Goal: Task Accomplishment & Management: Manage account settings

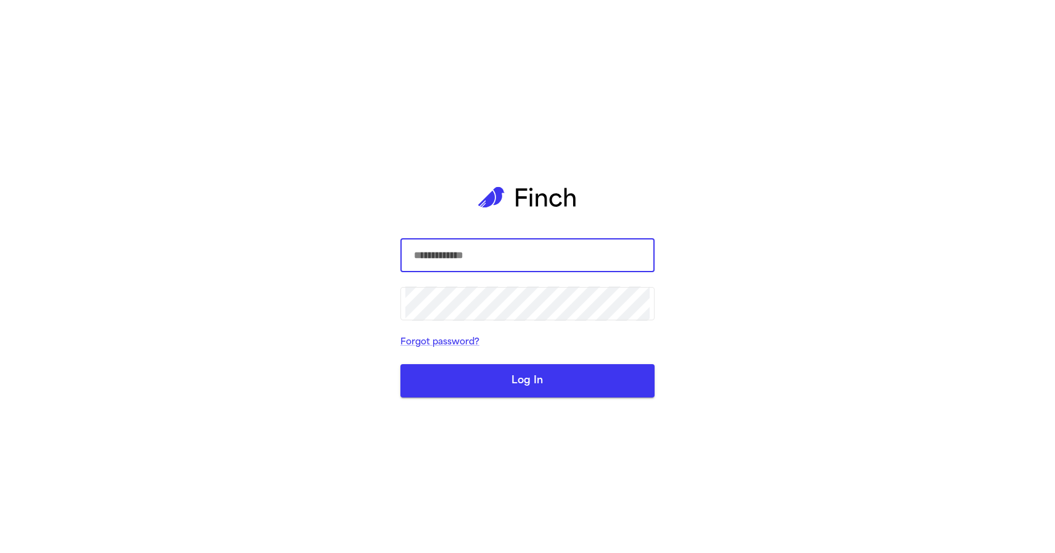
click at [480, 247] on input "text" at bounding box center [527, 255] width 244 height 35
type input "**********"
click at [520, 391] on button "Log In" at bounding box center [528, 380] width 254 height 33
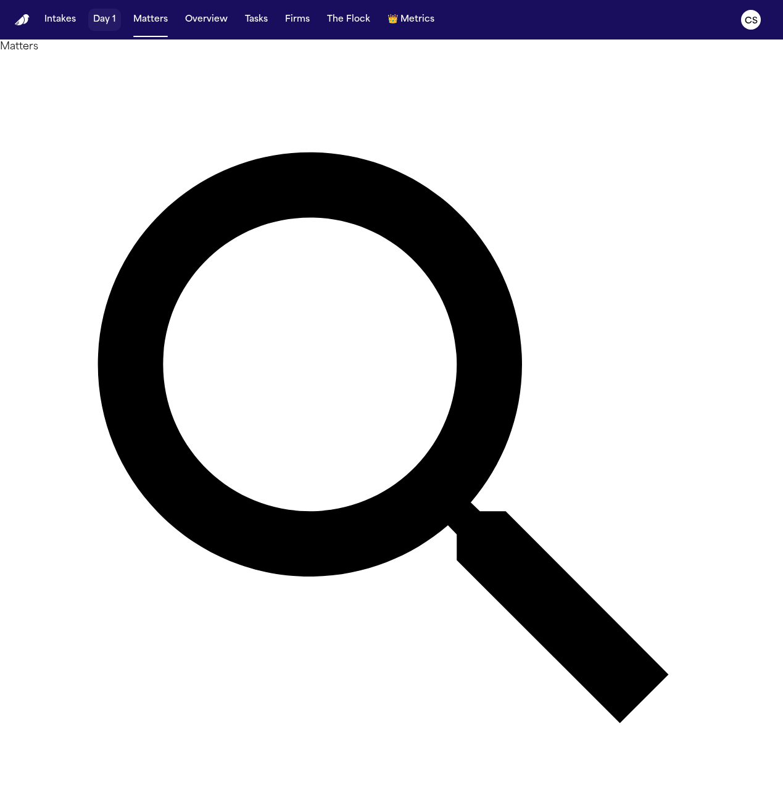
click at [102, 25] on button "Day 1" at bounding box center [104, 20] width 33 height 22
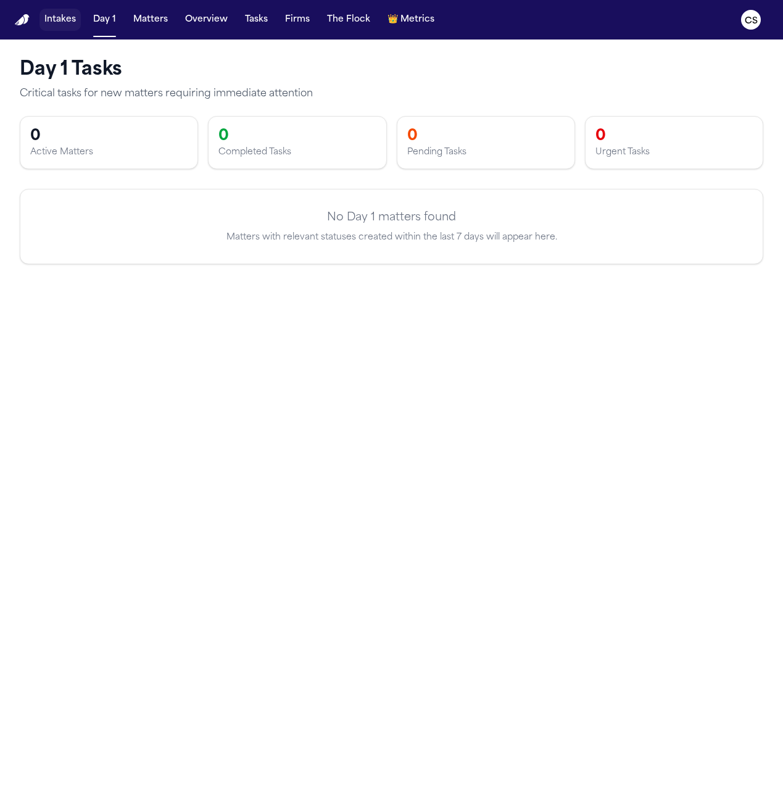
click at [63, 20] on button "Intakes" at bounding box center [59, 20] width 41 height 22
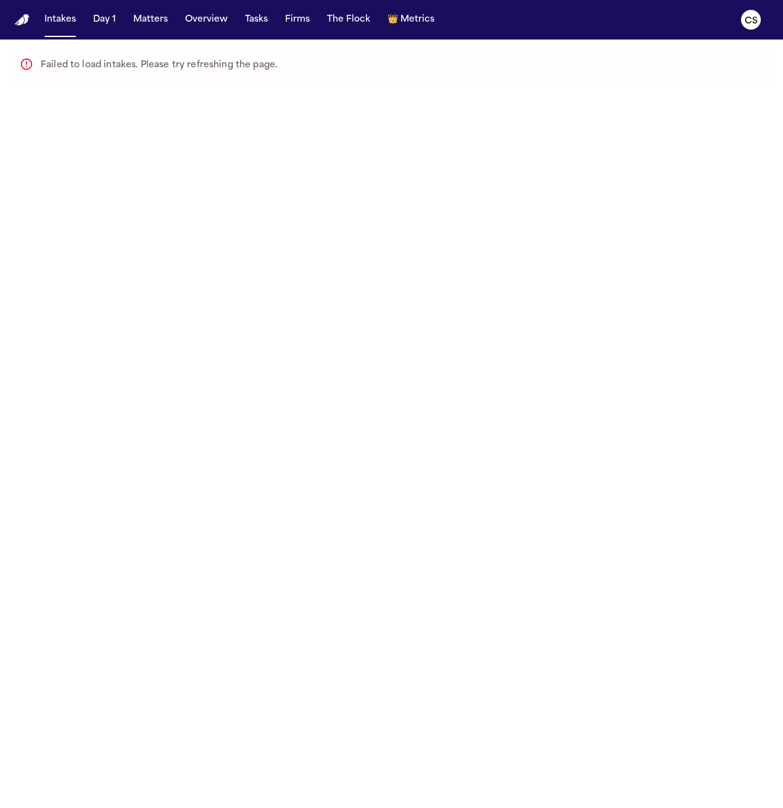
click at [90, 35] on nav "Intakes Day 1 Matters Overview Tasks Firms The Flock 👑 Metrics CS" at bounding box center [391, 19] width 783 height 39
click at [94, 32] on nav "Intakes Day 1 Matters Overview Tasks Firms The Flock 👑 Metrics CS" at bounding box center [391, 19] width 783 height 39
click at [137, 27] on button "Matters" at bounding box center [150, 20] width 44 height 22
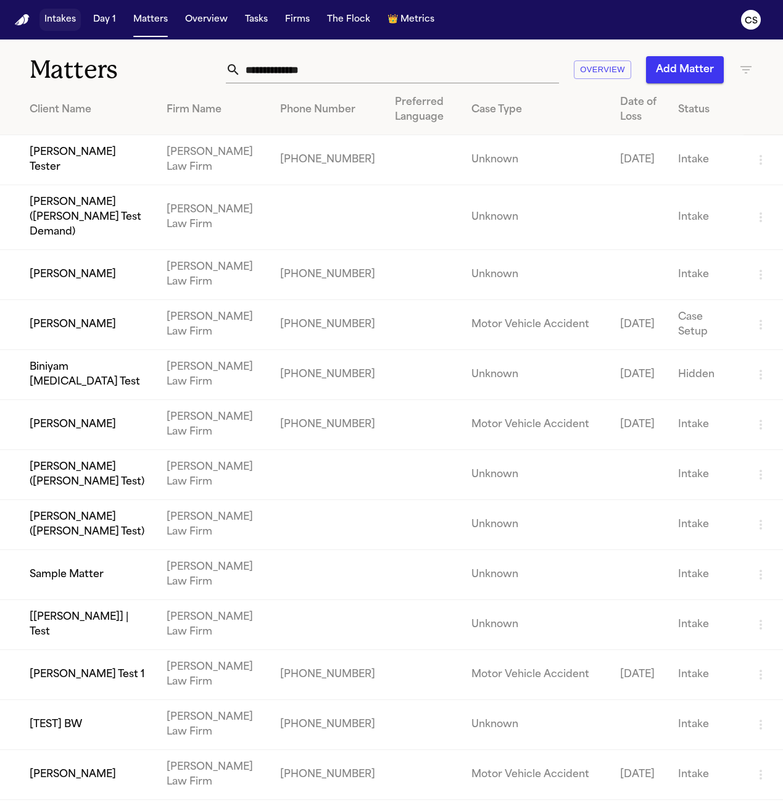
click at [78, 20] on button "Intakes" at bounding box center [59, 20] width 41 height 22
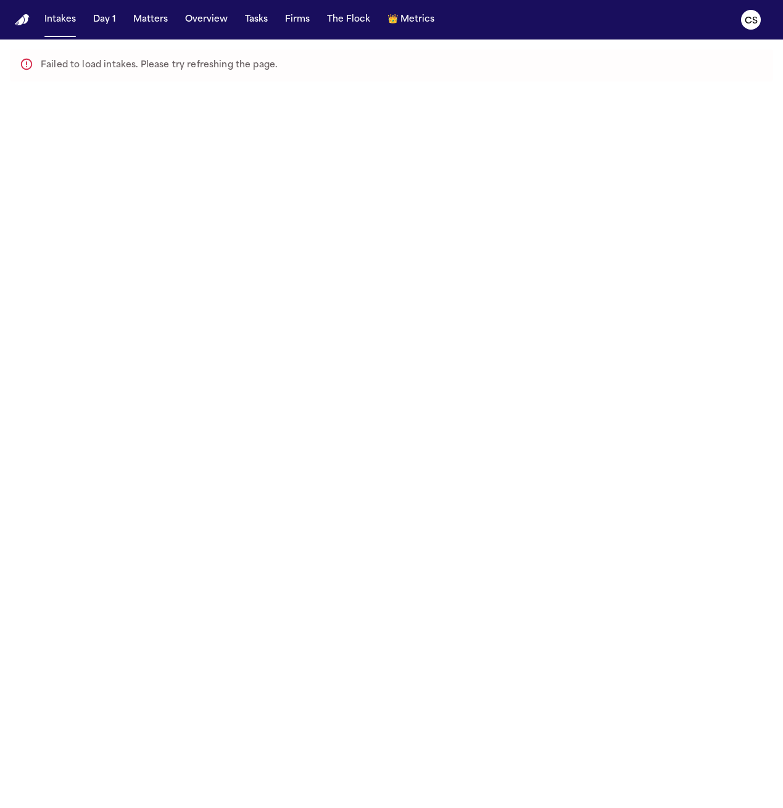
click at [114, 61] on div "Failed to load intakes. Please try refreshing the page." at bounding box center [159, 65] width 236 height 25
click at [108, 20] on button "Day 1" at bounding box center [104, 20] width 33 height 22
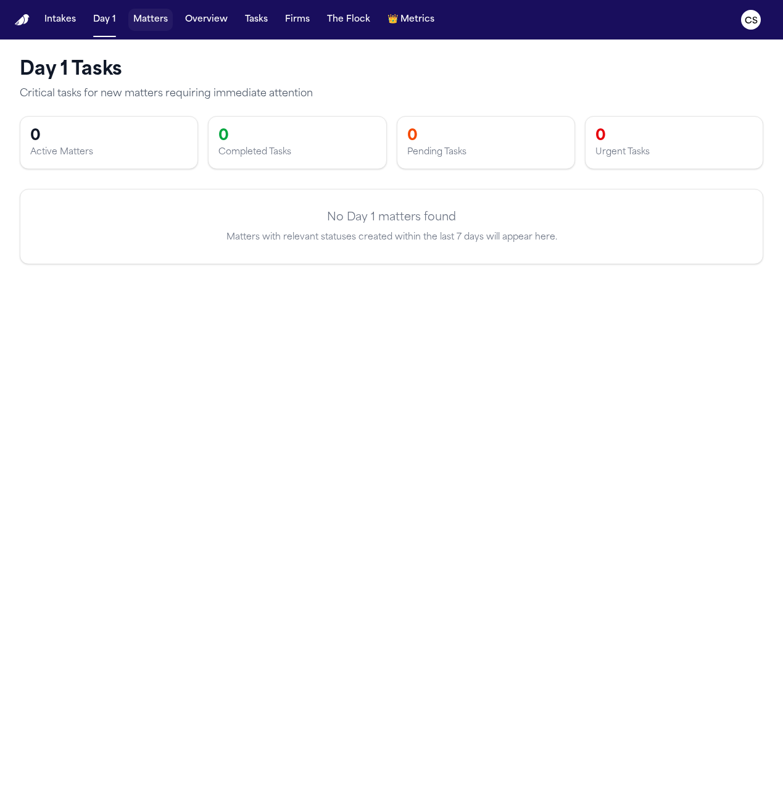
click at [160, 21] on button "Matters" at bounding box center [150, 20] width 44 height 22
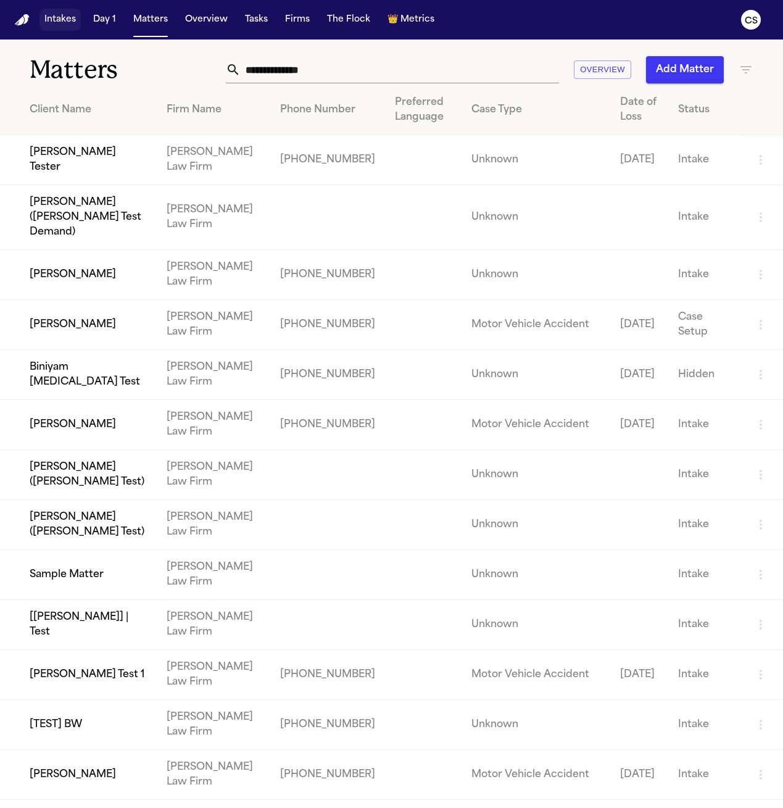
click at [73, 23] on button "Intakes" at bounding box center [59, 20] width 41 height 22
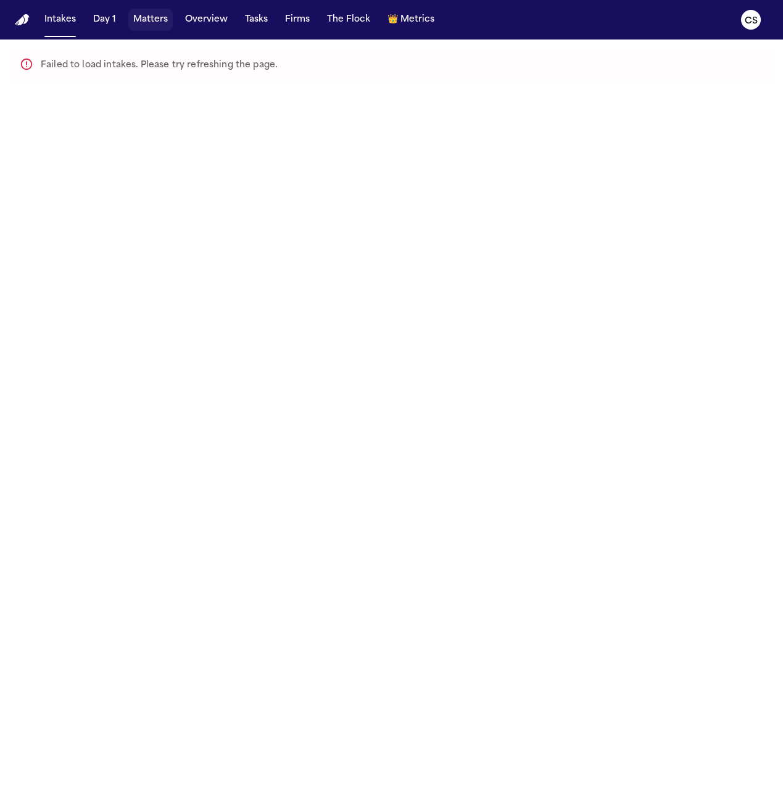
click at [145, 27] on button "Matters" at bounding box center [150, 20] width 44 height 22
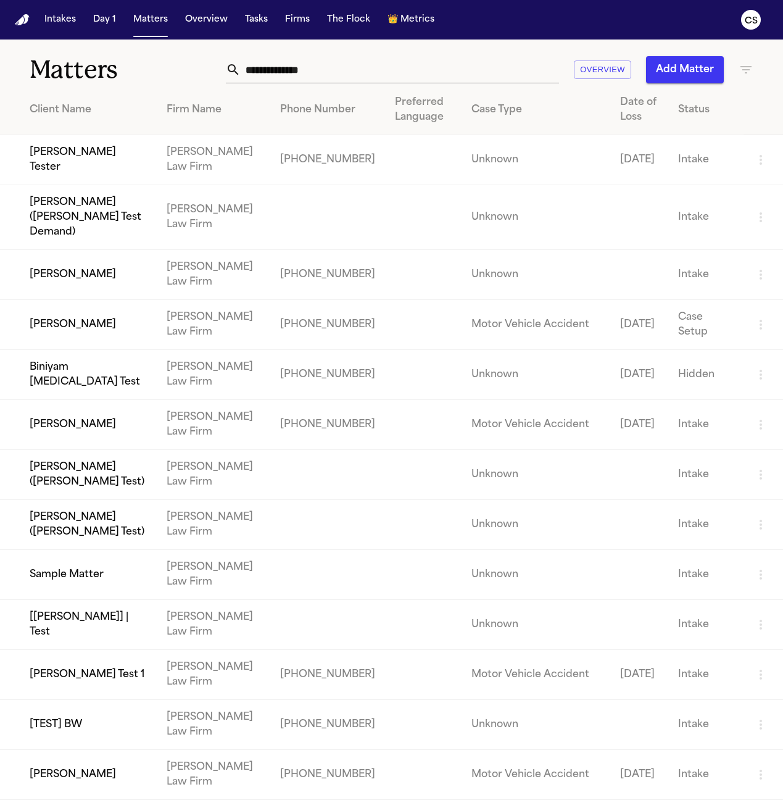
click at [607, 65] on button "Overview" at bounding box center [602, 69] width 57 height 19
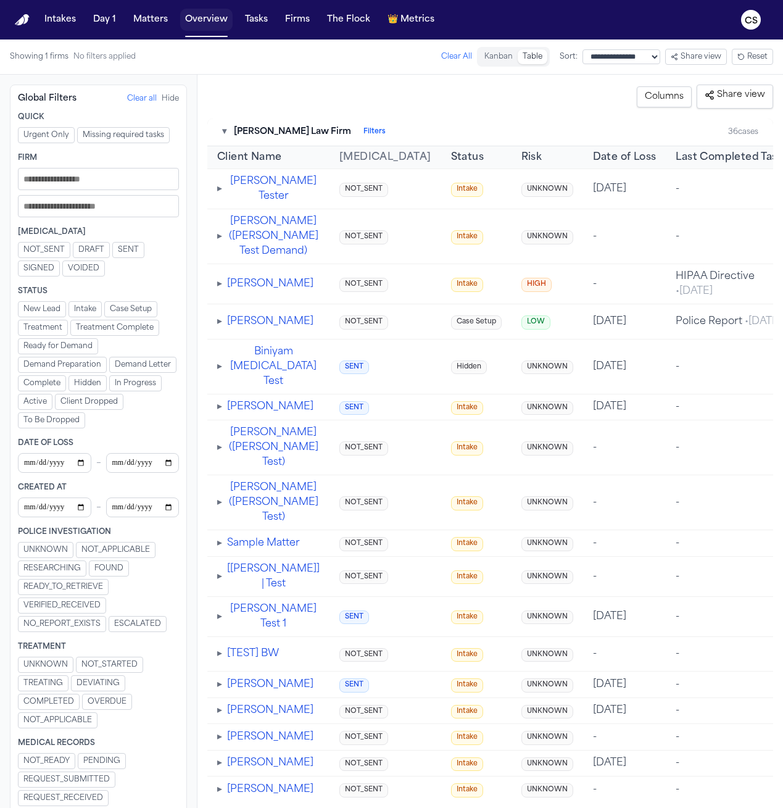
click at [200, 25] on button "Overview" at bounding box center [206, 20] width 52 height 22
click at [144, 34] on nav "Intakes Day 1 Matters Overview Tasks Firms The Flock 👑 Metrics CS" at bounding box center [391, 19] width 783 height 39
click at [147, 20] on button "Matters" at bounding box center [150, 20] width 44 height 22
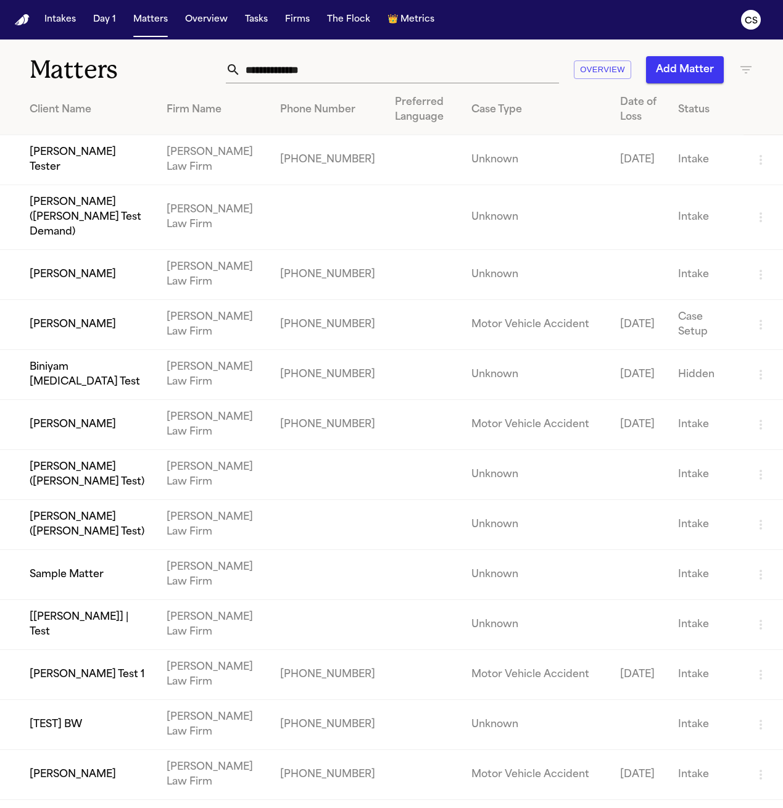
click at [750, 74] on icon "button" at bounding box center [746, 69] width 15 height 15
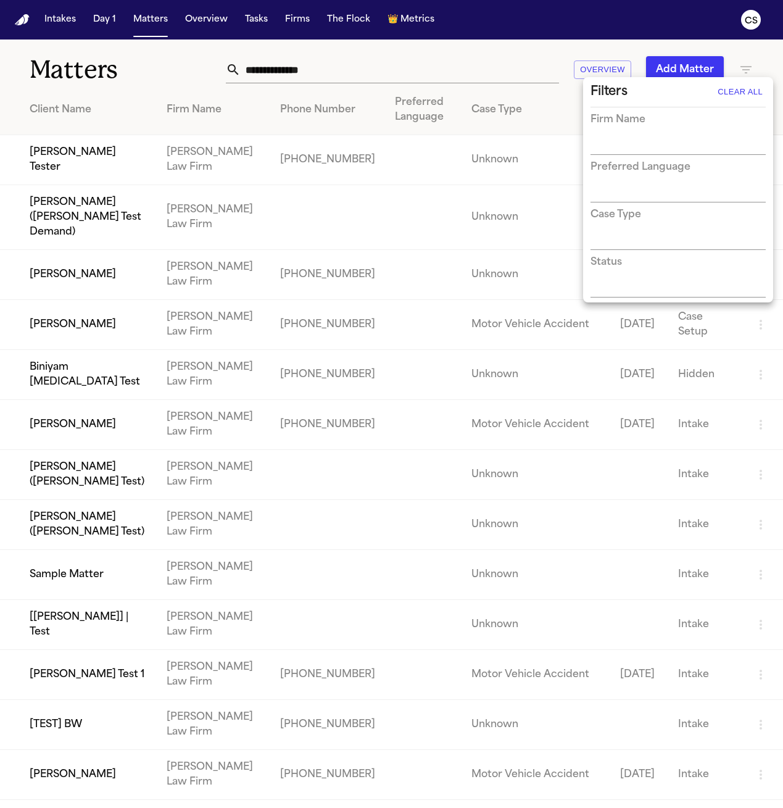
click at [600, 62] on div at bounding box center [391, 404] width 783 height 808
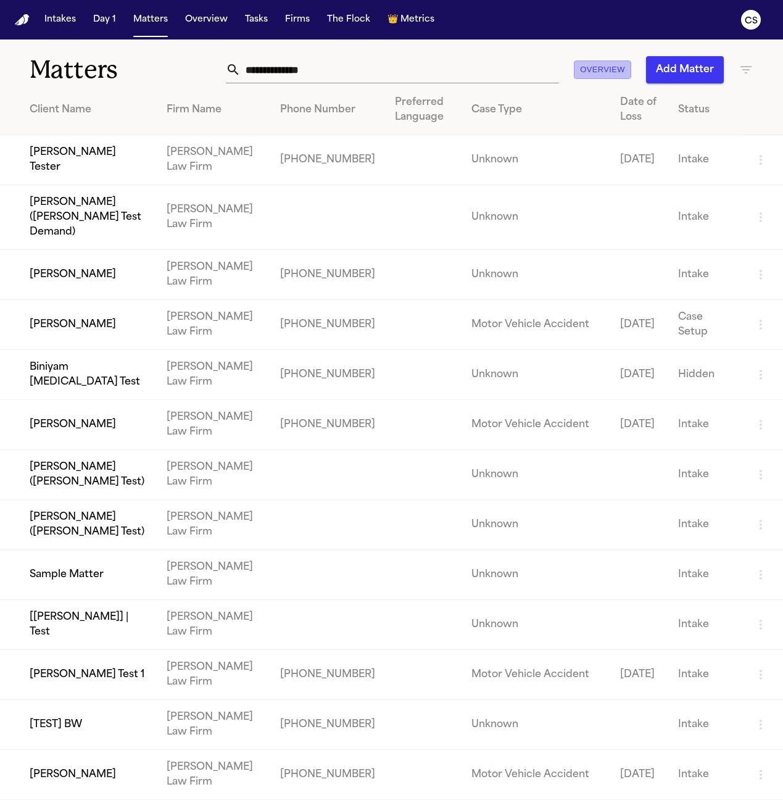
click at [601, 65] on button "Overview" at bounding box center [602, 69] width 57 height 19
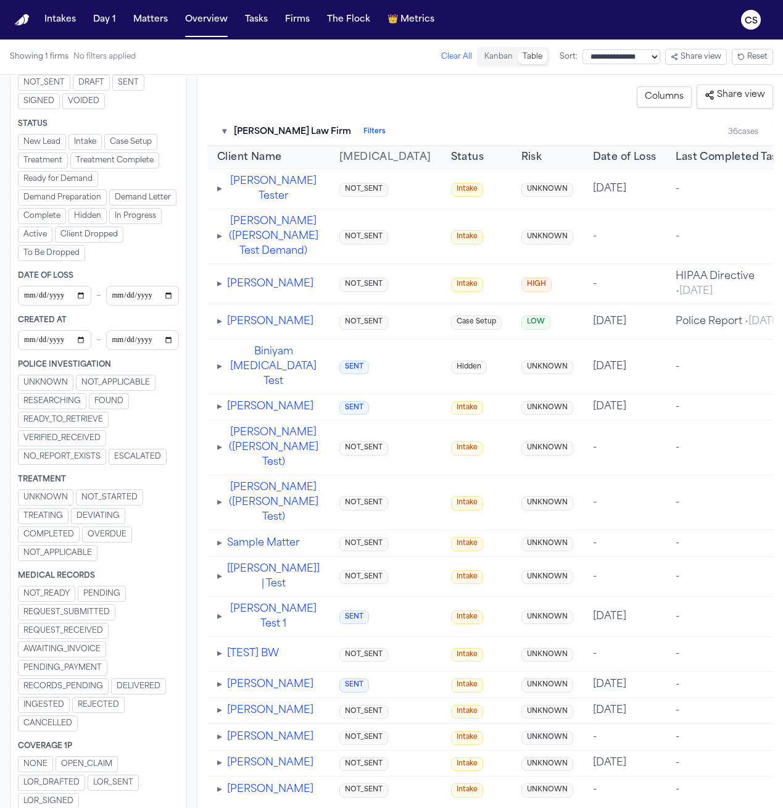
scroll to position [168, 0]
click at [56, 194] on span "Demand Preparation" at bounding box center [62, 196] width 78 height 10
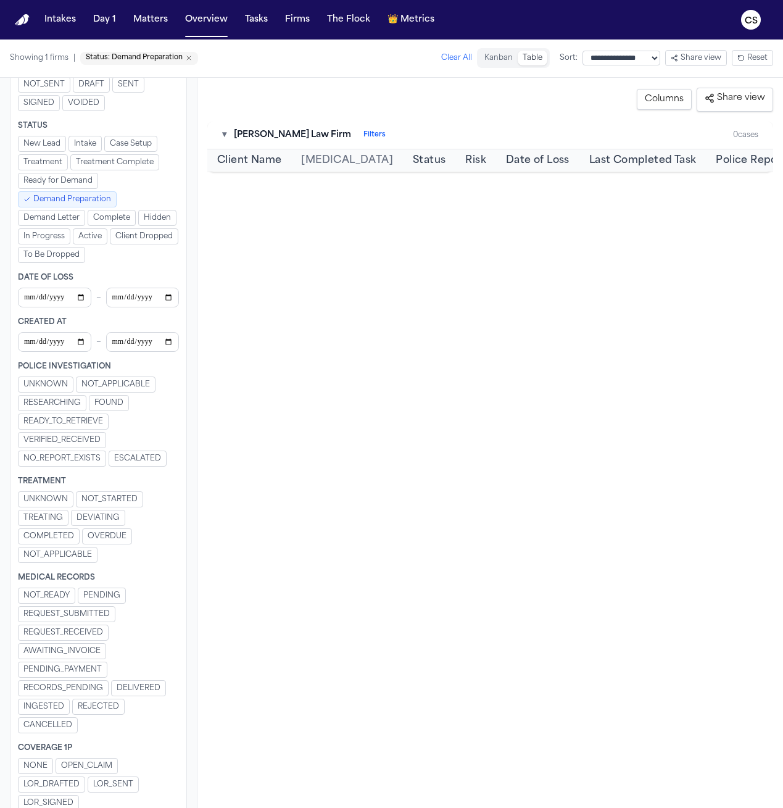
click at [58, 180] on span "Ready for Demand" at bounding box center [57, 181] width 69 height 10
click at [91, 157] on span "Treatment Complete" at bounding box center [115, 162] width 78 height 10
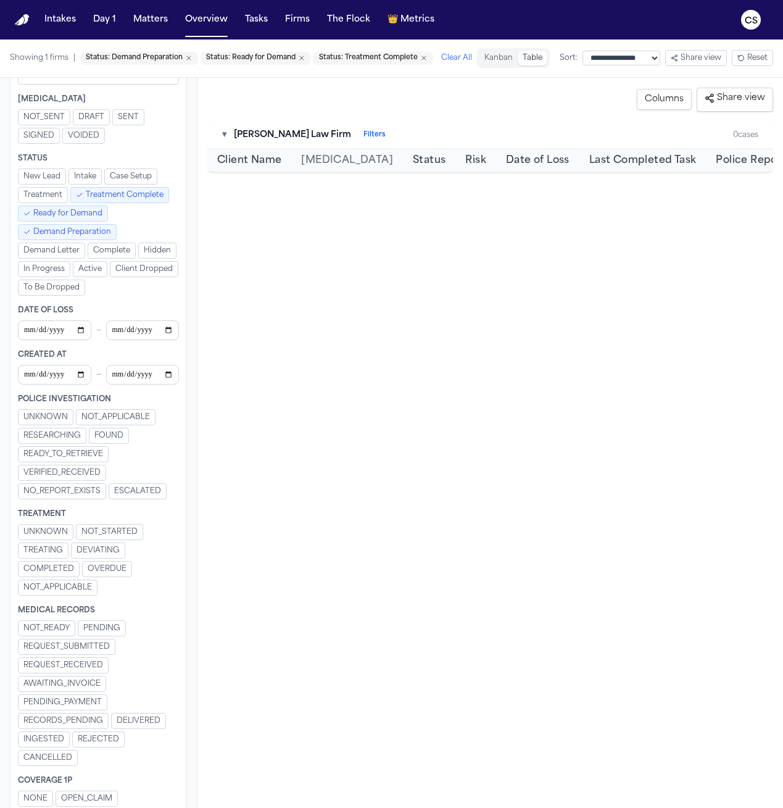
scroll to position [162, 0]
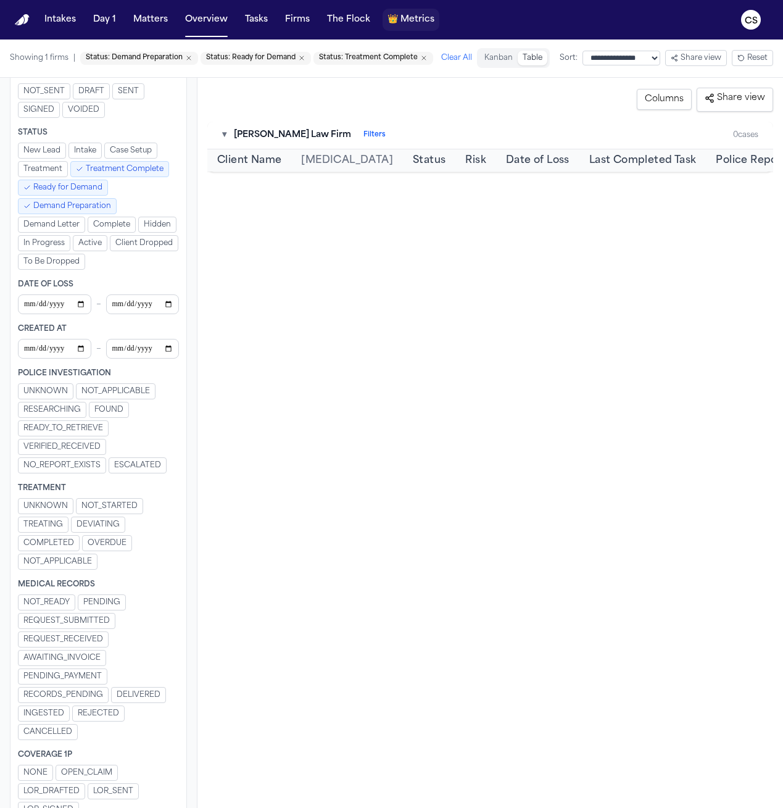
click at [413, 21] on span "Metrics" at bounding box center [418, 20] width 34 height 12
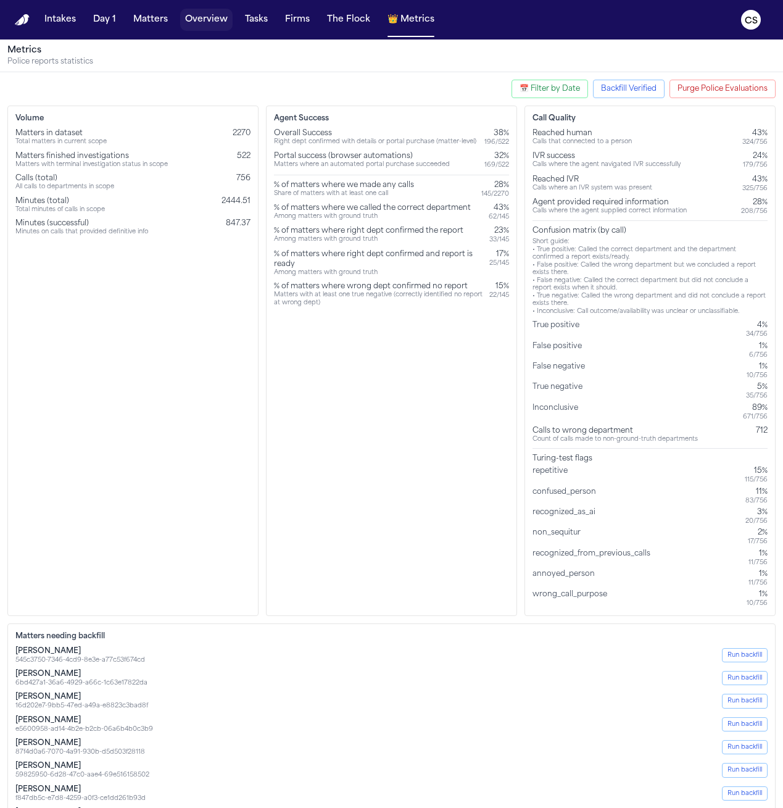
click at [187, 25] on button "Overview" at bounding box center [206, 20] width 52 height 22
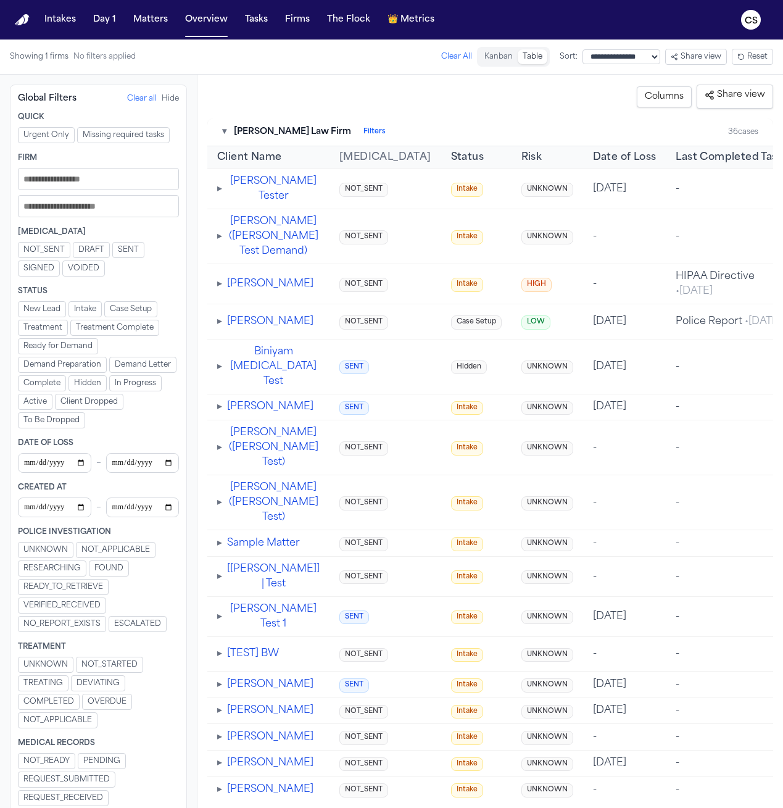
click at [156, 363] on span "Demand Letter" at bounding box center [143, 365] width 56 height 10
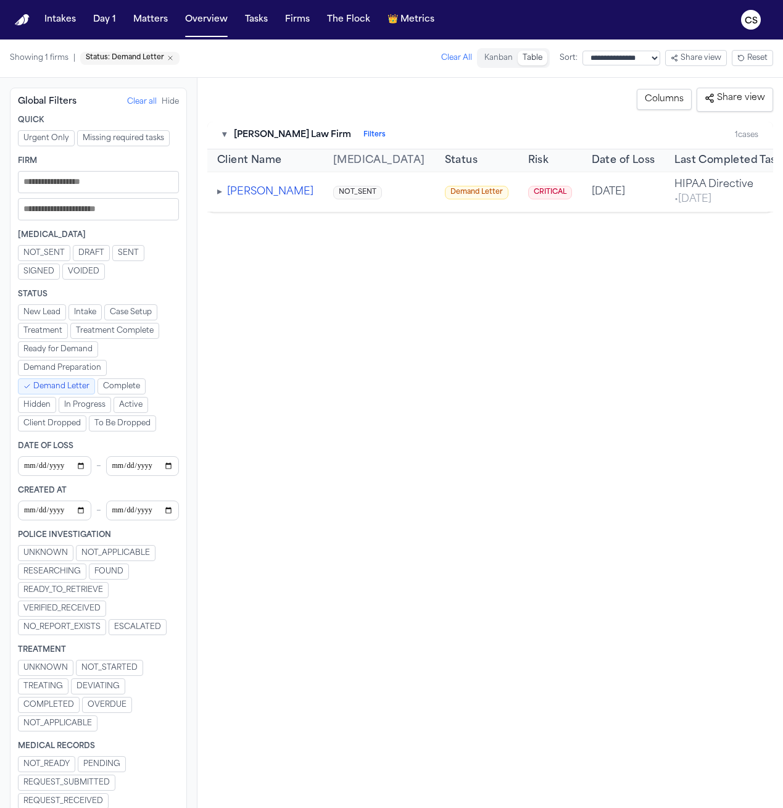
click at [244, 199] on button "[PERSON_NAME]" at bounding box center [270, 192] width 86 height 15
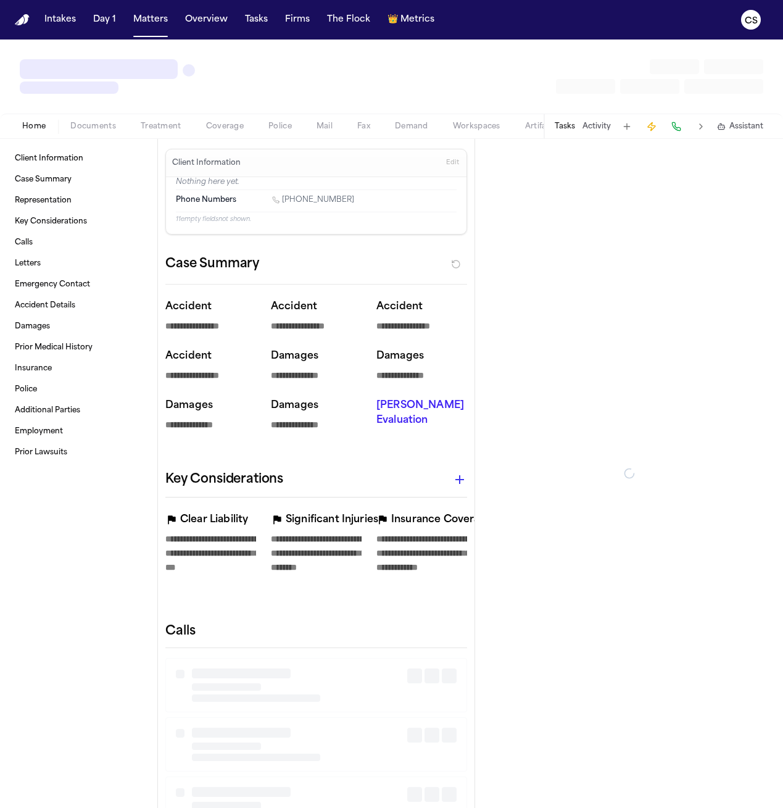
type textarea "*"
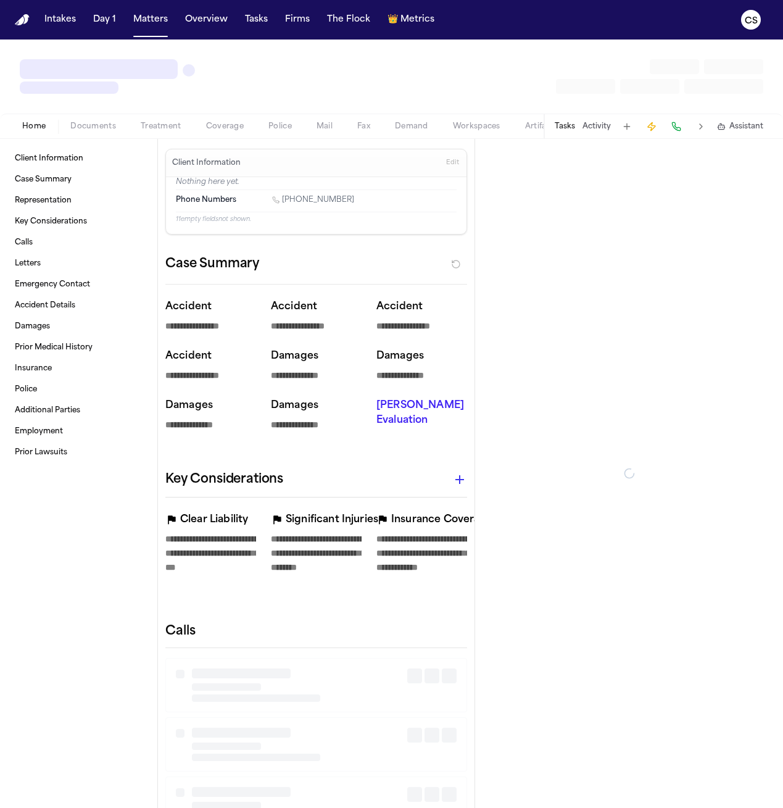
type textarea "*"
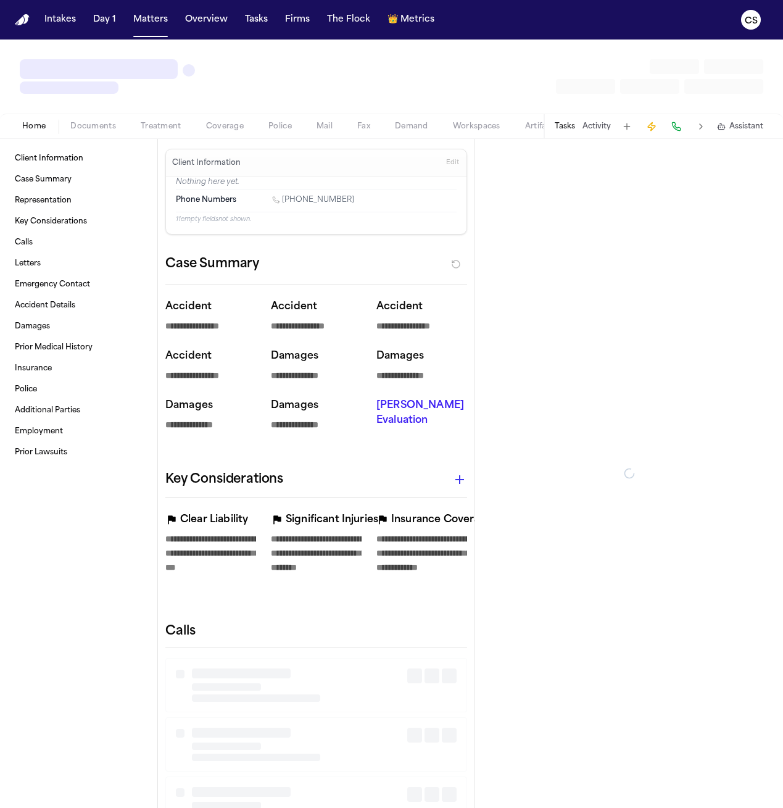
type textarea "*"
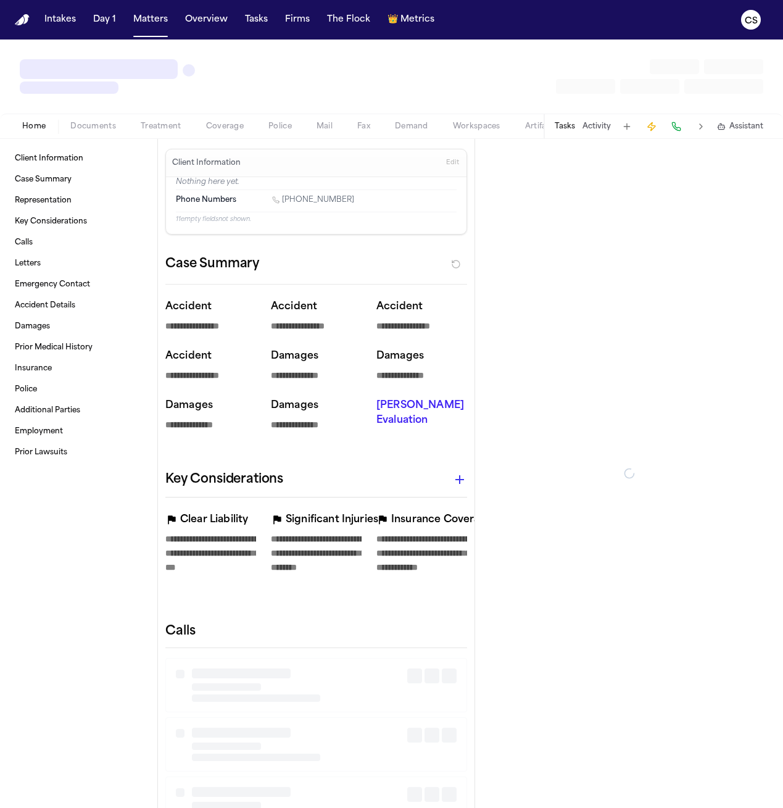
type textarea "*"
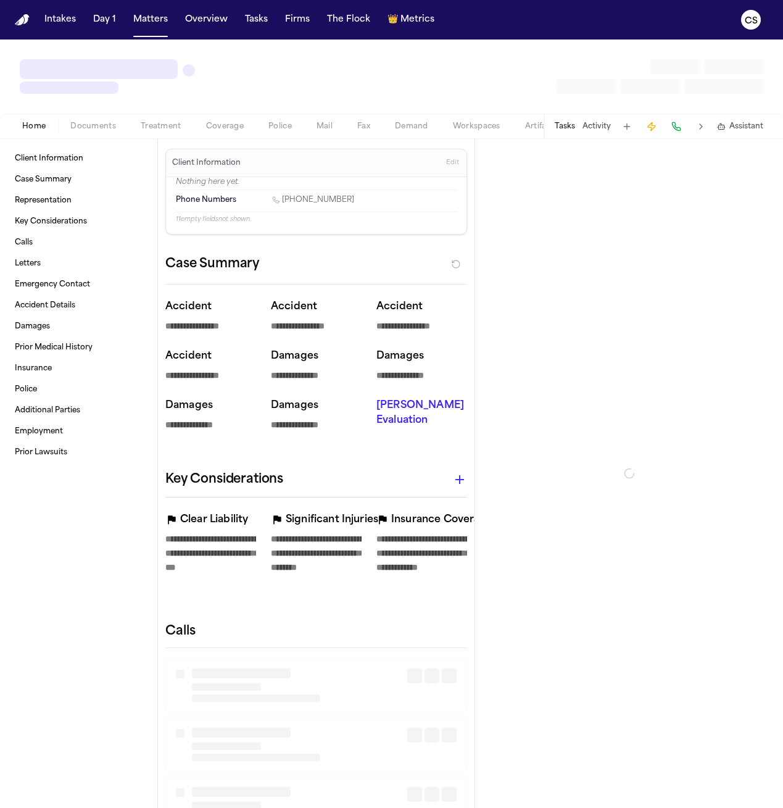
type textarea "*"
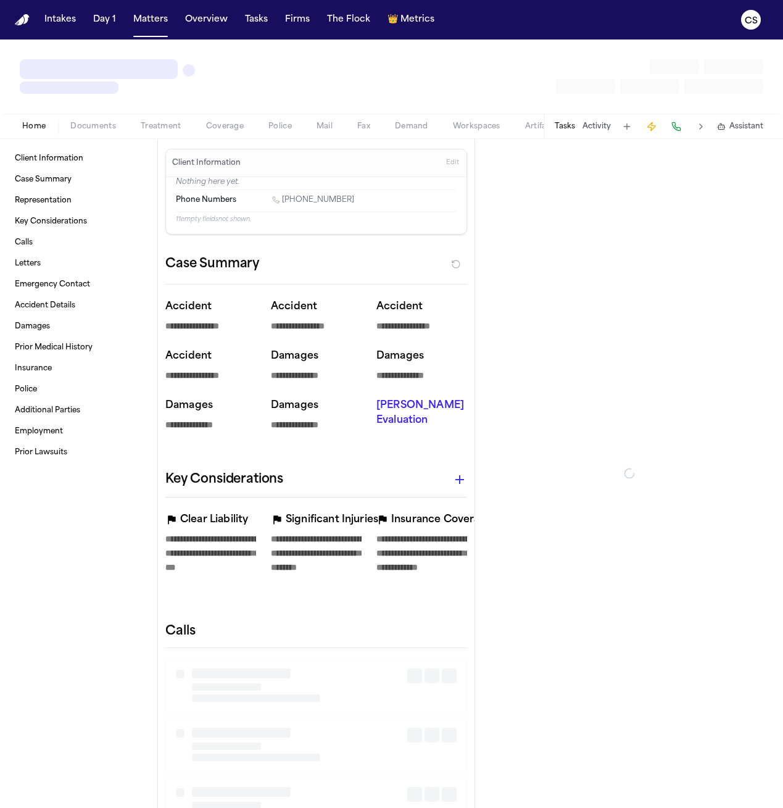
type textarea "*"
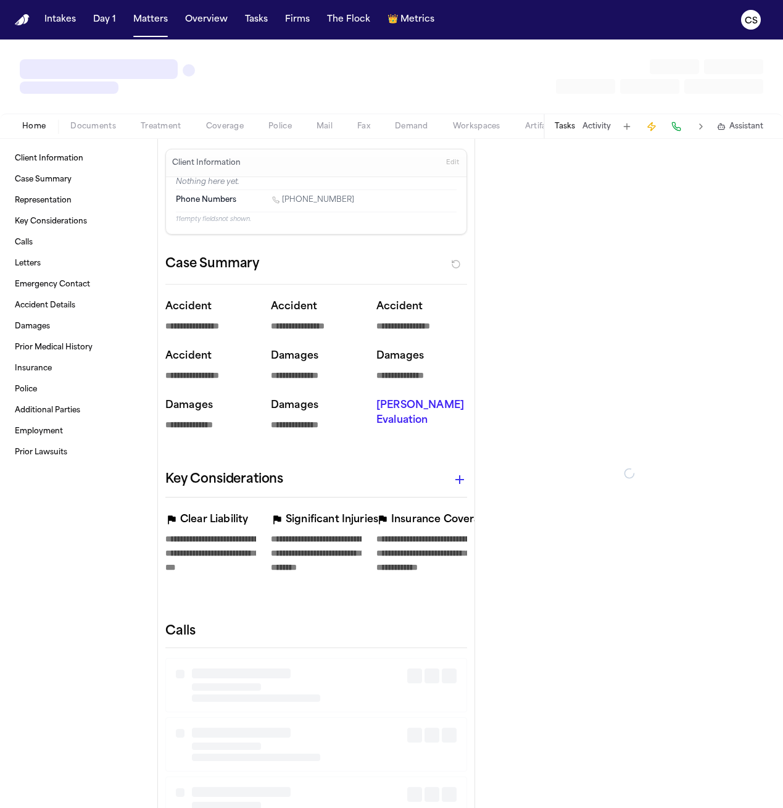
type textarea "*"
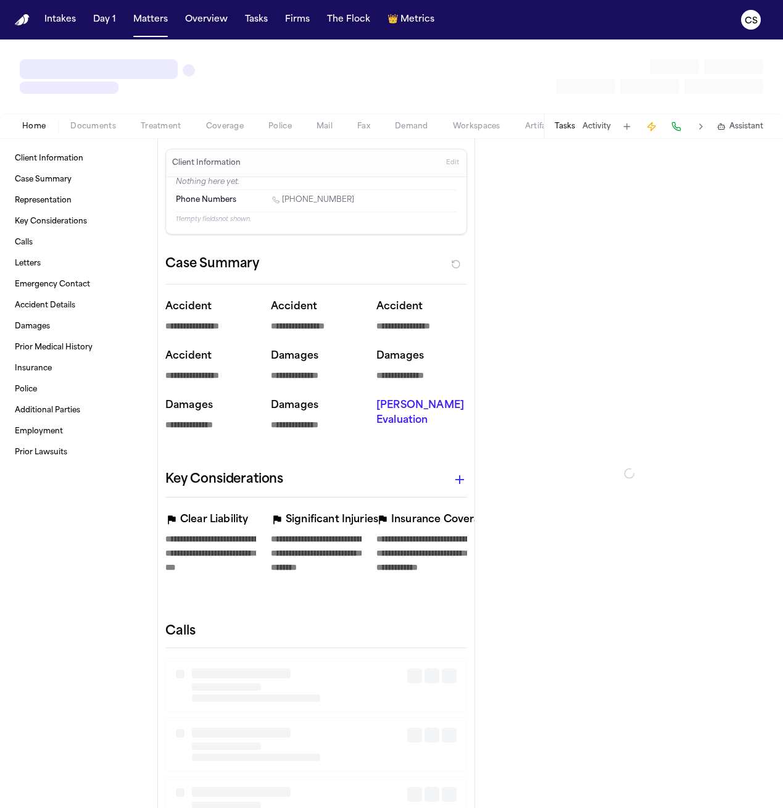
type textarea "*"
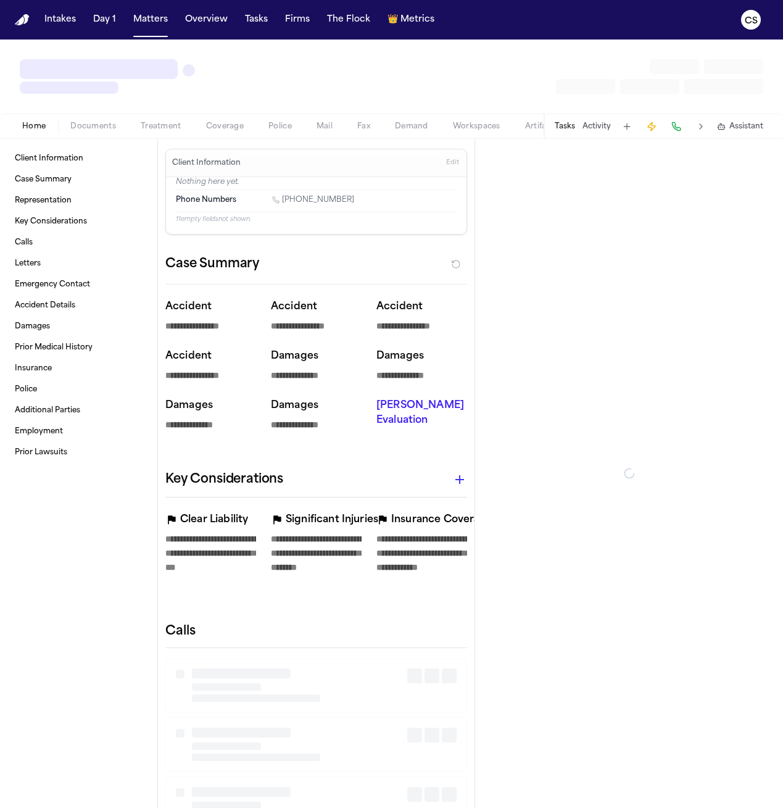
type textarea "*"
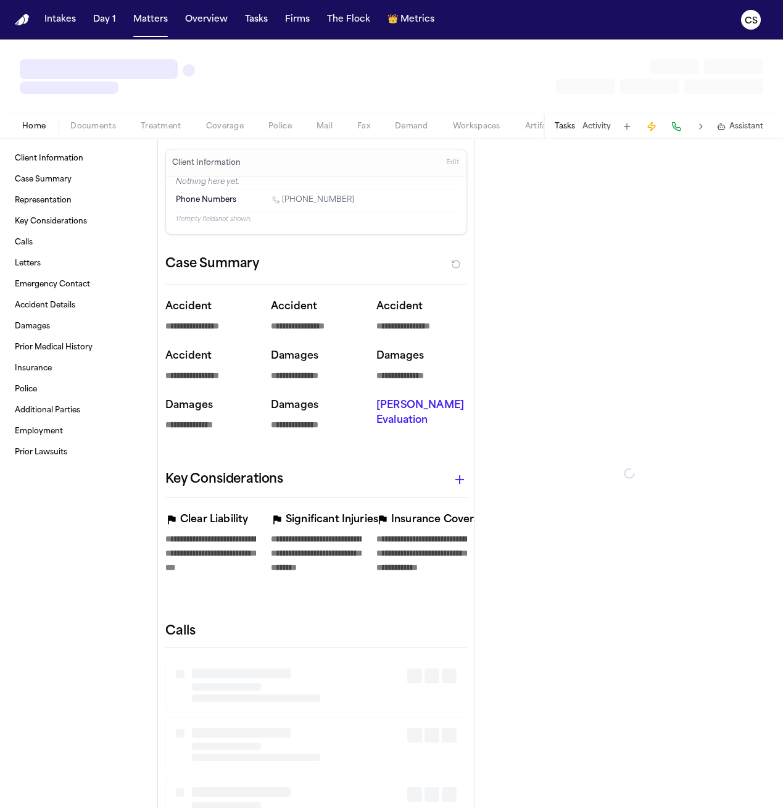
type textarea "*"
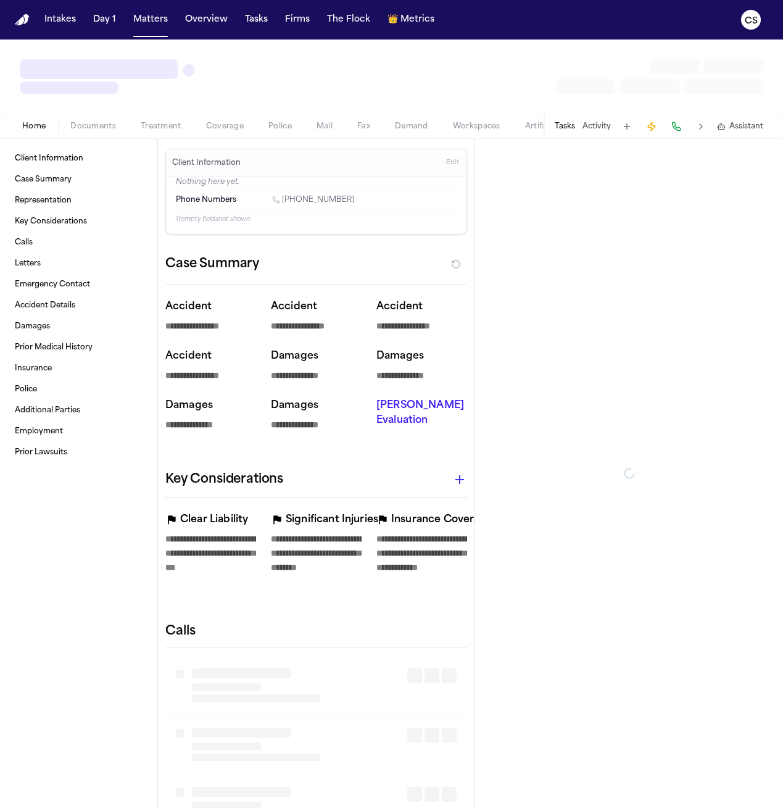
type textarea "*"
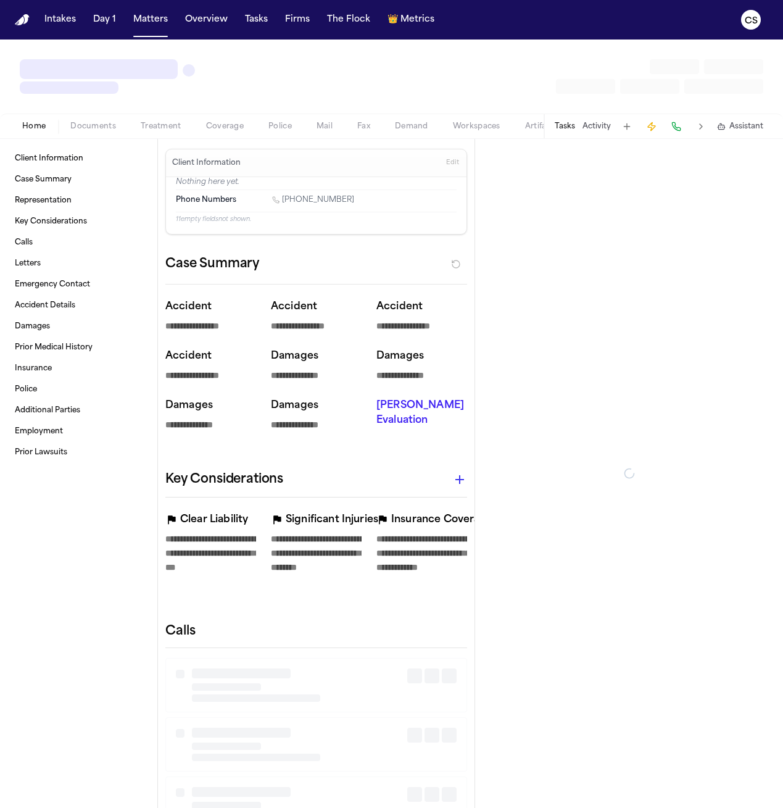
type textarea "*"
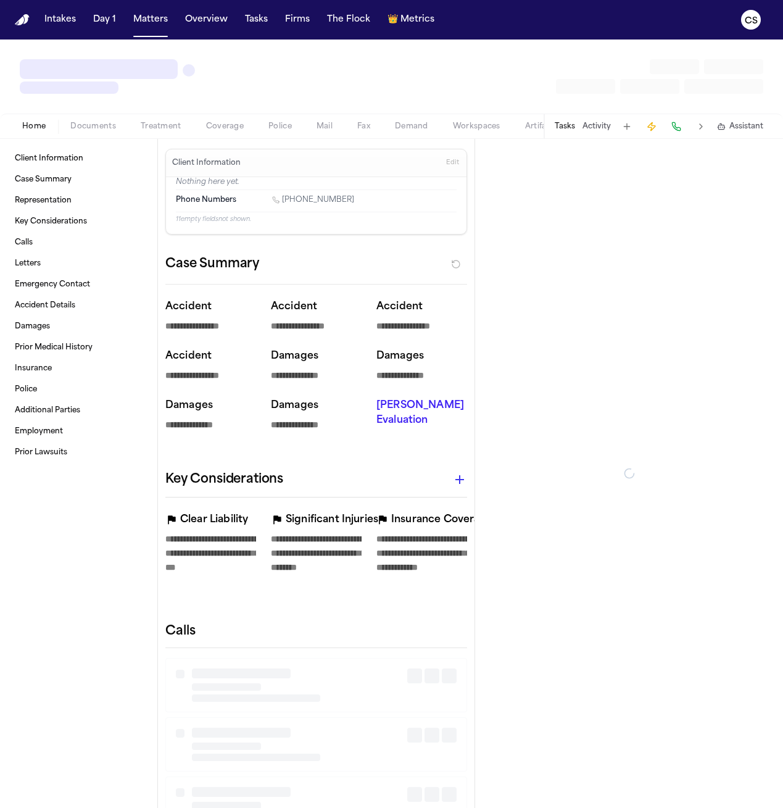
type textarea "*"
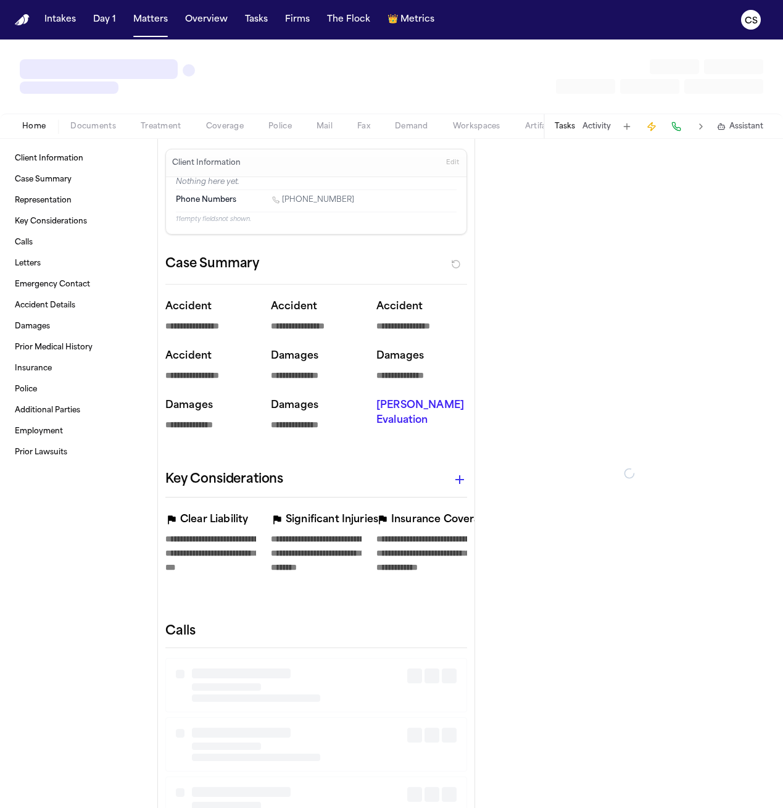
type textarea "*"
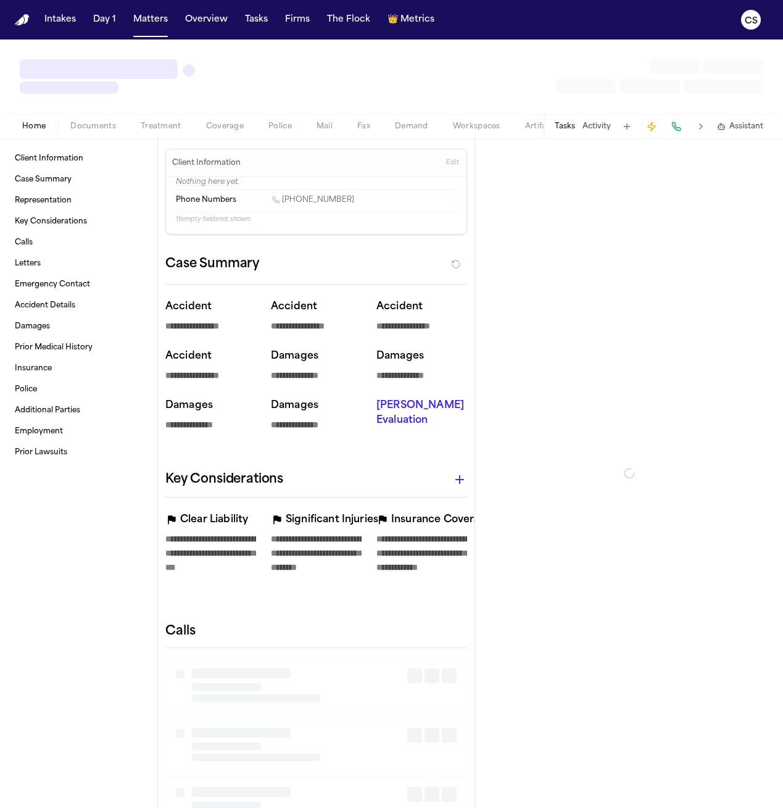
type textarea "*"
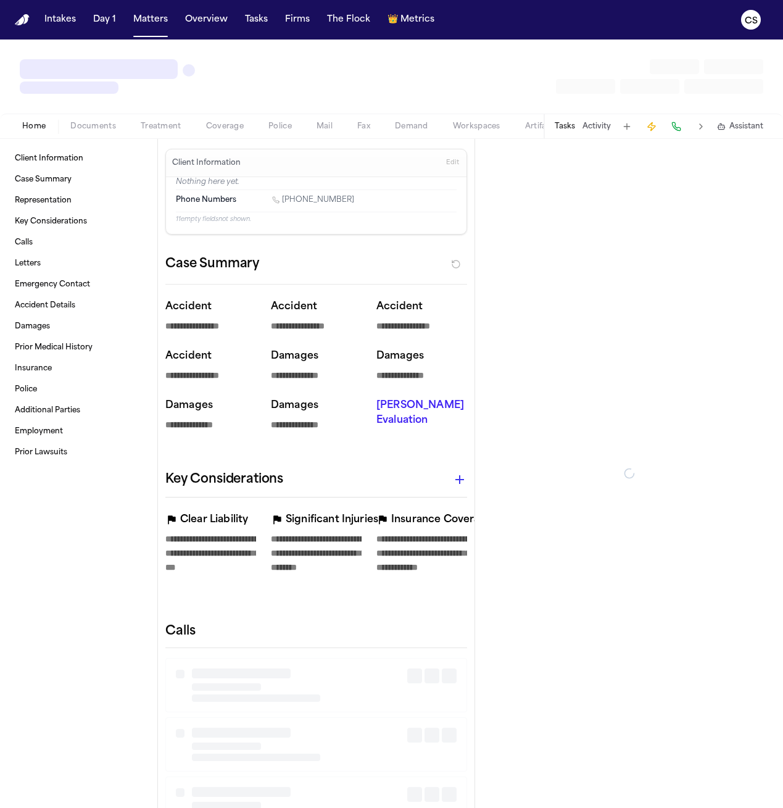
type textarea "*"
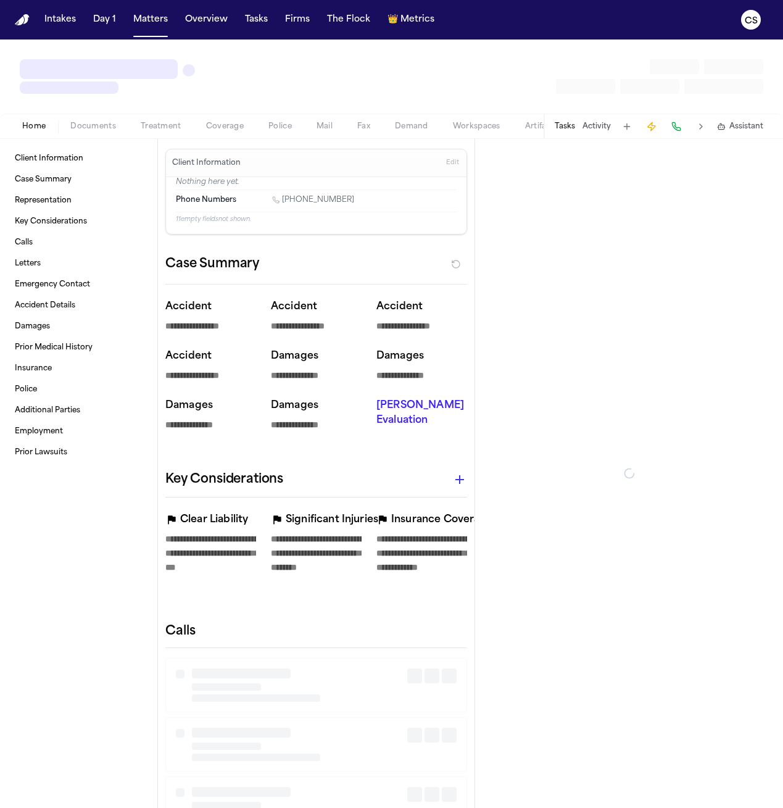
type textarea "*"
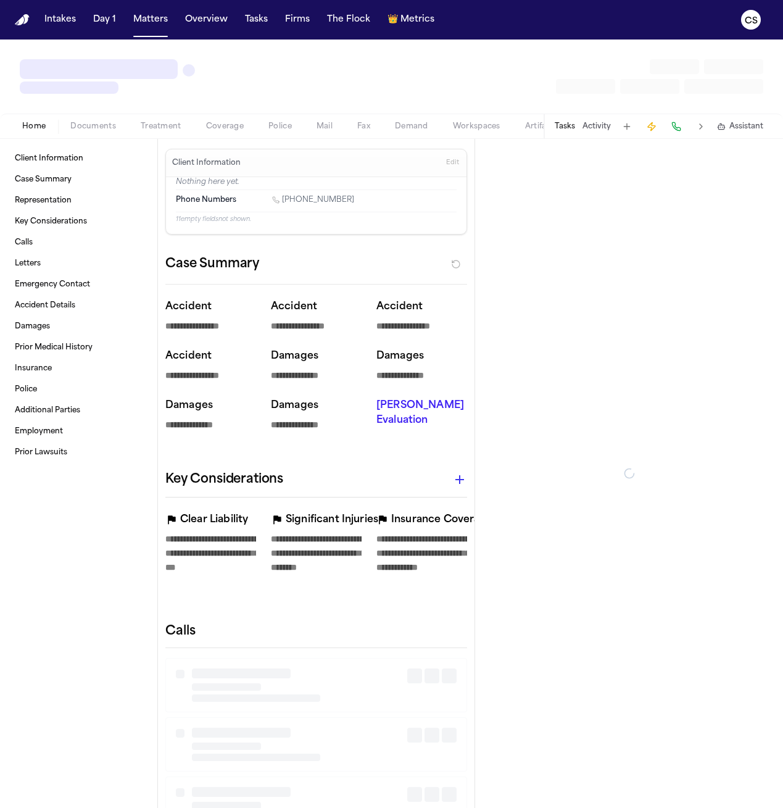
type textarea "*"
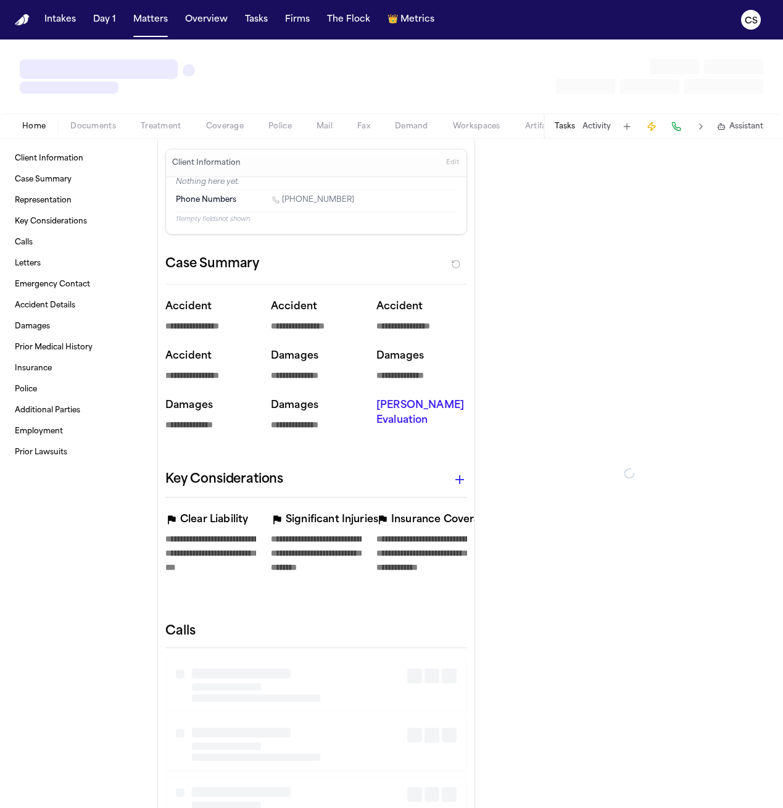
type textarea "*"
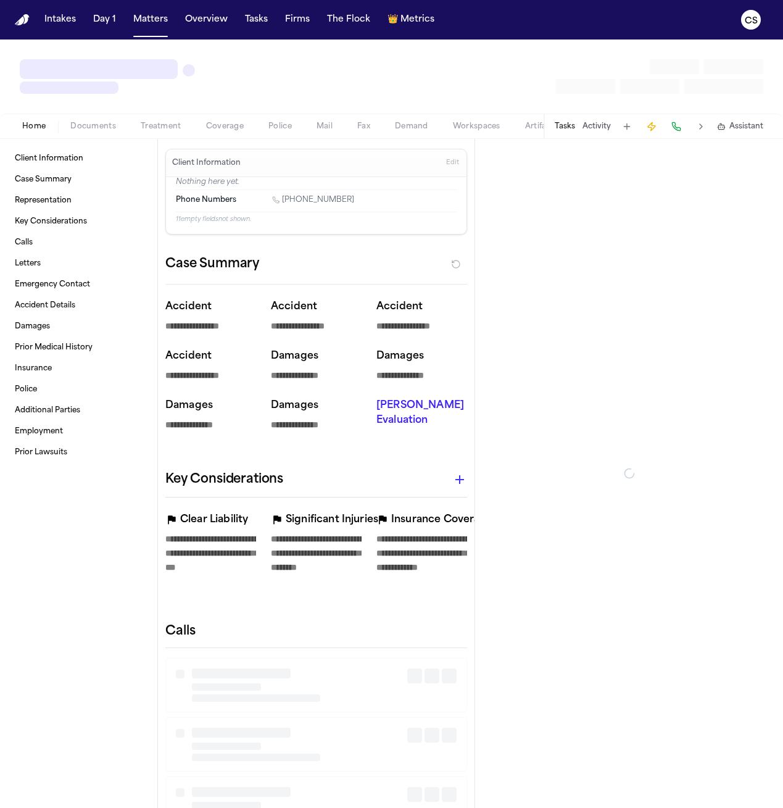
type textarea "*"
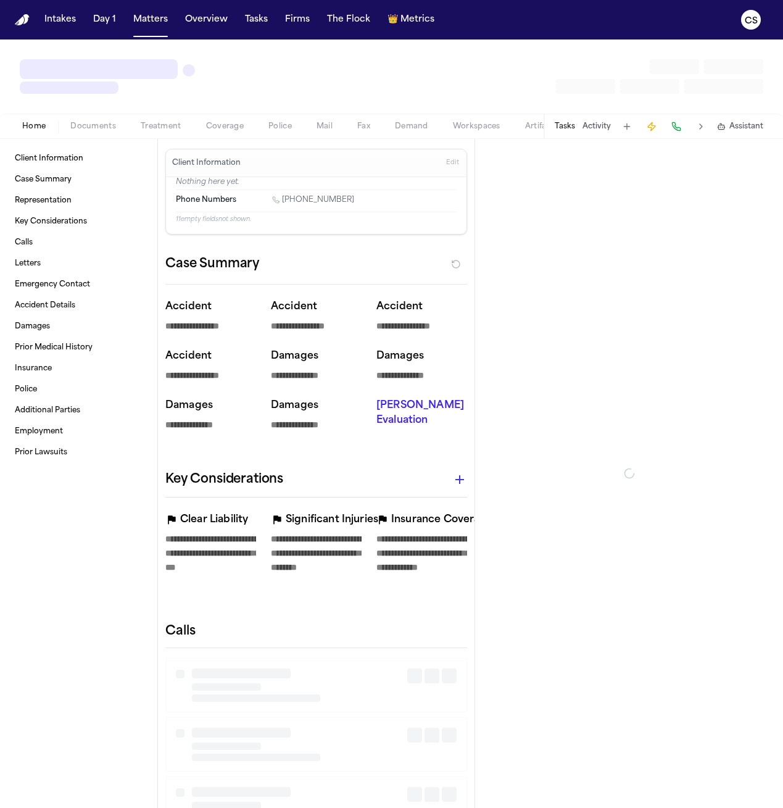
type textarea "*"
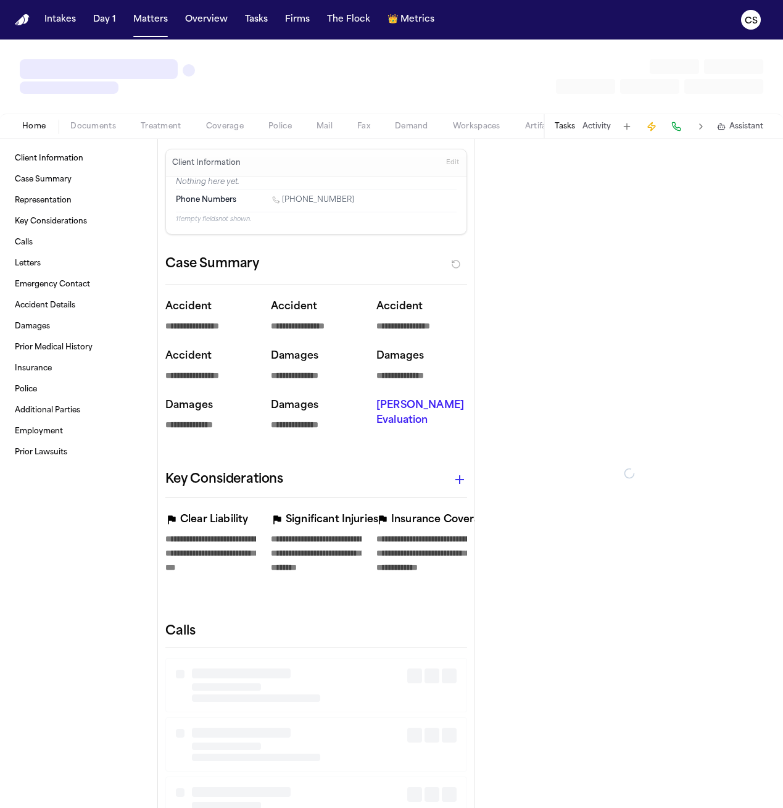
type textarea "*"
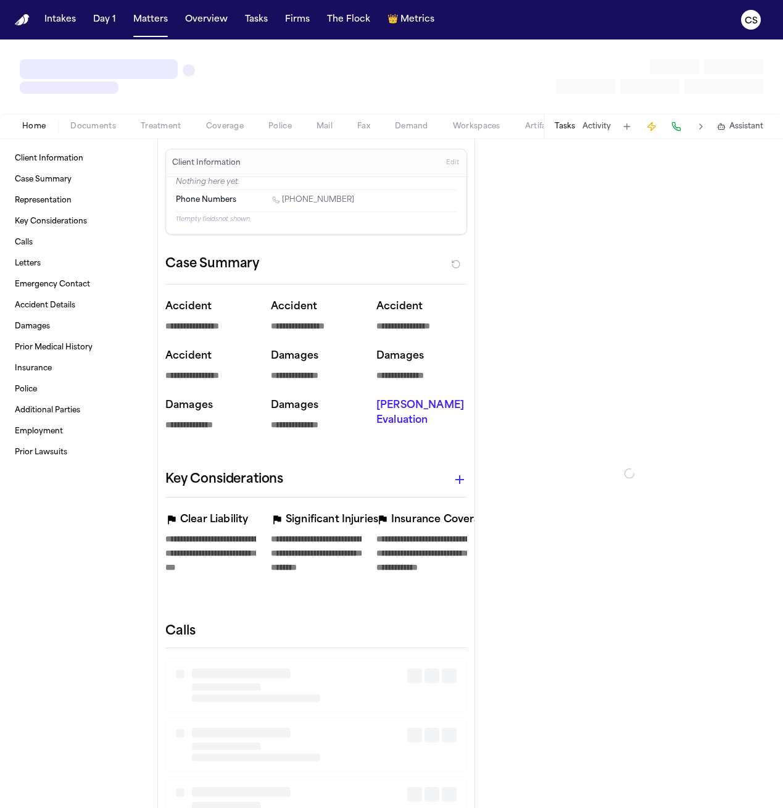
type textarea "*"
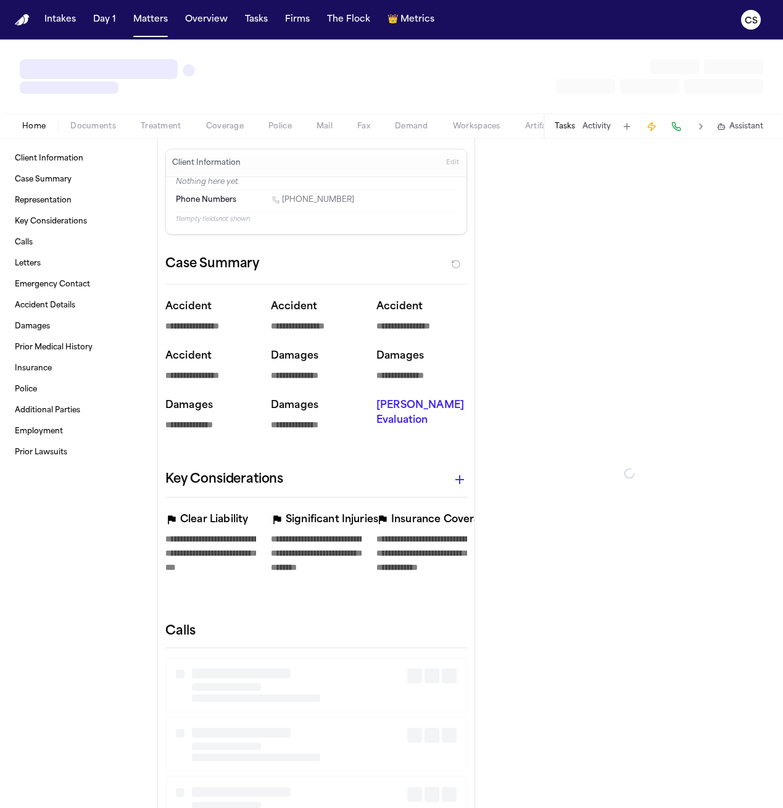
type textarea "*"
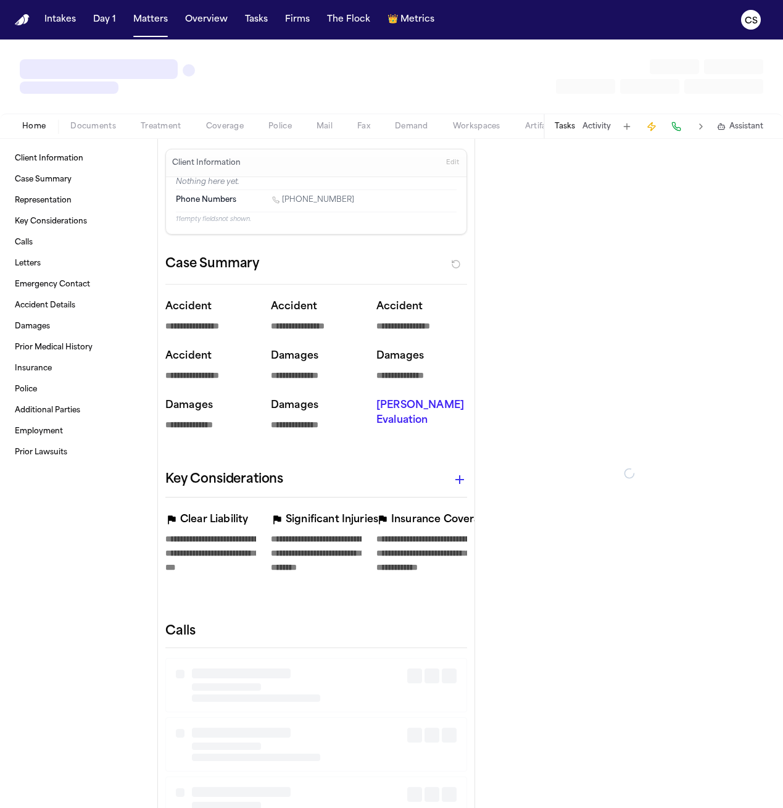
type textarea "*"
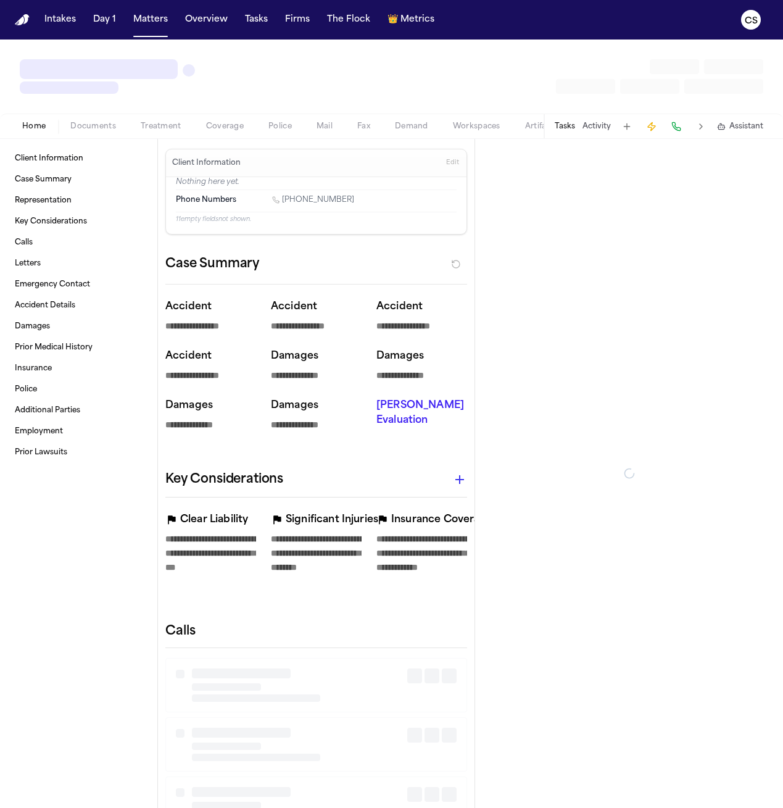
type textarea "*"
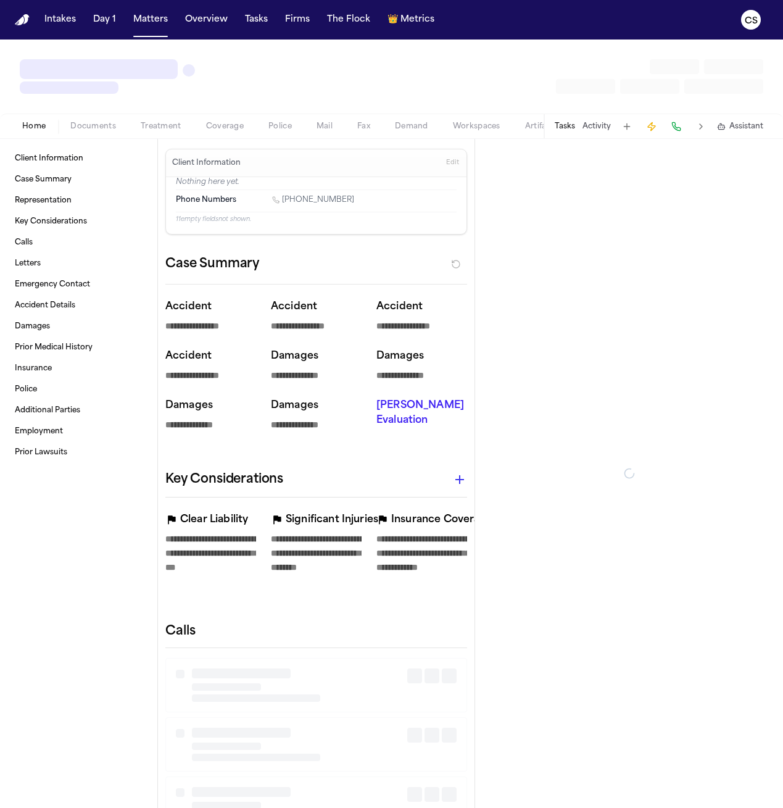
type textarea "*"
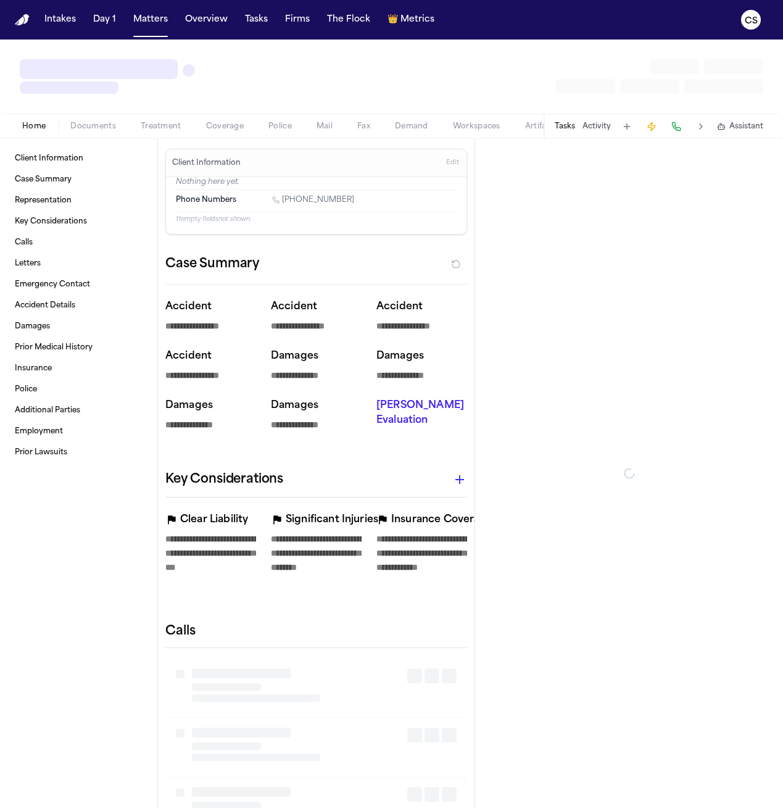
type textarea "*"
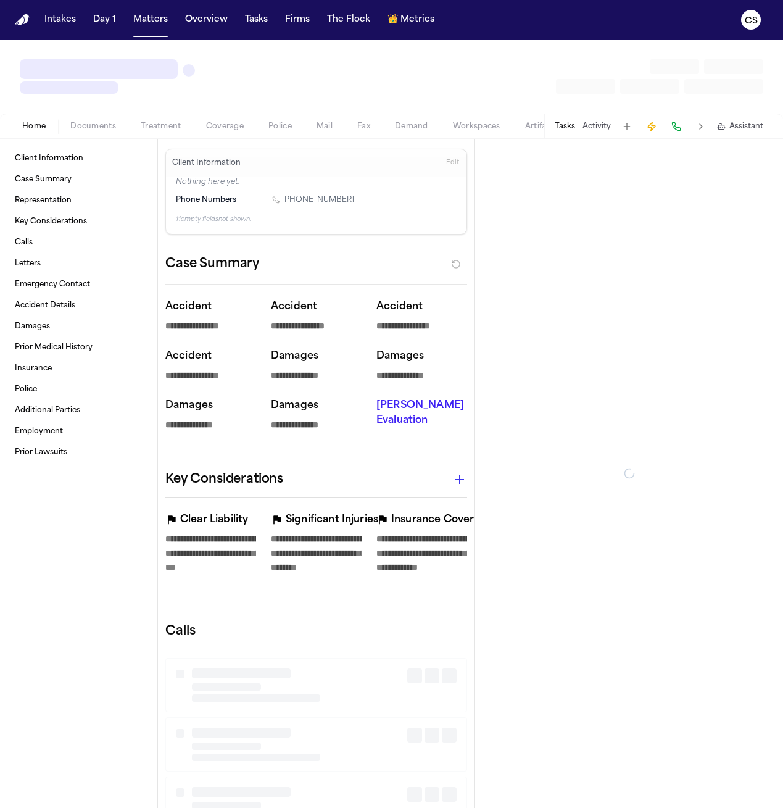
type textarea "*"
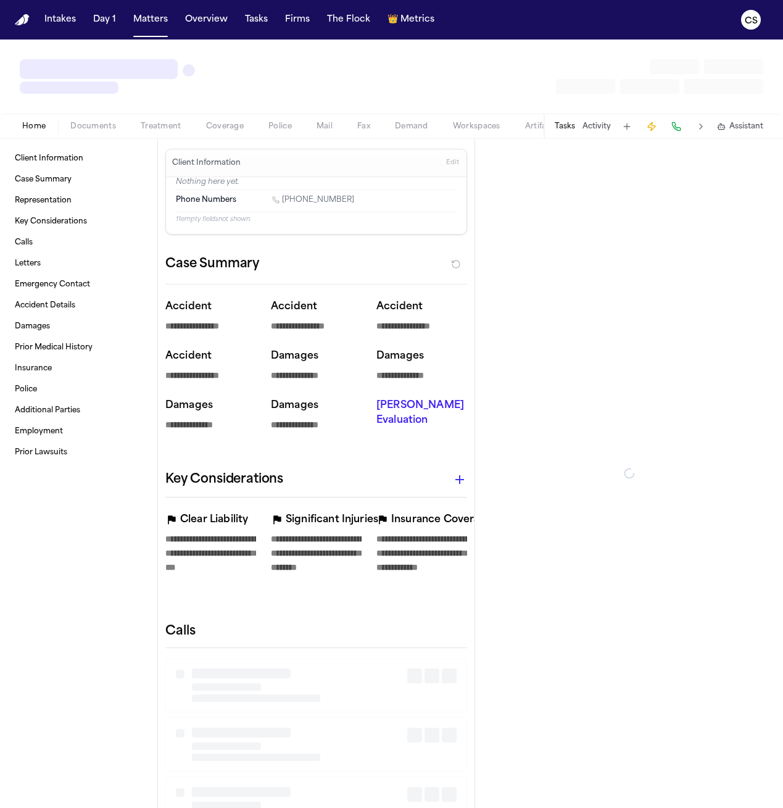
type textarea "*"
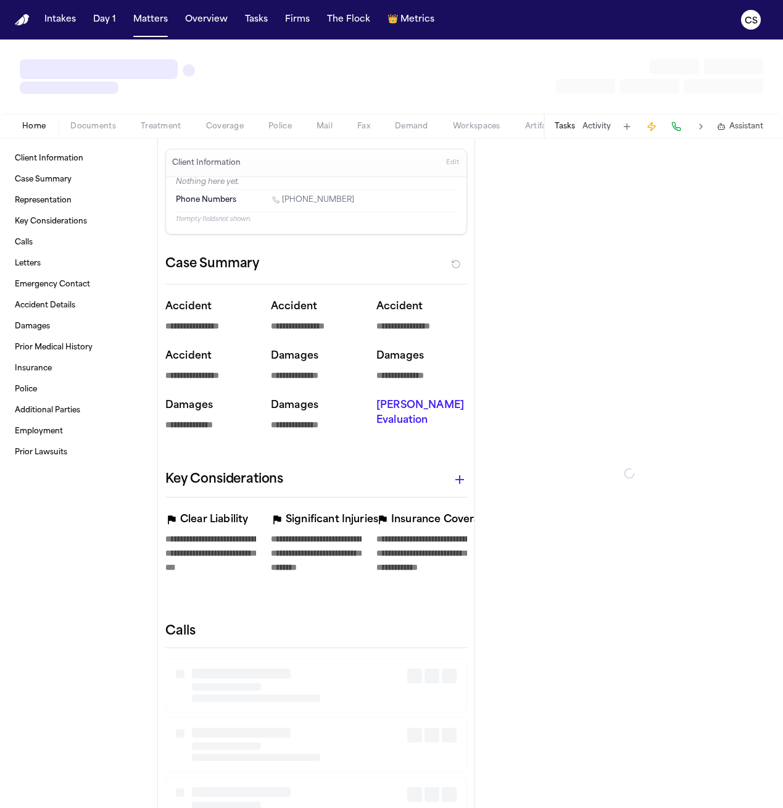
type textarea "*"
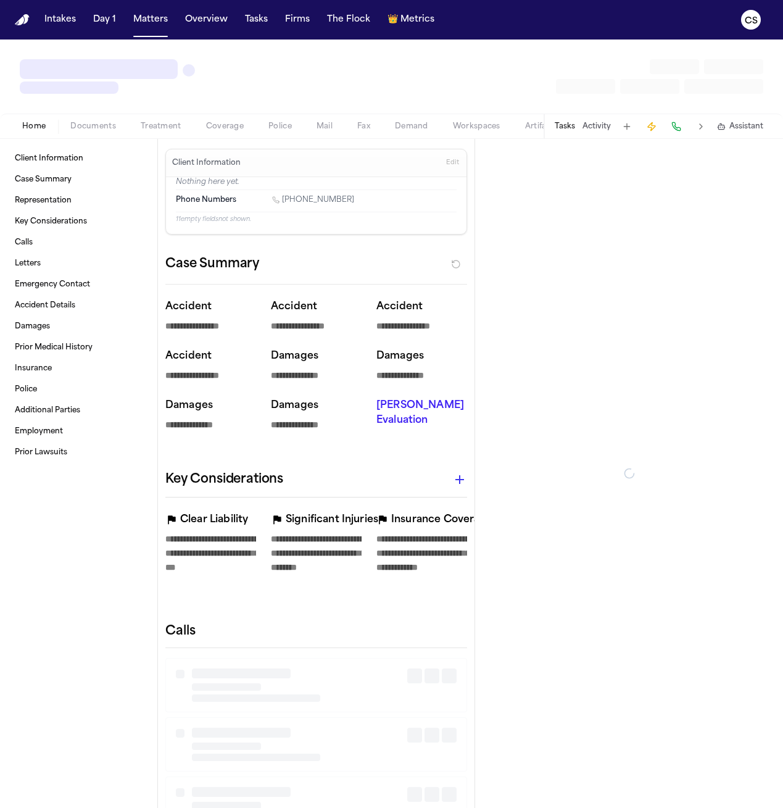
type textarea "*"
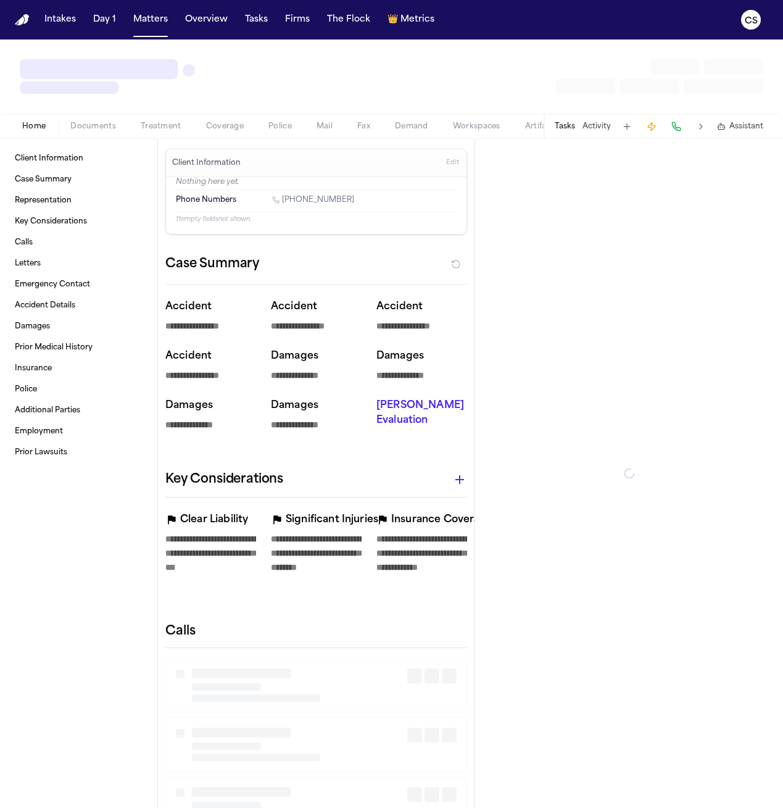
type textarea "*"
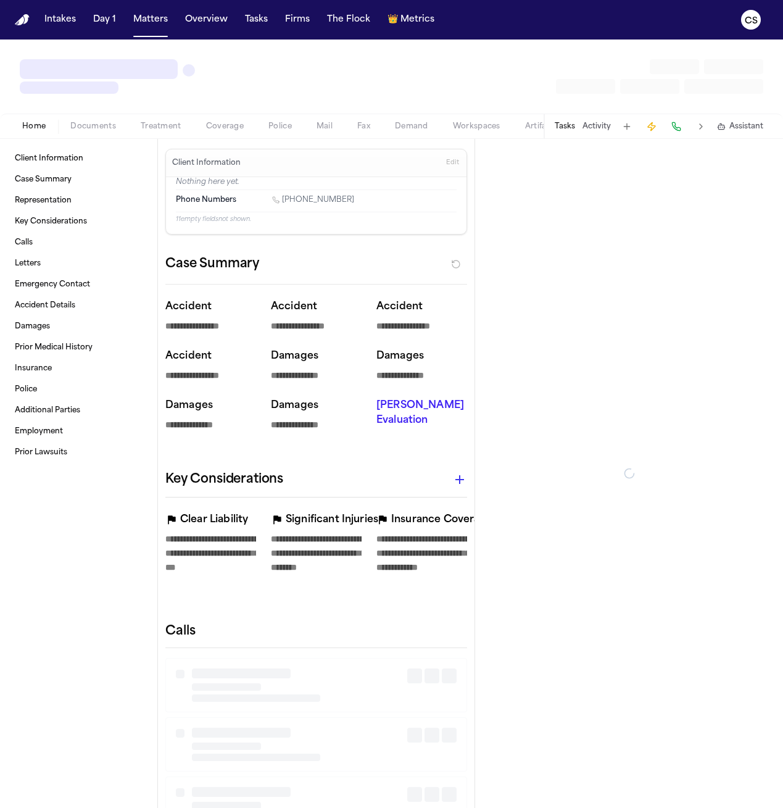
type textarea "*"
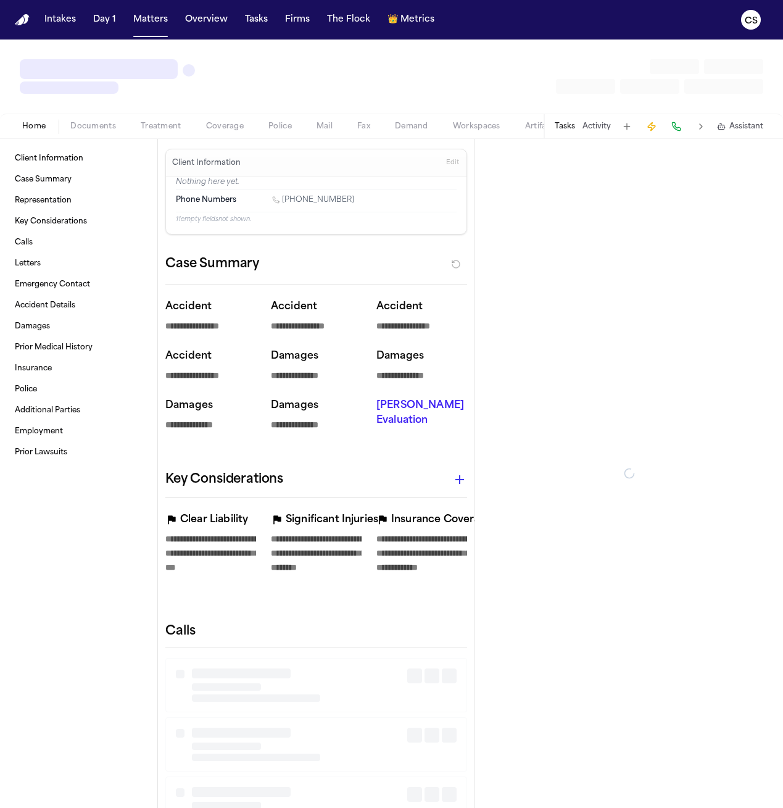
type textarea "*"
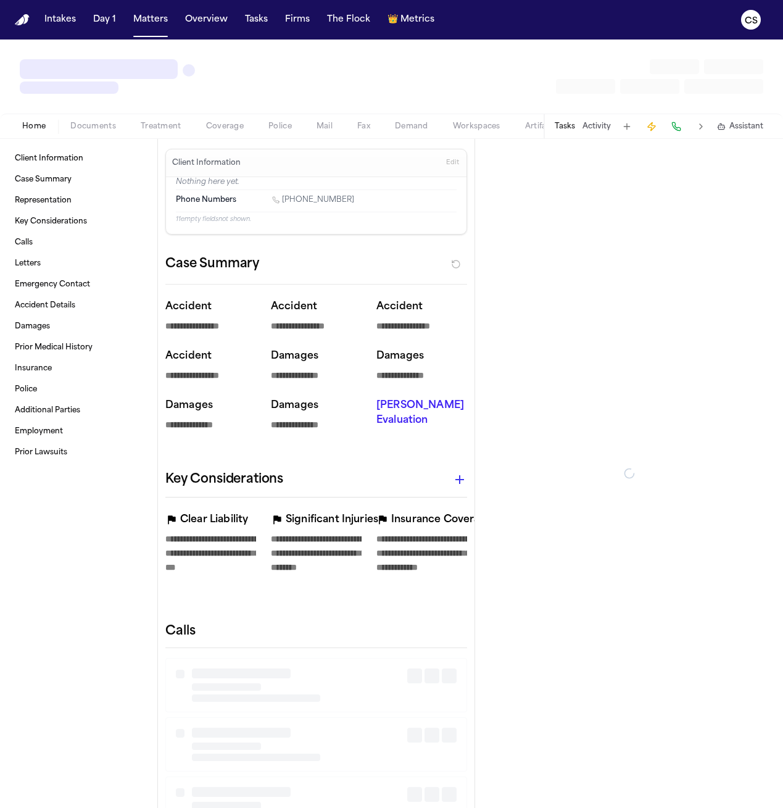
type textarea "*"
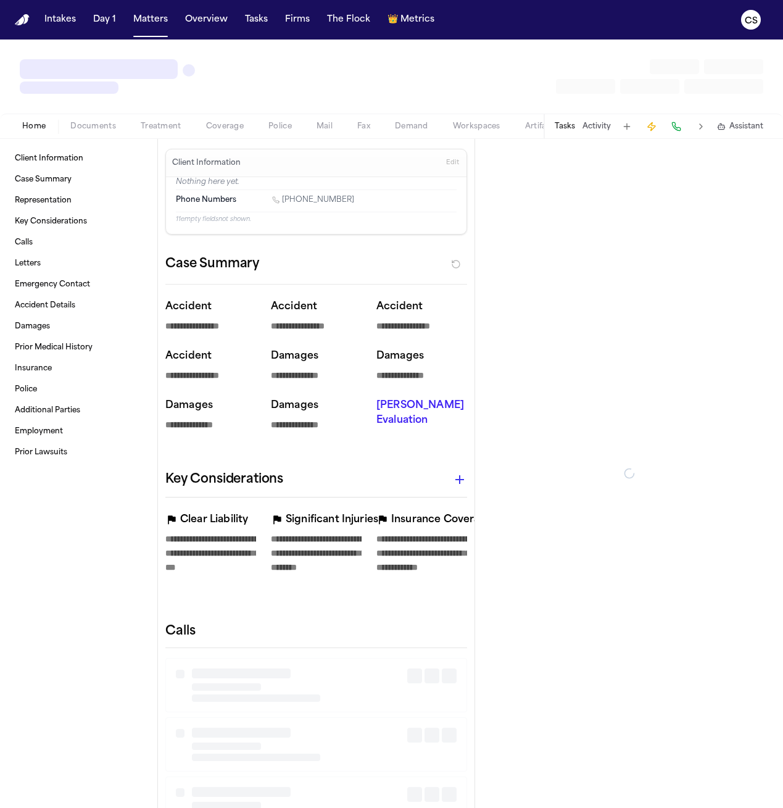
type textarea "*"
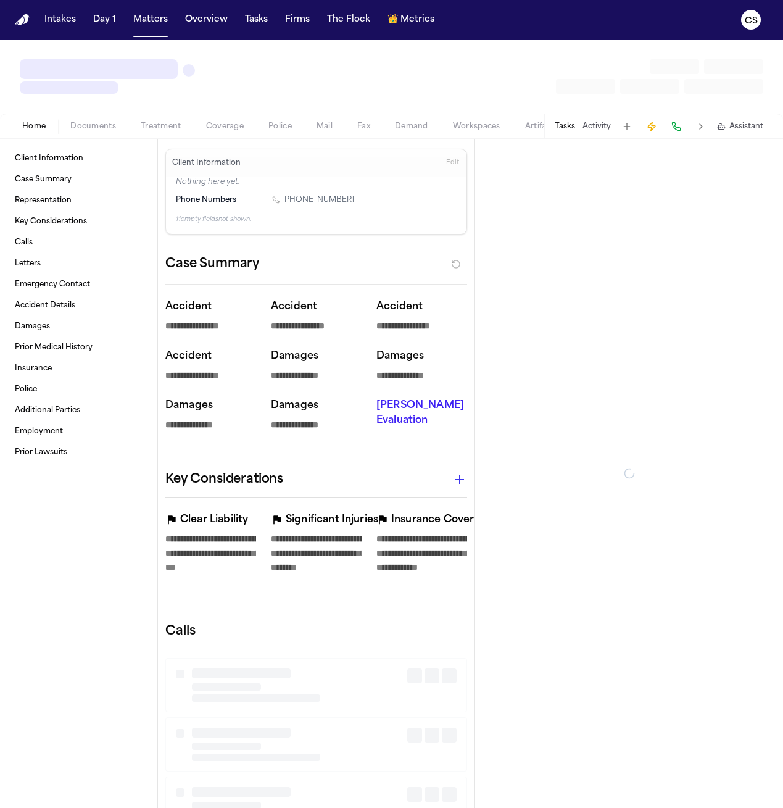
type textarea "*"
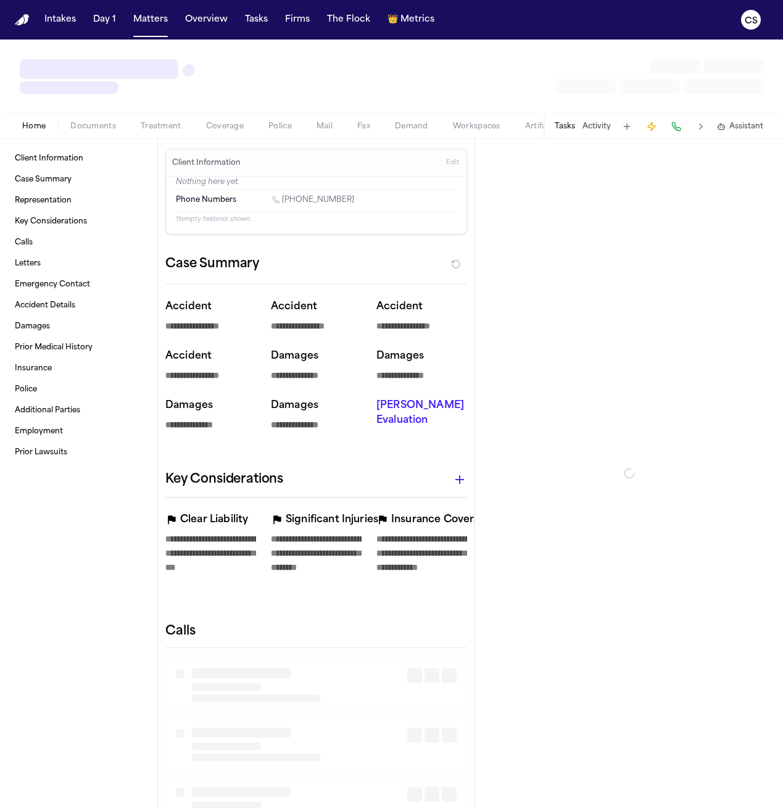
type textarea "*"
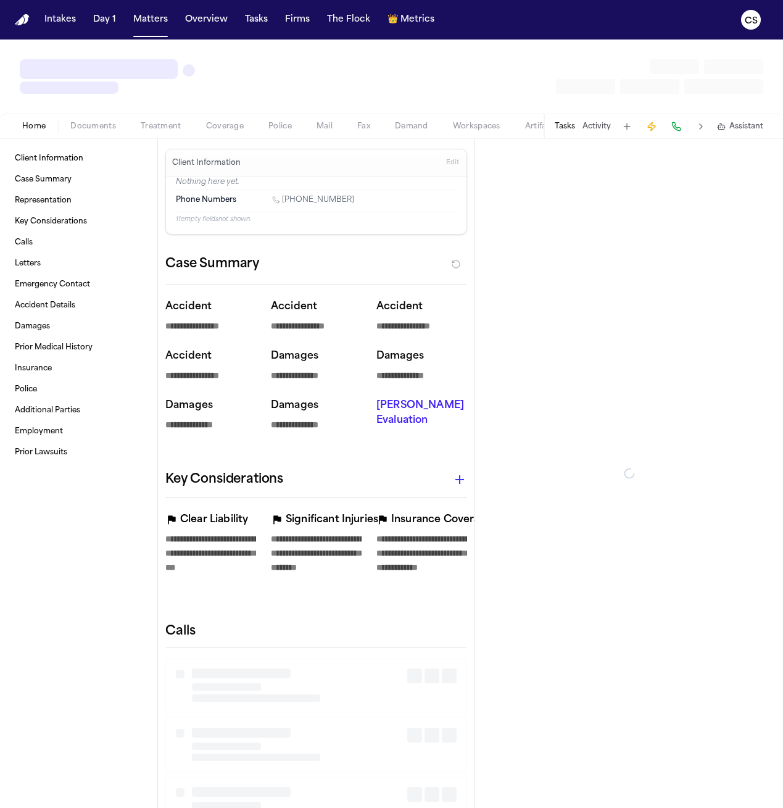
type textarea "*"
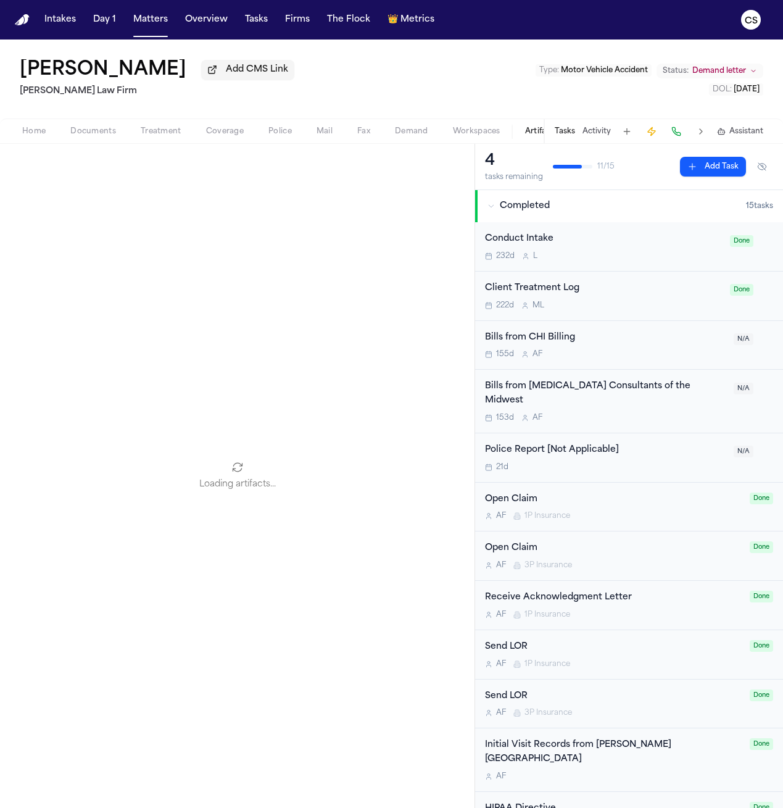
click at [535, 135] on span "Artifacts" at bounding box center [541, 132] width 33 height 10
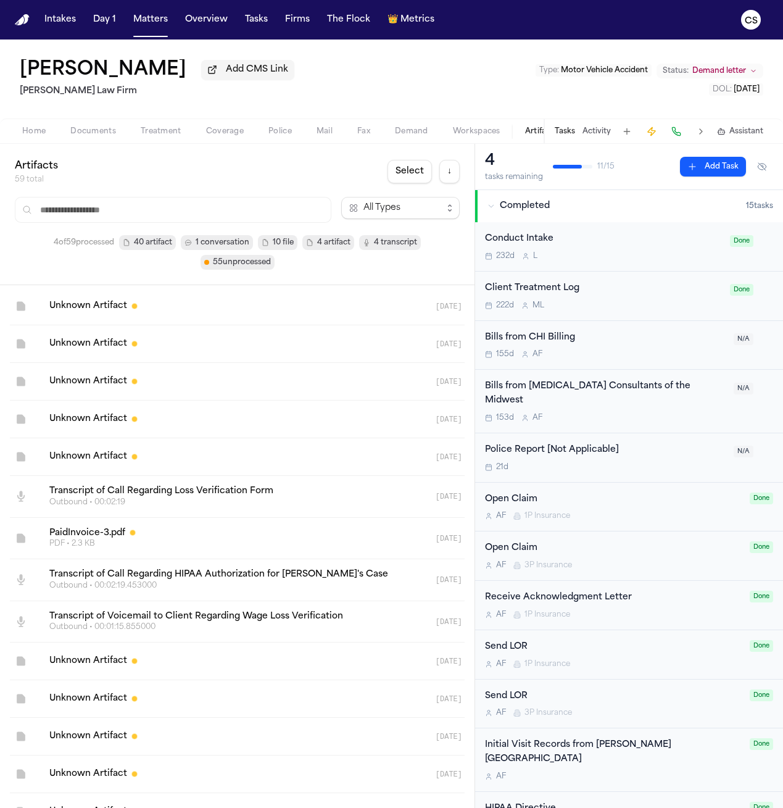
click at [557, 131] on button "Tasks" at bounding box center [565, 132] width 20 height 10
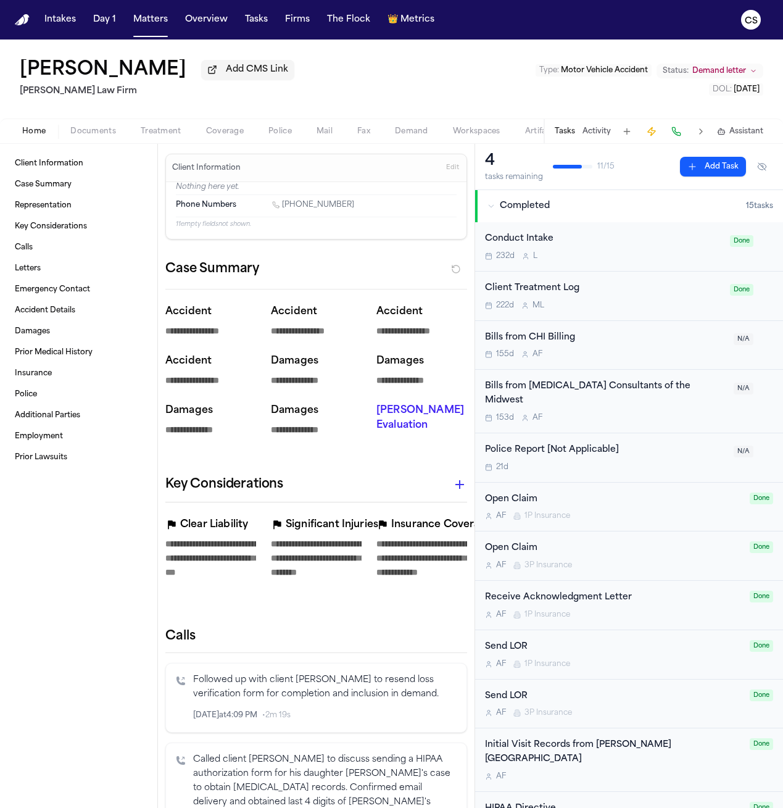
click at [37, 135] on span "Home" at bounding box center [33, 132] width 23 height 10
click at [591, 136] on button "Activity" at bounding box center [597, 132] width 28 height 10
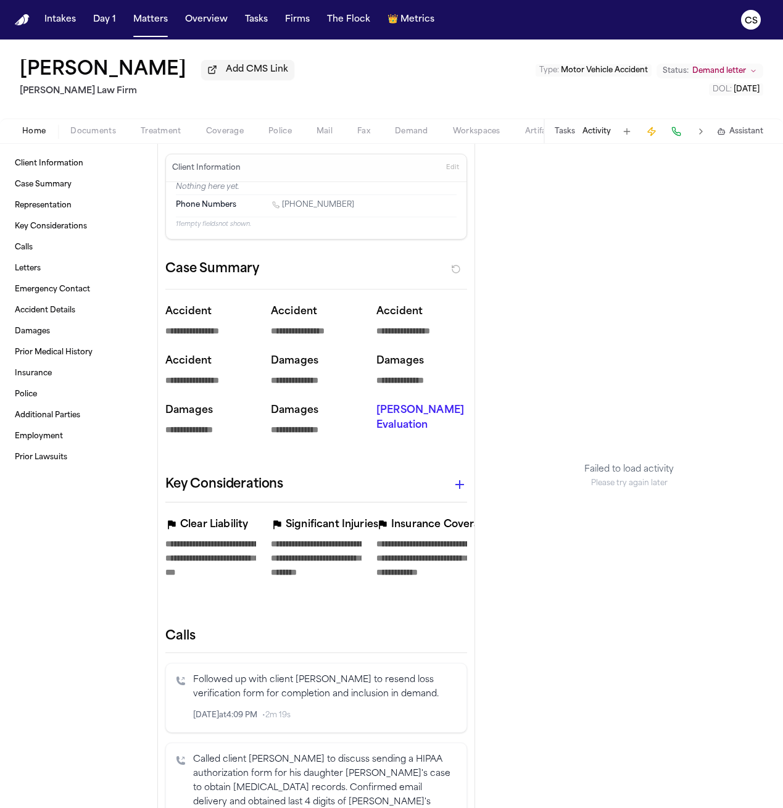
click at [557, 135] on button "Tasks" at bounding box center [565, 132] width 20 height 10
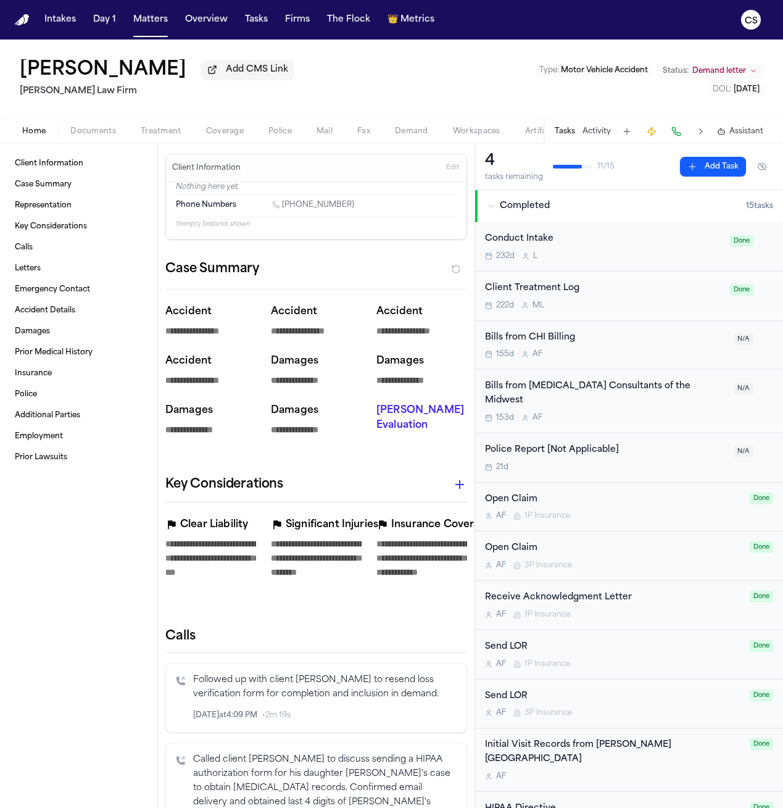
click at [99, 134] on span "Documents" at bounding box center [93, 132] width 46 height 10
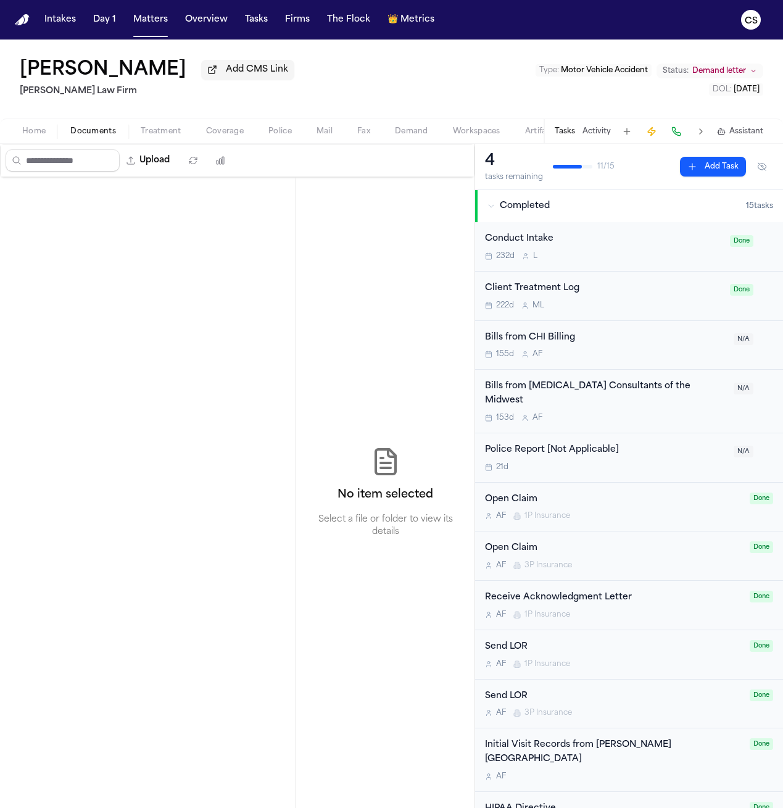
click at [162, 134] on span "Treatment" at bounding box center [161, 132] width 41 height 10
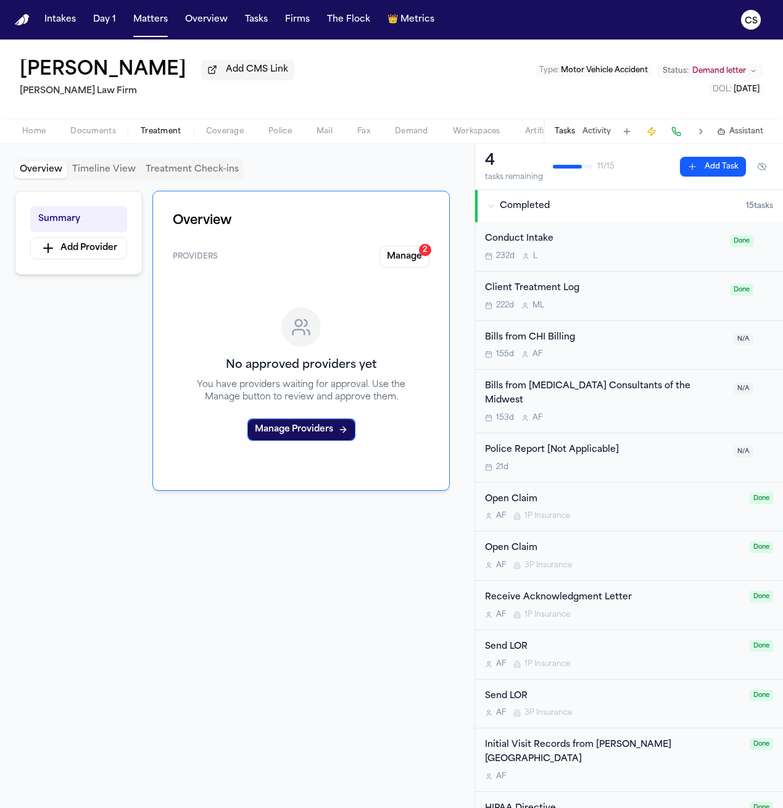
click at [214, 131] on span "Coverage" at bounding box center [225, 132] width 38 height 10
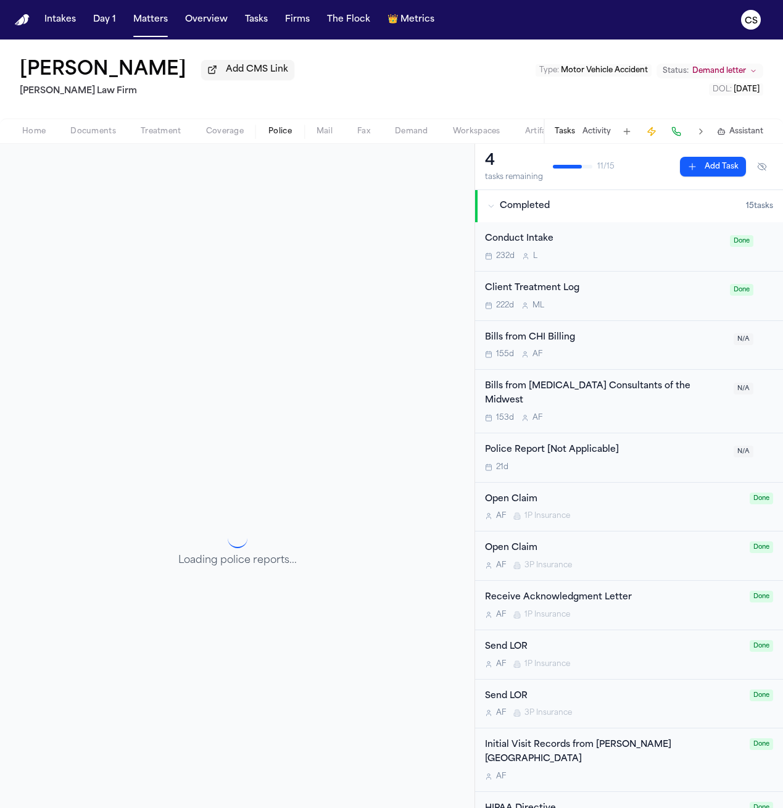
click at [275, 128] on span "Police" at bounding box center [279, 132] width 23 height 10
click at [317, 129] on span "Mail" at bounding box center [325, 132] width 16 height 10
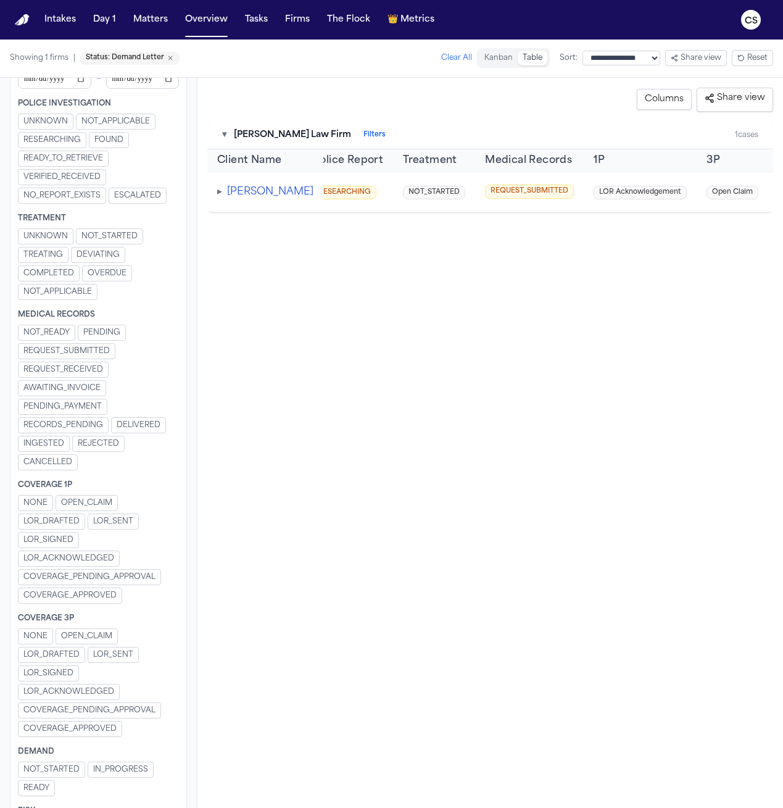
scroll to position [442, 0]
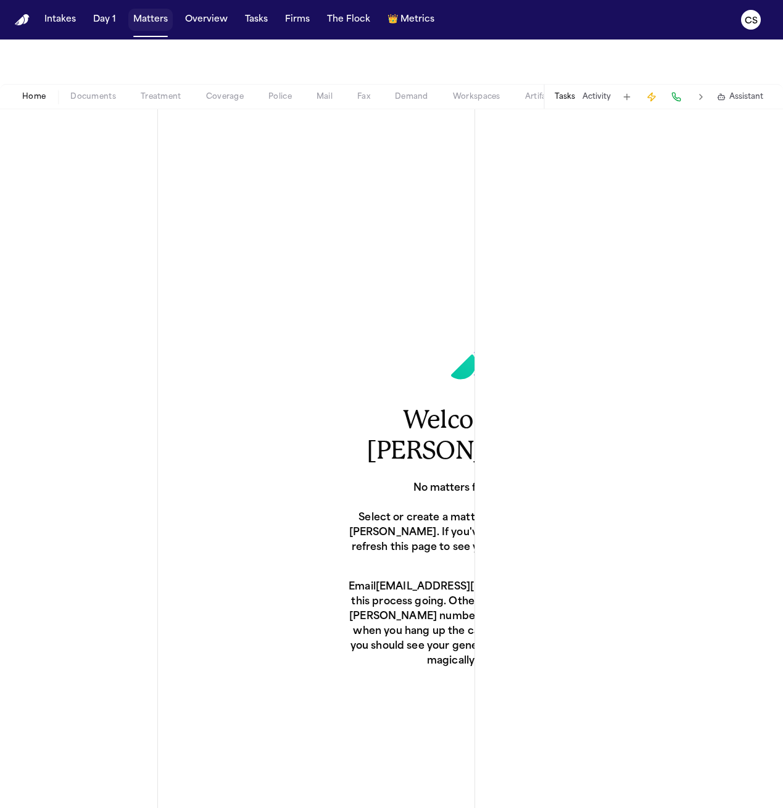
click at [152, 26] on button "Matters" at bounding box center [150, 20] width 44 height 22
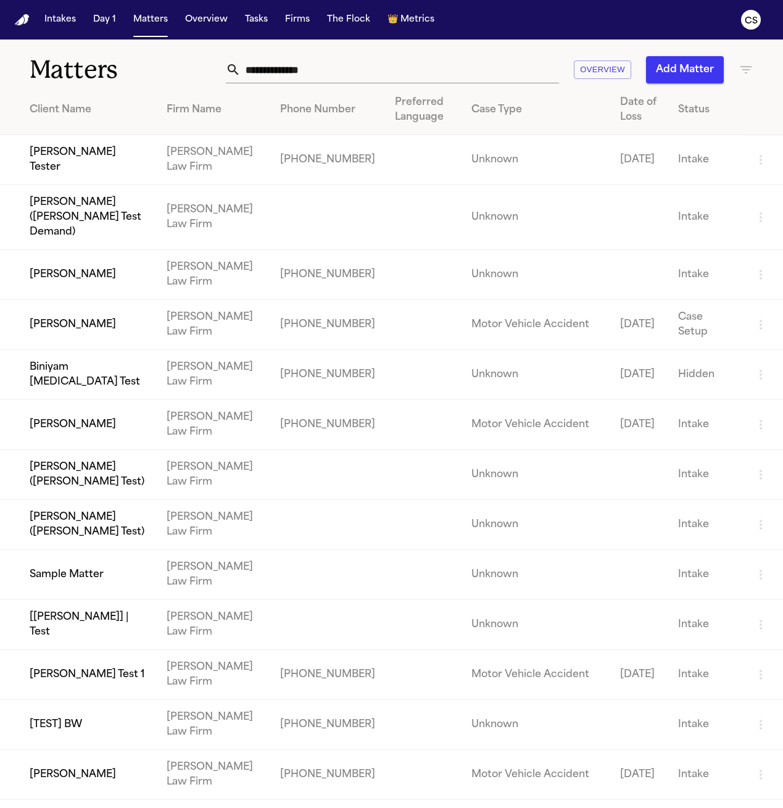
click at [267, 67] on input "text" at bounding box center [400, 69] width 318 height 27
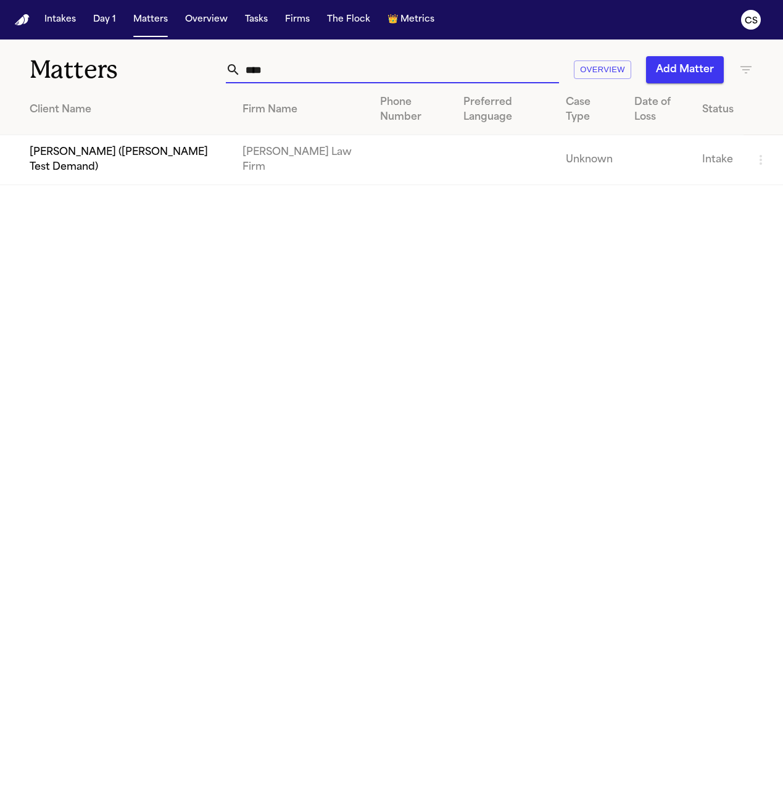
type input "*****"
click at [296, 69] on input "*****" at bounding box center [400, 69] width 318 height 27
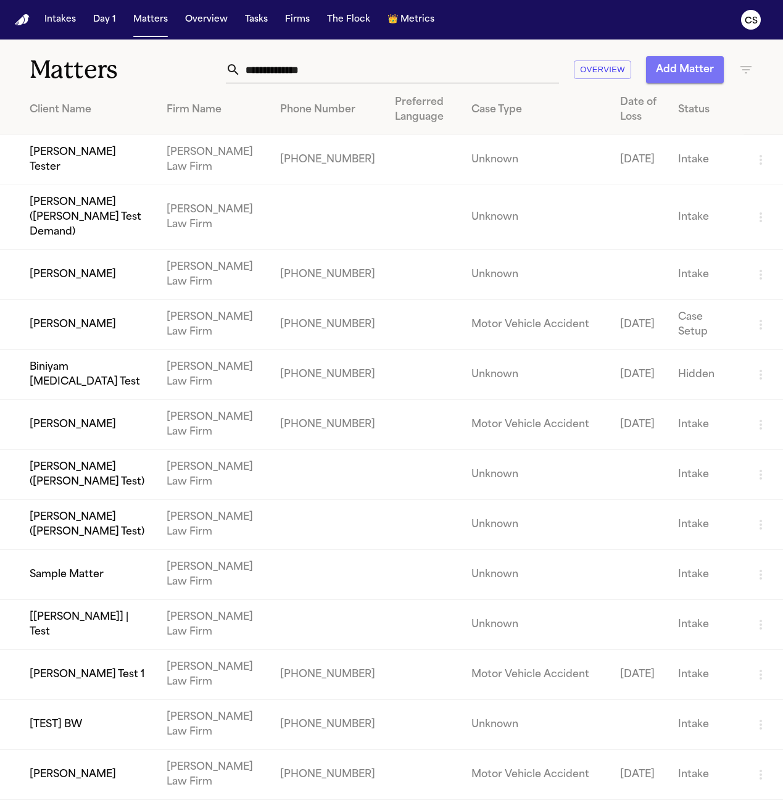
click at [665, 72] on button "Add Matter" at bounding box center [685, 69] width 78 height 27
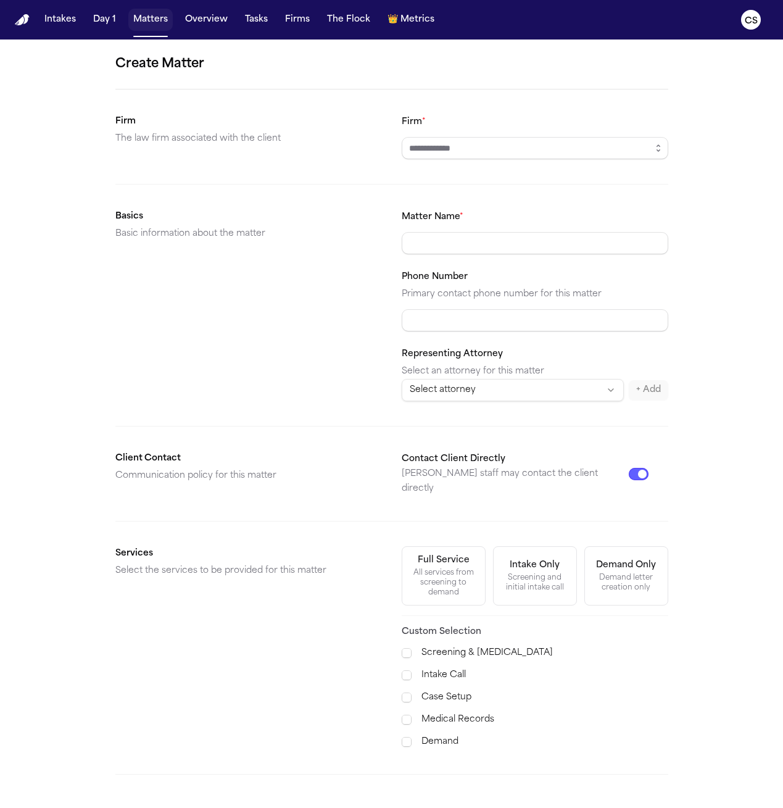
click at [147, 23] on button "Matters" at bounding box center [150, 20] width 44 height 22
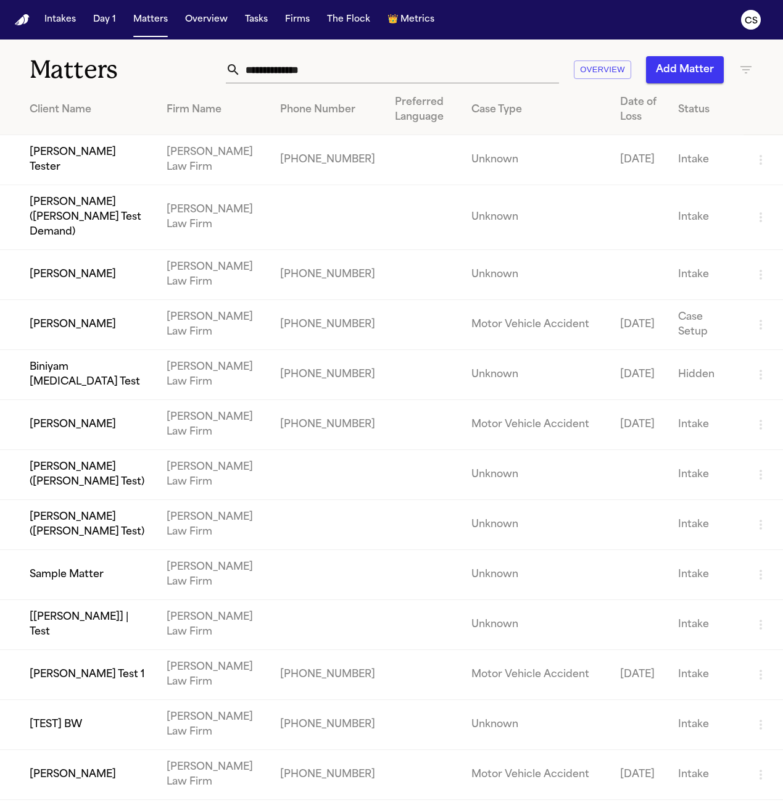
click at [601, 71] on button "Overview" at bounding box center [602, 69] width 57 height 19
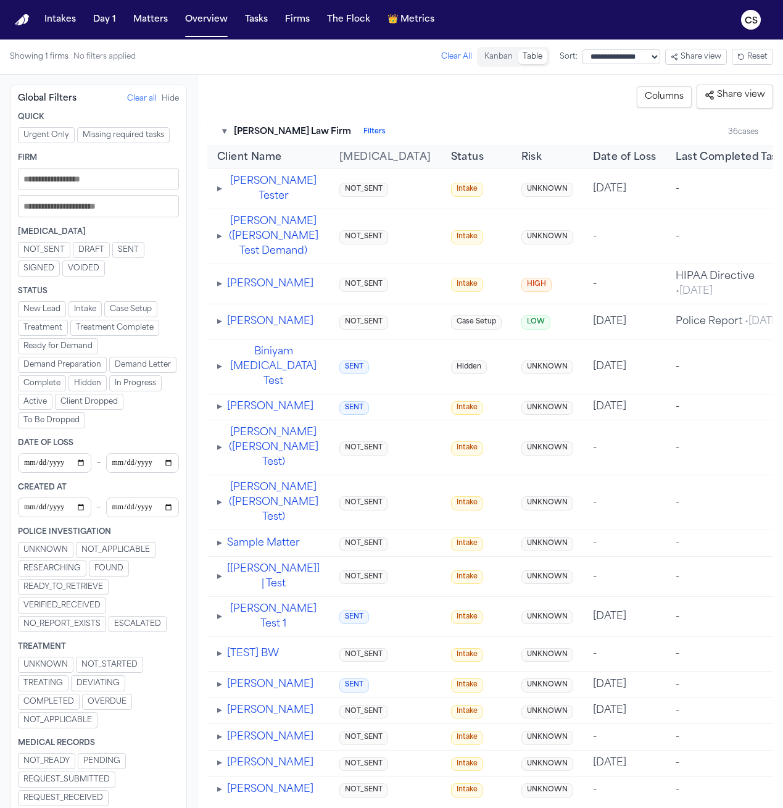
click at [363, 130] on button "Filters" at bounding box center [374, 132] width 22 height 10
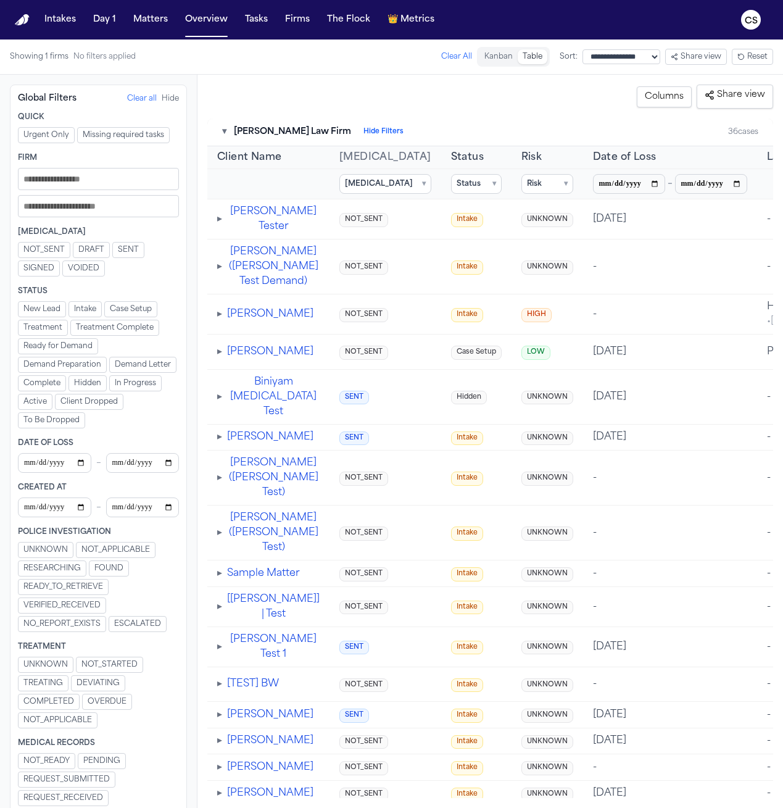
click at [223, 133] on button "▾" at bounding box center [224, 132] width 4 height 12
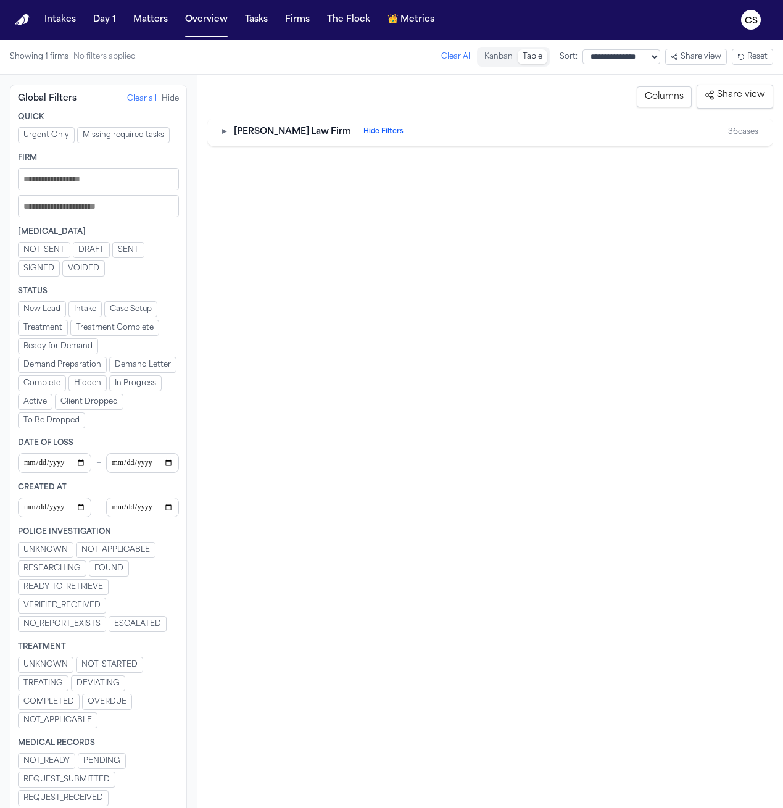
click at [139, 105] on div "Global Filters Clear all Hide Quick Urgent Only Missing required tasks Firm Ret…" at bounding box center [98, 693] width 177 height 1217
click at [139, 99] on button "Clear all" at bounding box center [142, 99] width 30 height 10
click at [161, 27] on button "Matters" at bounding box center [150, 20] width 44 height 22
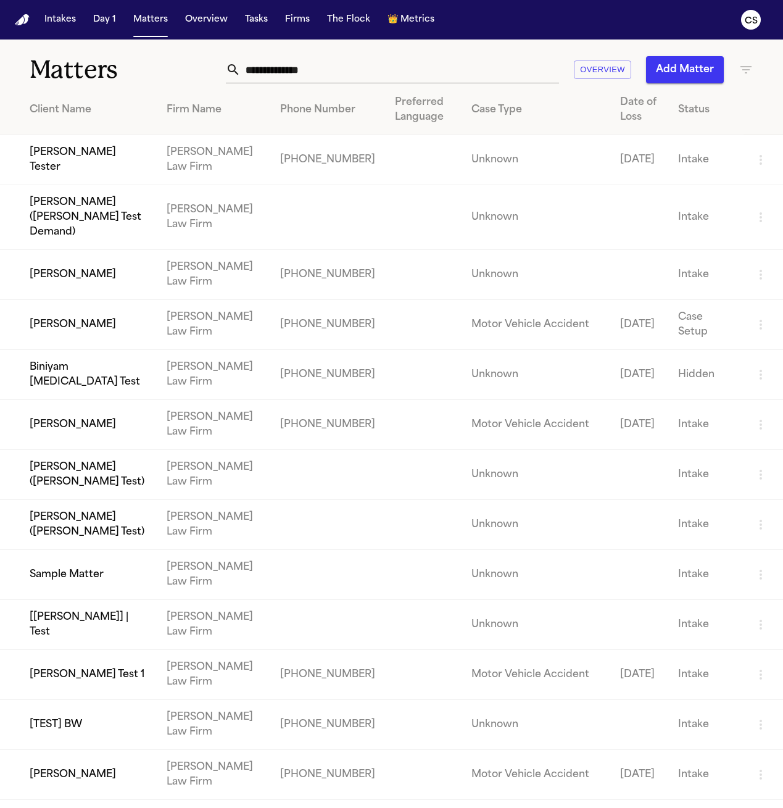
click at [743, 71] on icon "button" at bounding box center [746, 69] width 15 height 15
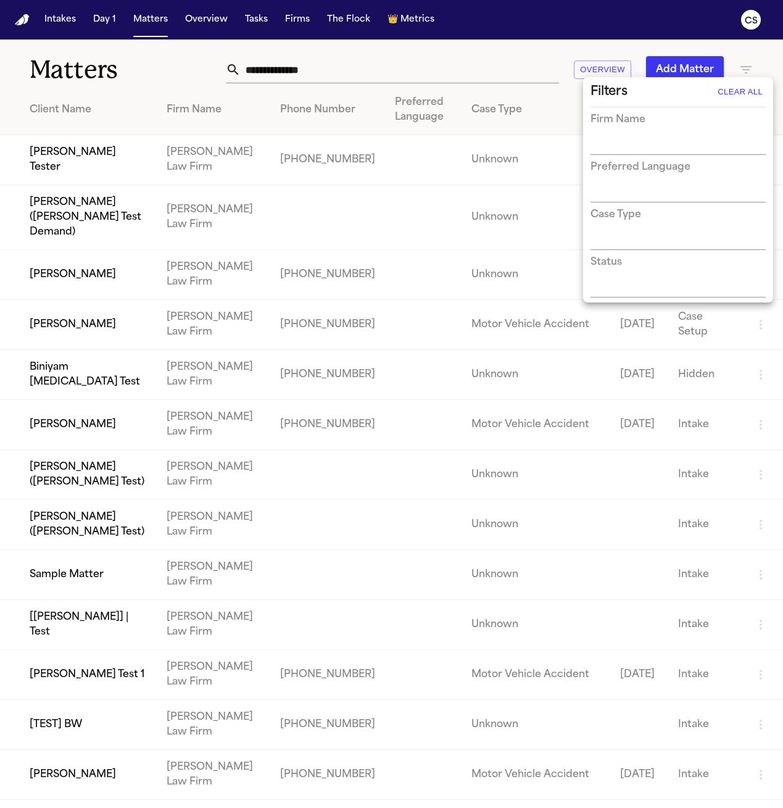
click at [673, 187] on input "text" at bounding box center [669, 193] width 157 height 17
click at [662, 236] on input "text" at bounding box center [669, 240] width 157 height 17
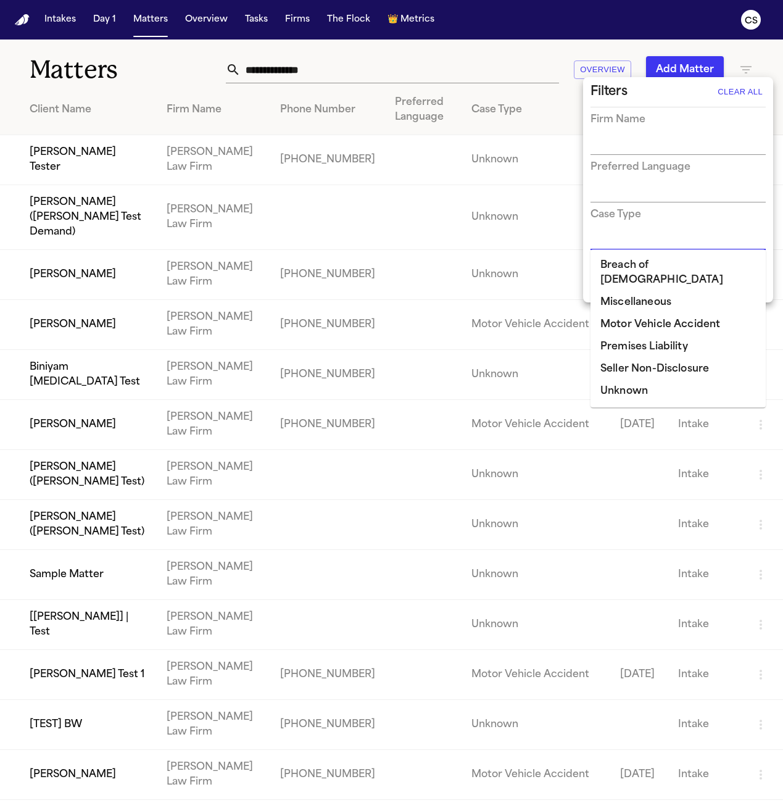
click at [660, 322] on li "Motor Vehicle Accident" at bounding box center [678, 325] width 175 height 22
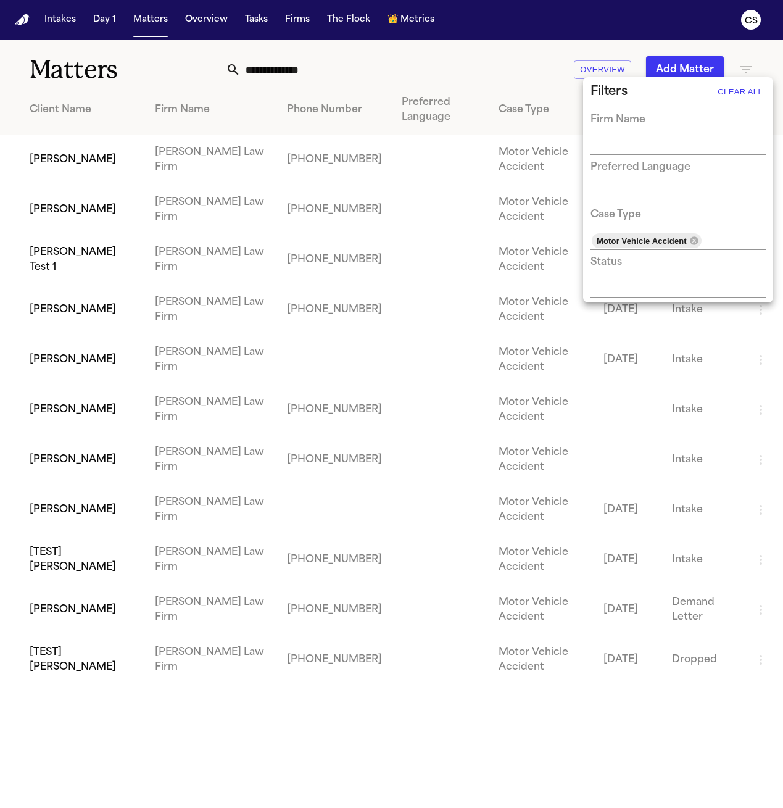
click at [761, 215] on div "Case Type" at bounding box center [678, 214] width 175 height 15
click at [679, 123] on div "Firm Name" at bounding box center [678, 119] width 175 height 15
click at [676, 132] on div "Firm Name" at bounding box center [678, 133] width 175 height 43
click at [665, 145] on input "text" at bounding box center [669, 145] width 157 height 17
click at [639, 44] on div at bounding box center [391, 404] width 783 height 808
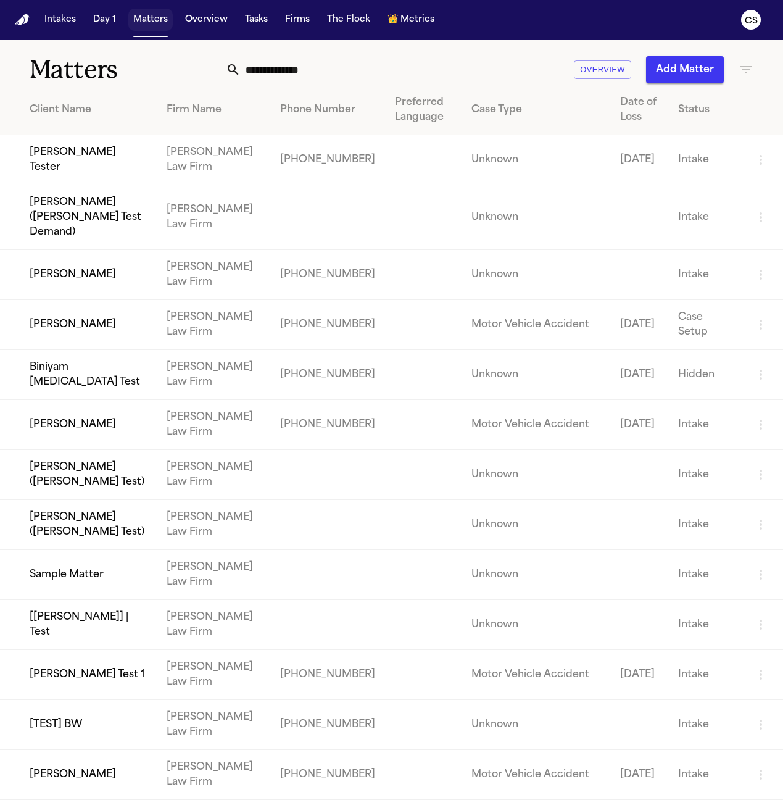
click at [151, 25] on button "Matters" at bounding box center [150, 20] width 44 height 22
click at [62, 19] on button "Intakes" at bounding box center [59, 20] width 41 height 22
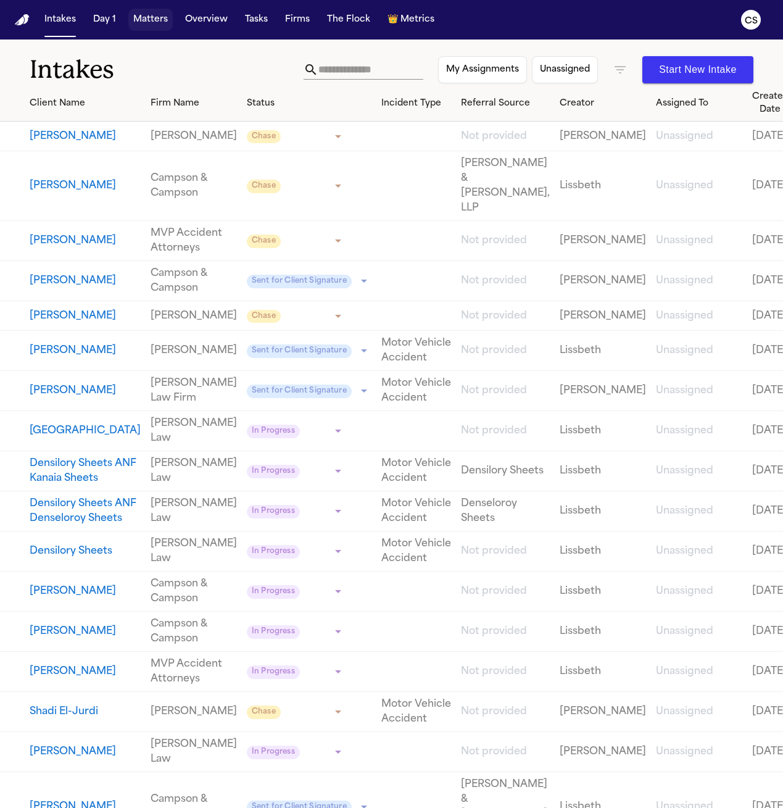
click at [134, 22] on button "Matters" at bounding box center [150, 20] width 44 height 22
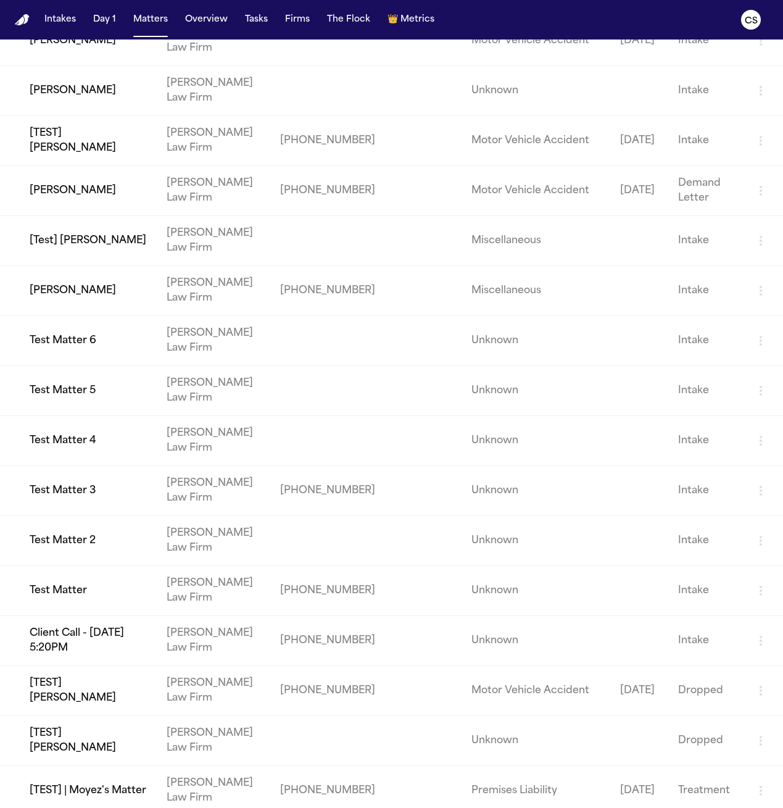
scroll to position [1120, 0]
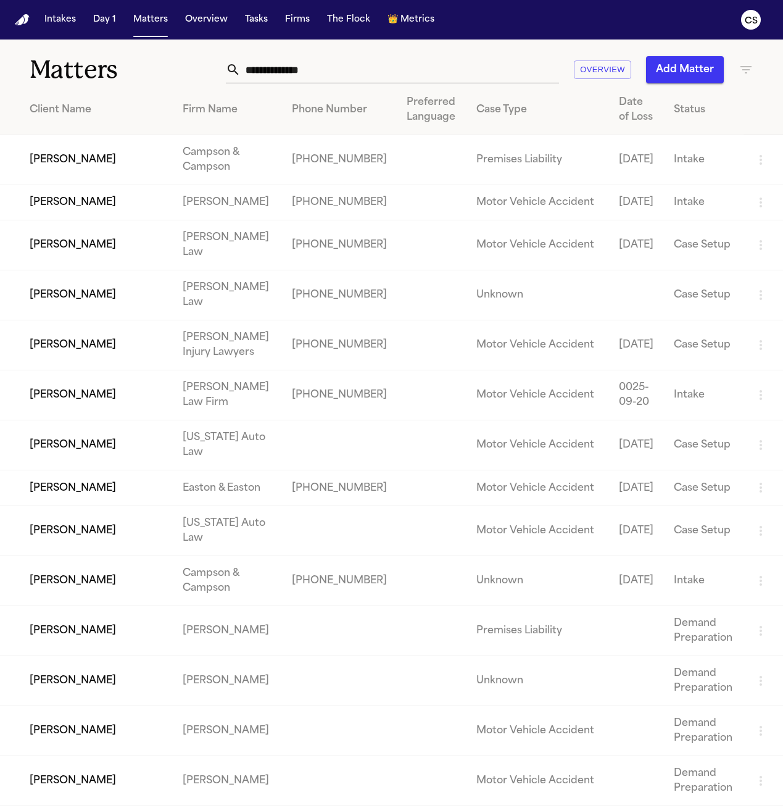
click at [314, 73] on input "text" at bounding box center [400, 69] width 318 height 27
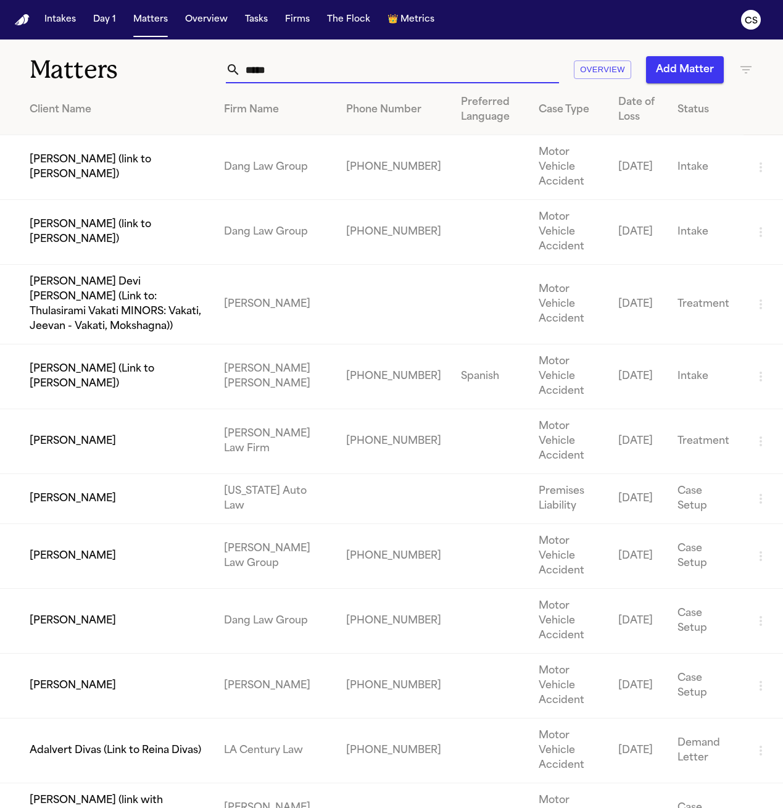
type input "*****"
click at [214, 409] on td "[PERSON_NAME]" at bounding box center [107, 441] width 214 height 65
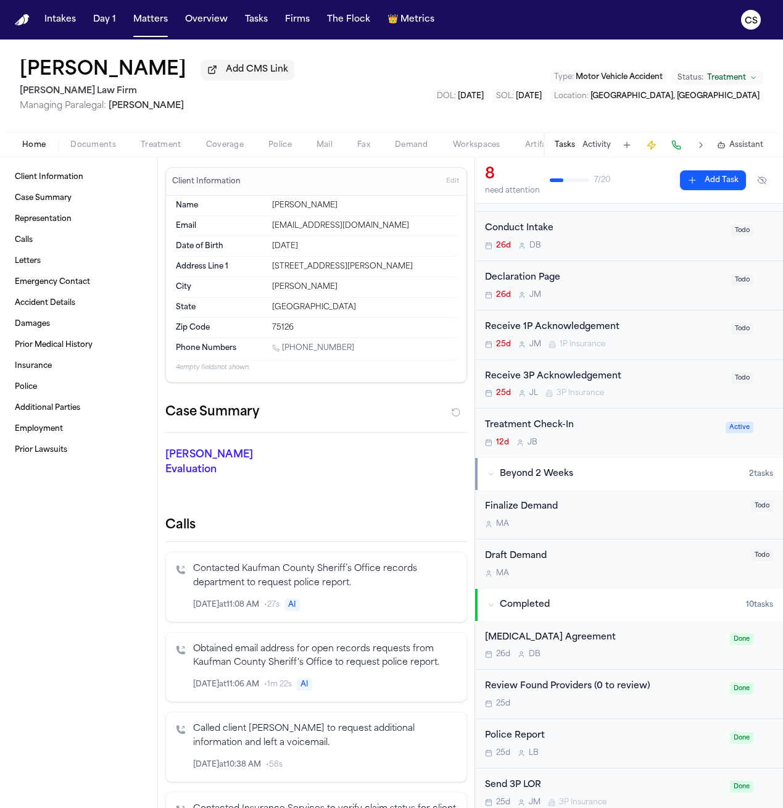
scroll to position [201, 0]
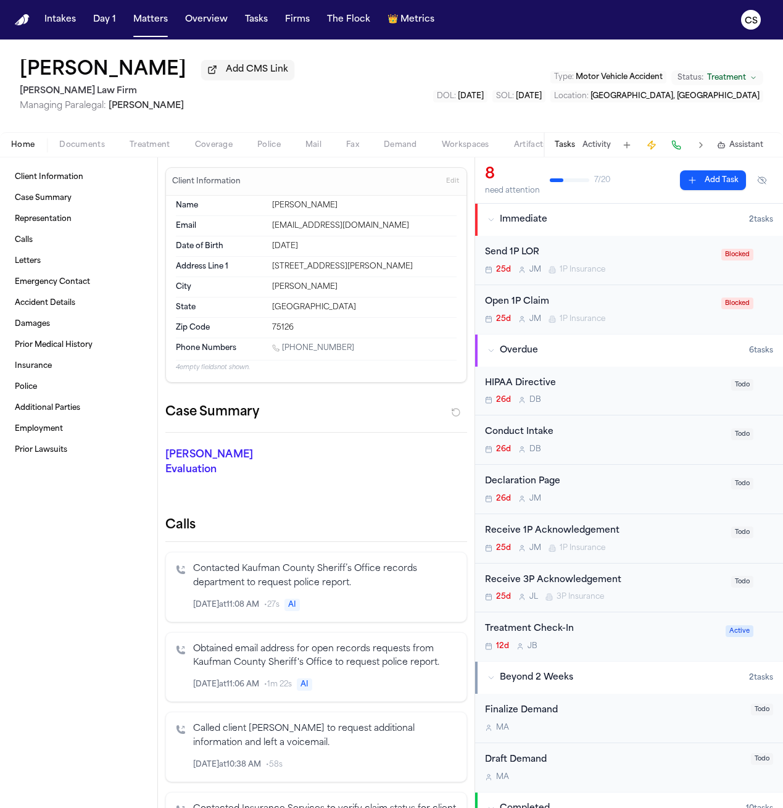
scroll to position [0, 25]
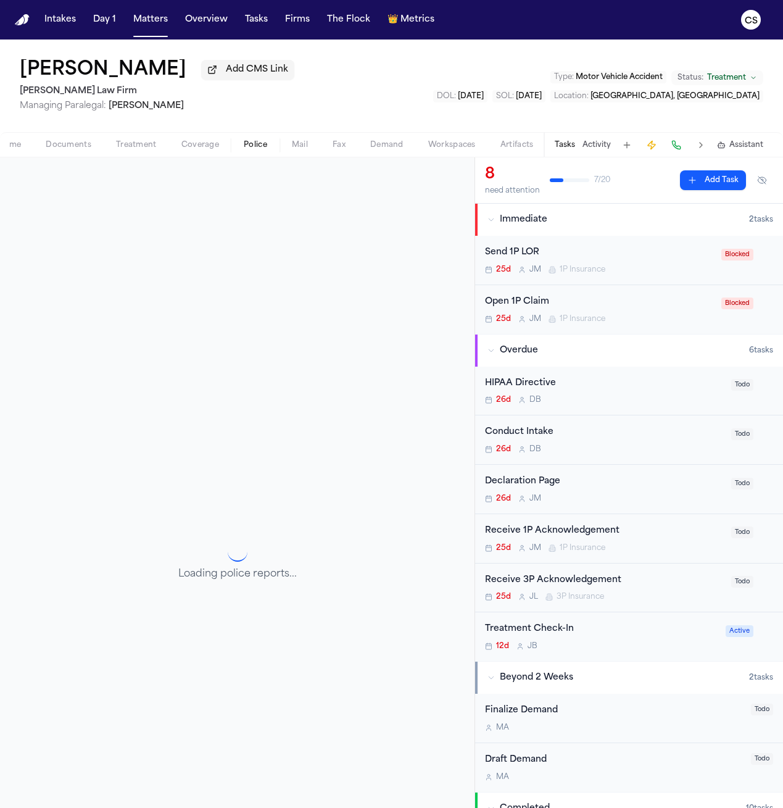
click at [257, 150] on span "Police" at bounding box center [255, 145] width 23 height 10
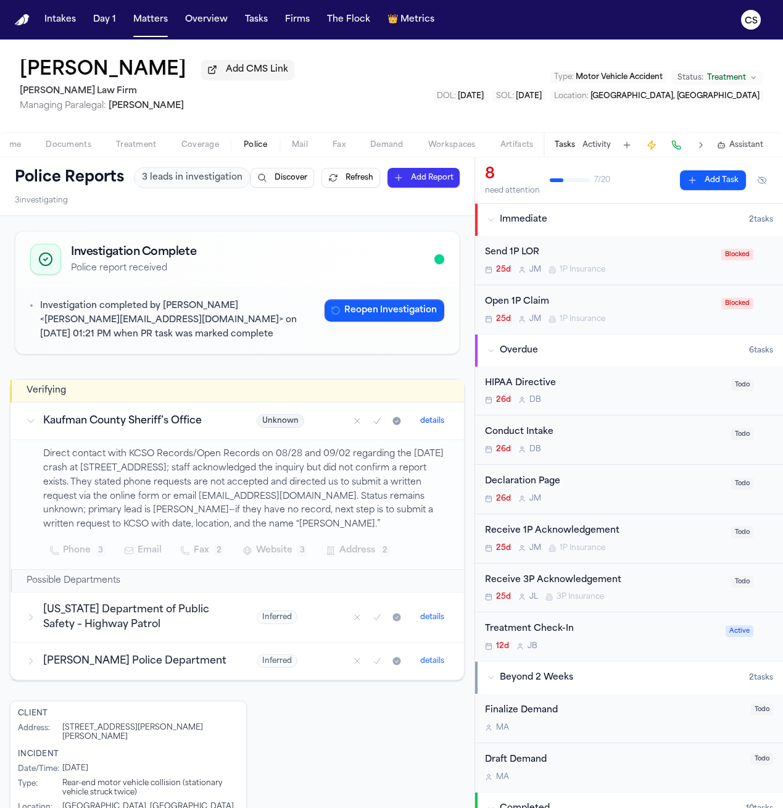
click at [417, 172] on button "Add Report" at bounding box center [424, 178] width 72 height 20
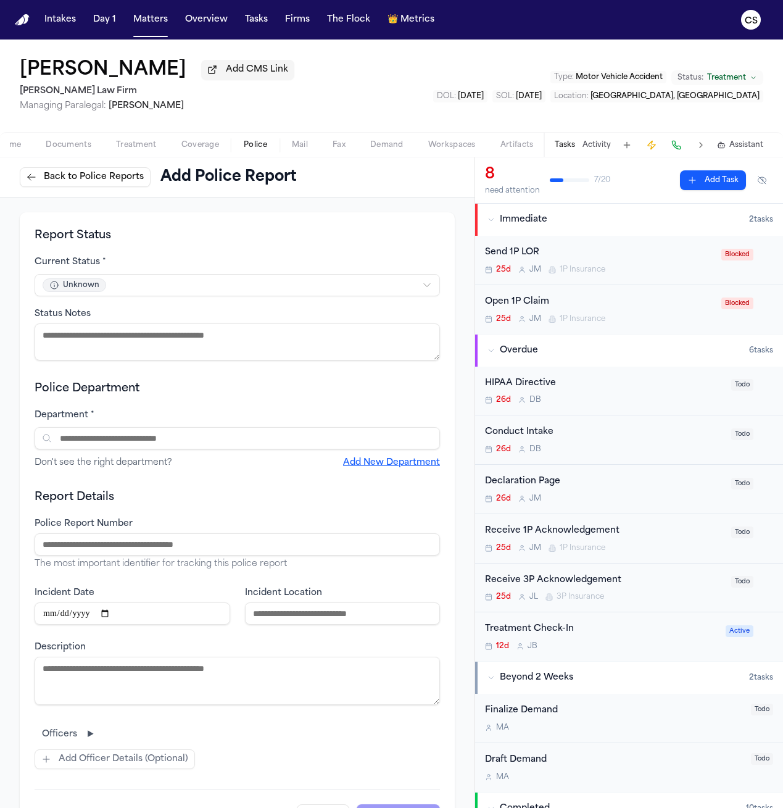
click at [253, 150] on span "Police" at bounding box center [255, 145] width 23 height 10
click at [29, 187] on button "Back to Police Reports" at bounding box center [85, 177] width 131 height 20
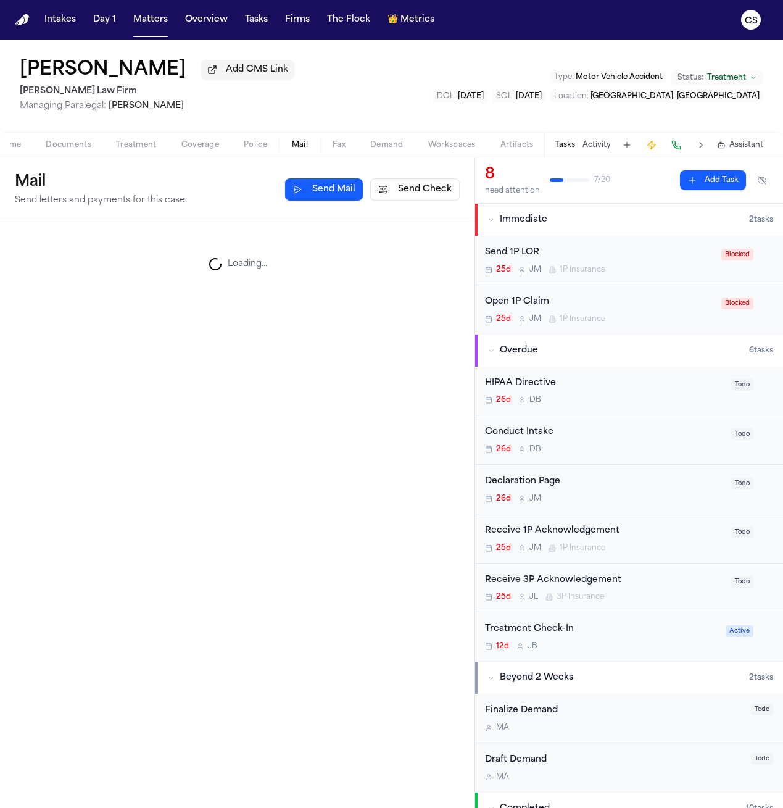
click at [292, 147] on span "Mail" at bounding box center [300, 145] width 16 height 10
click at [326, 152] on button "Fax" at bounding box center [339, 145] width 38 height 15
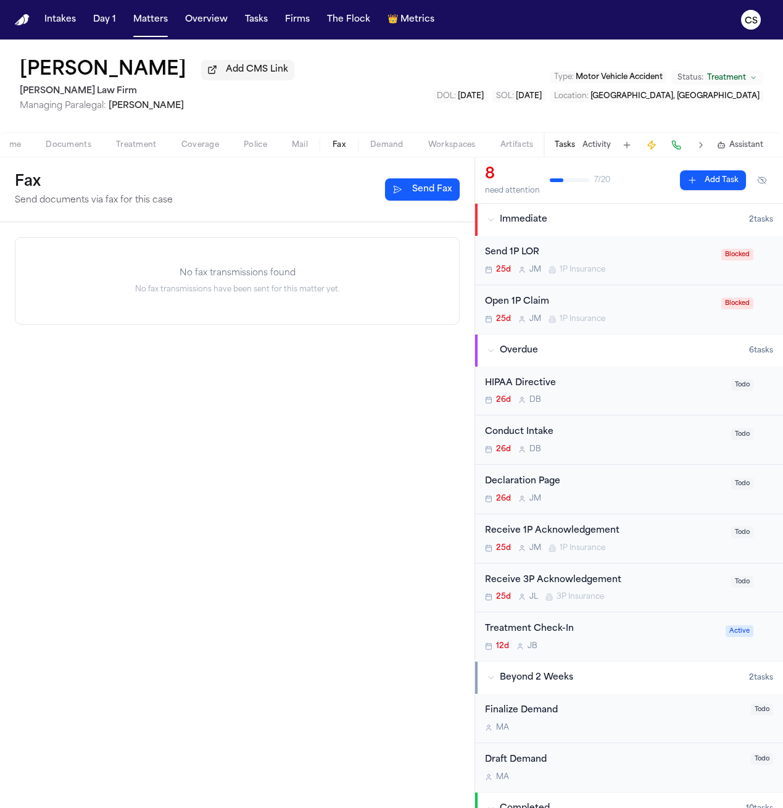
click at [377, 149] on span "Demand" at bounding box center [386, 145] width 33 height 10
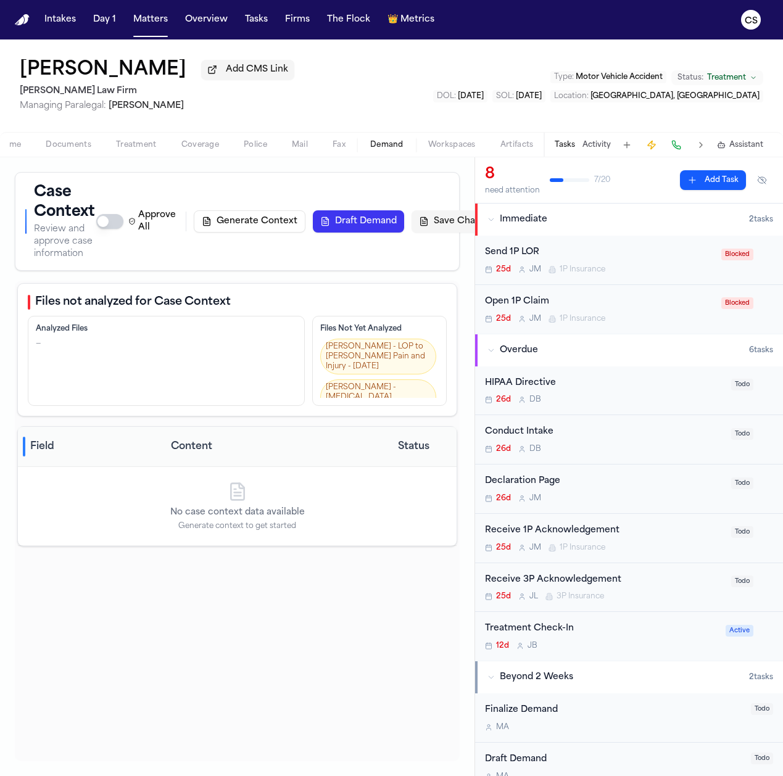
click at [69, 35] on nav "Intakes Day 1 Matters Overview Tasks Firms The Flock 👑 Metrics CS" at bounding box center [391, 19] width 783 height 39
click at [65, 23] on button "Intakes" at bounding box center [59, 20] width 41 height 22
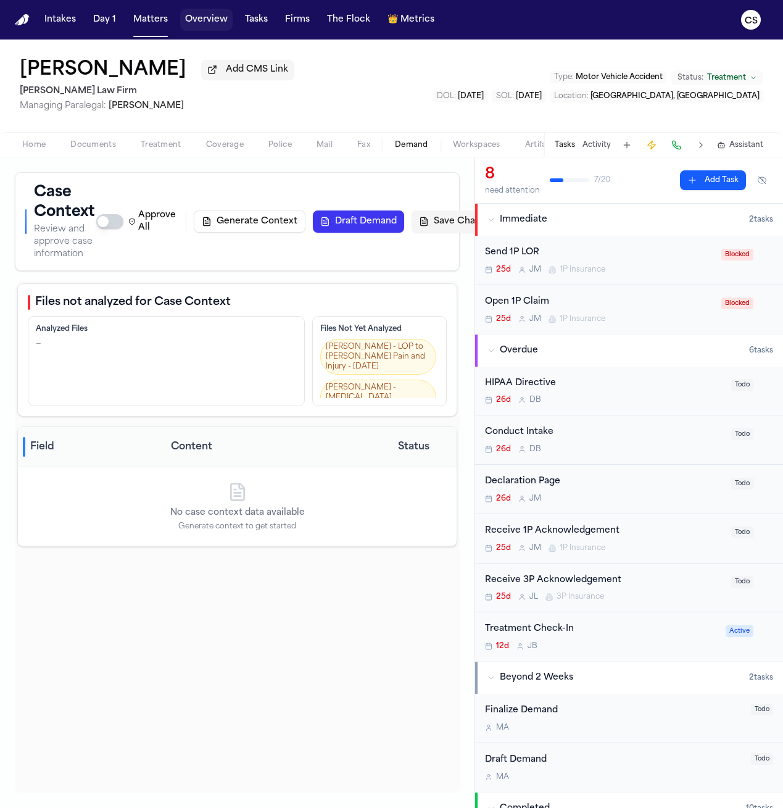
click at [201, 25] on button "Overview" at bounding box center [206, 20] width 52 height 22
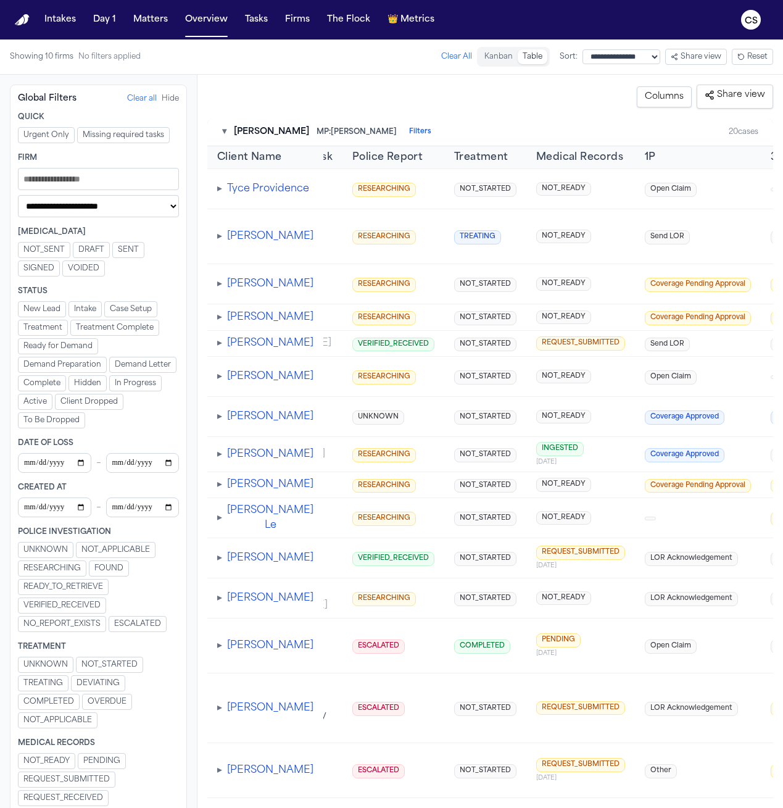
scroll to position [0, 508]
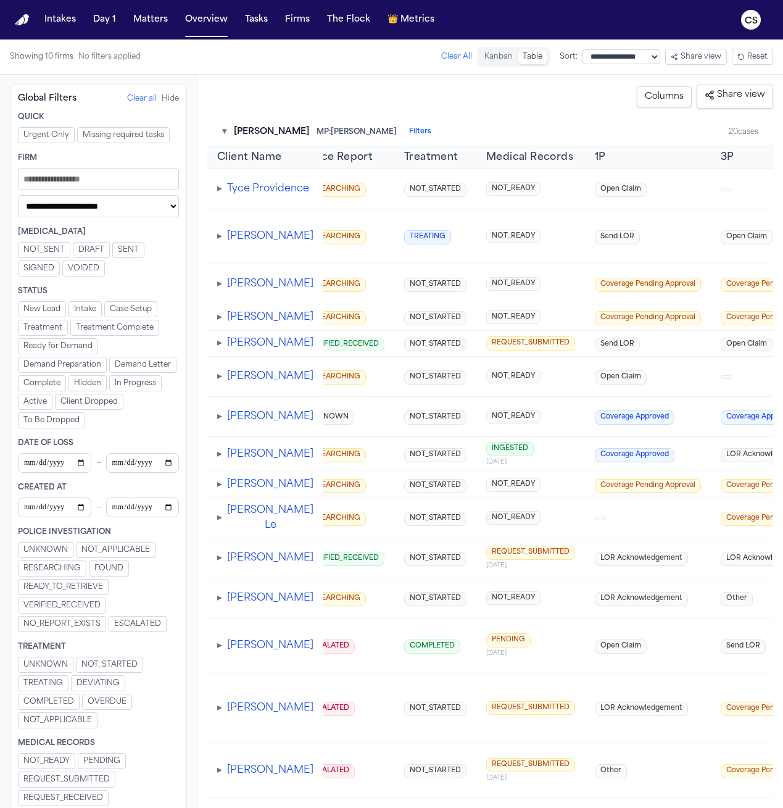
click at [60, 363] on span "Demand Preparation" at bounding box center [62, 365] width 78 height 10
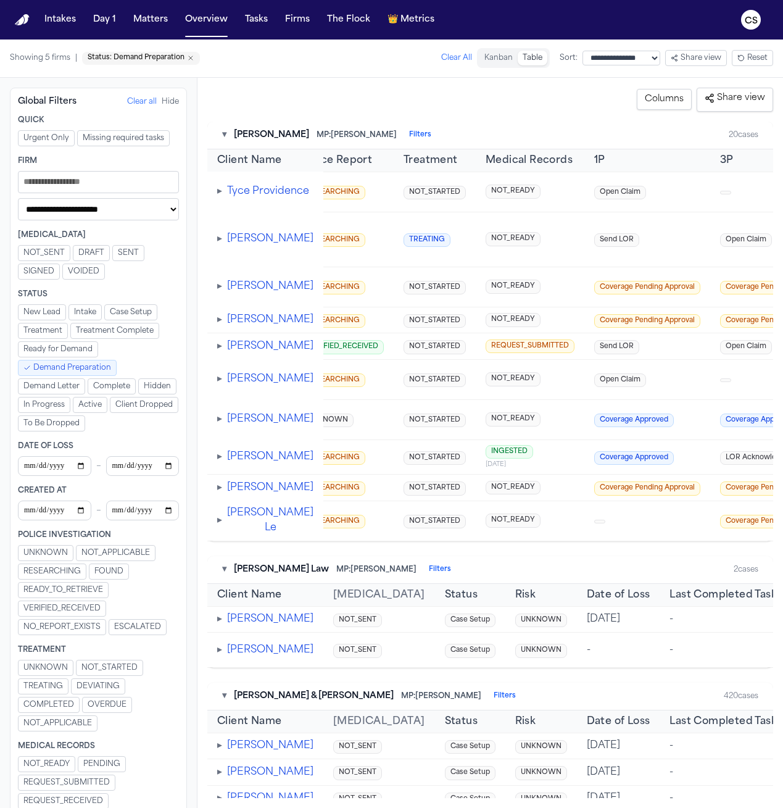
scroll to position [0, 291]
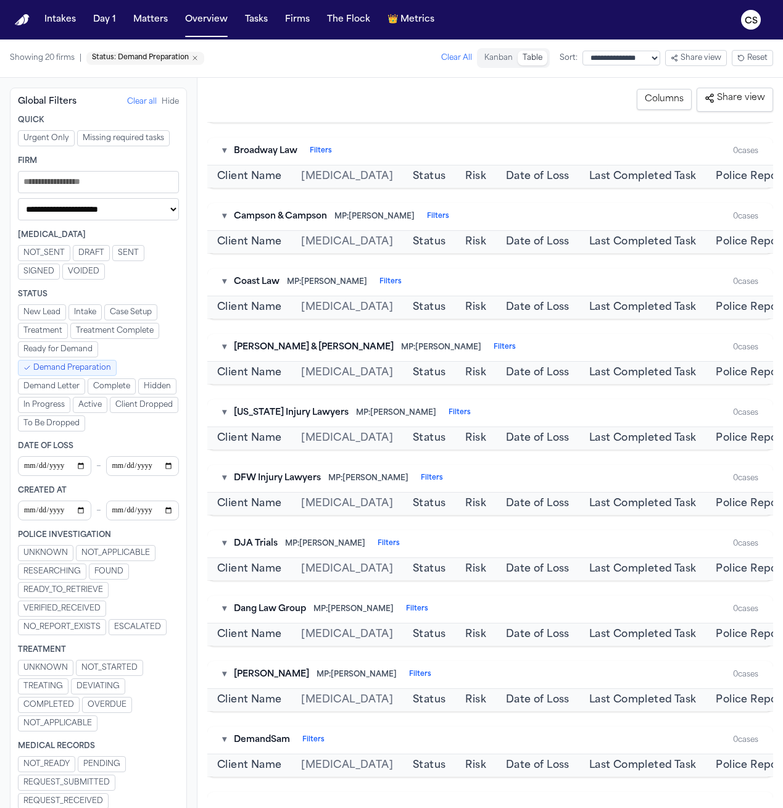
scroll to position [679, 0]
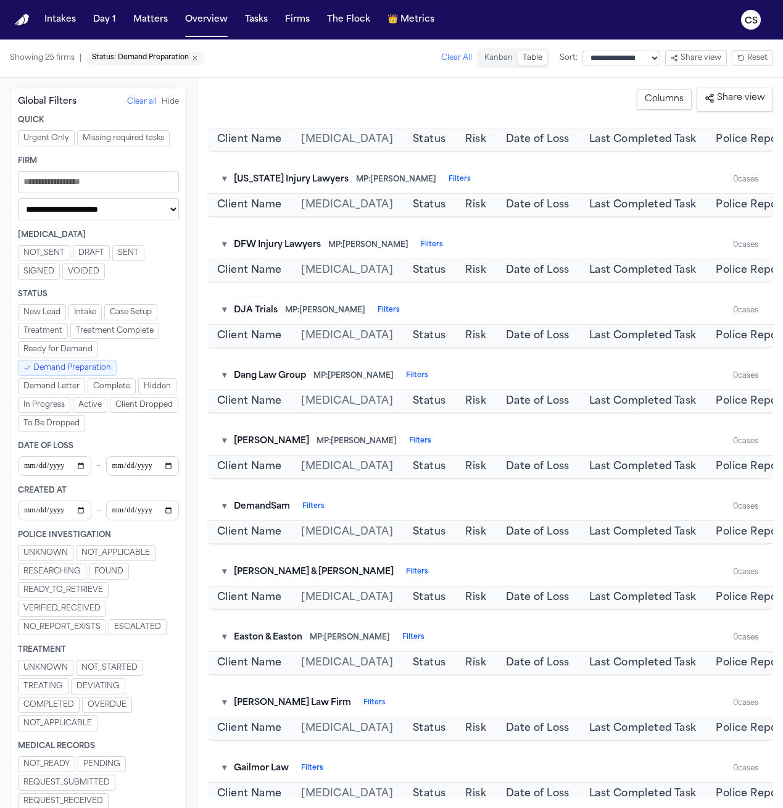
click at [58, 383] on span "Demand Letter" at bounding box center [51, 386] width 56 height 10
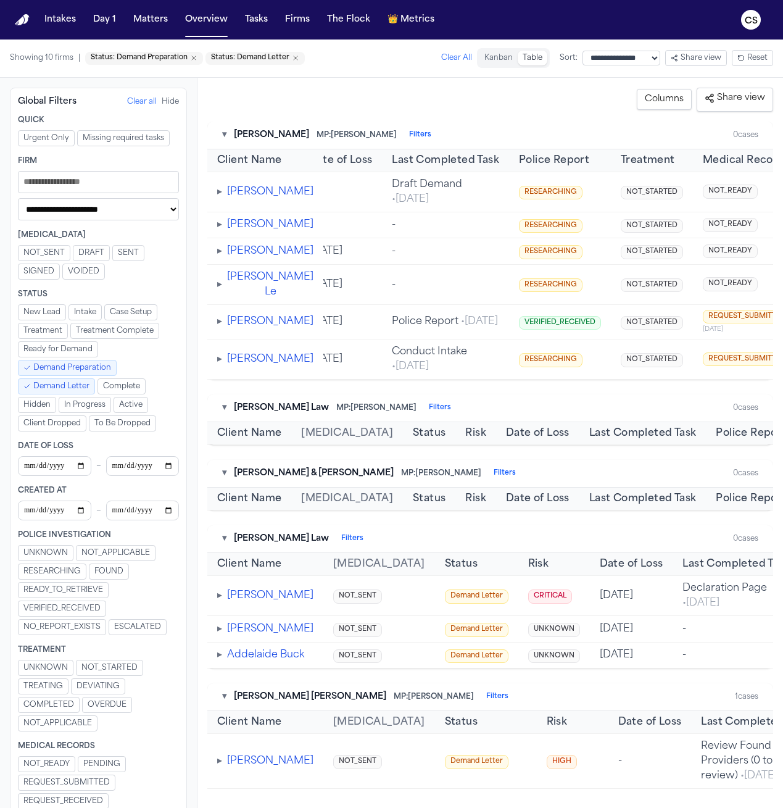
click at [77, 365] on span "Demand Preparation" at bounding box center [72, 368] width 78 height 10
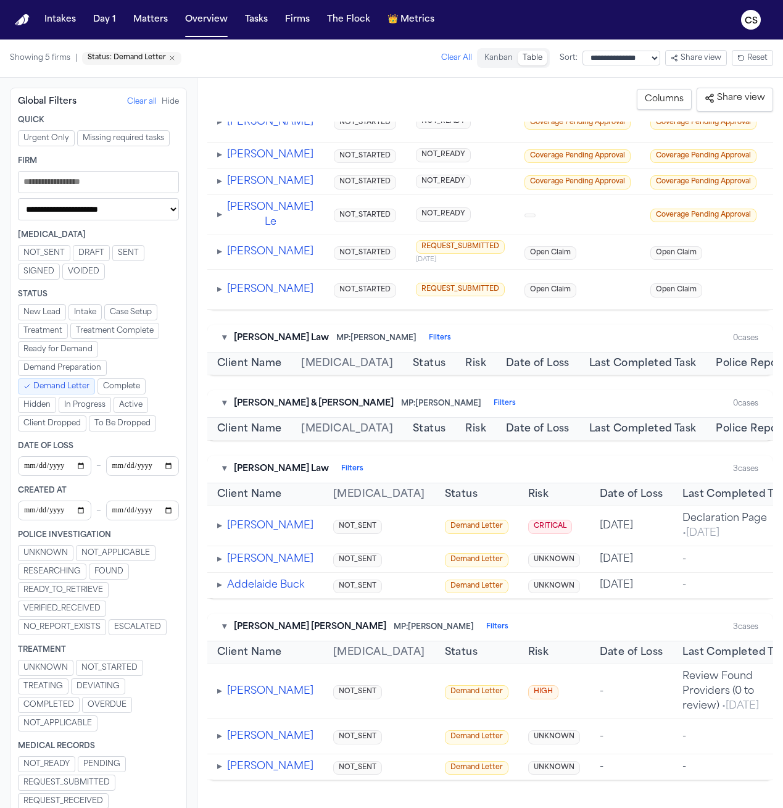
scroll to position [157, 0]
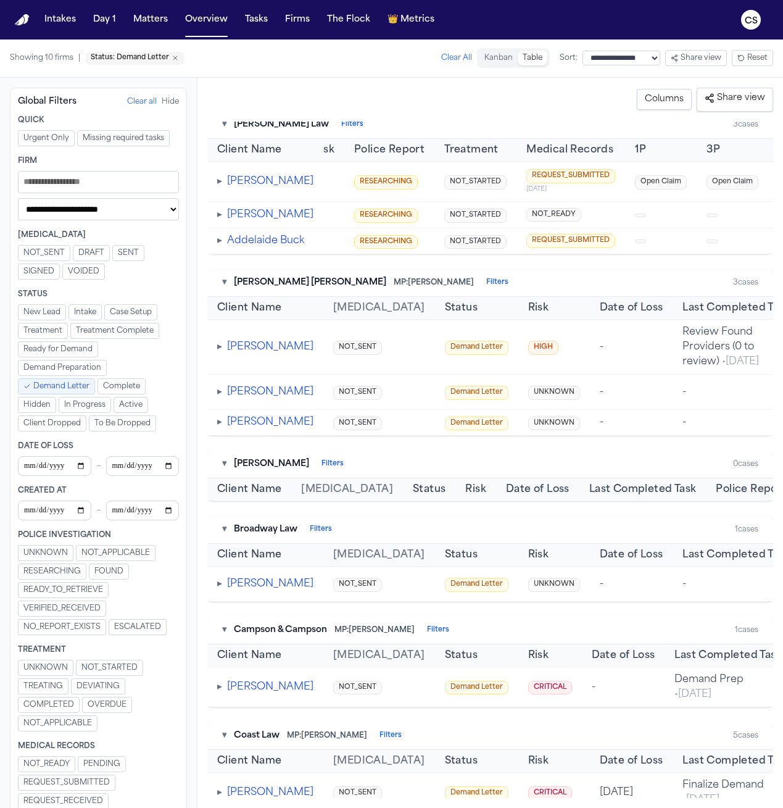
scroll to position [416, 0]
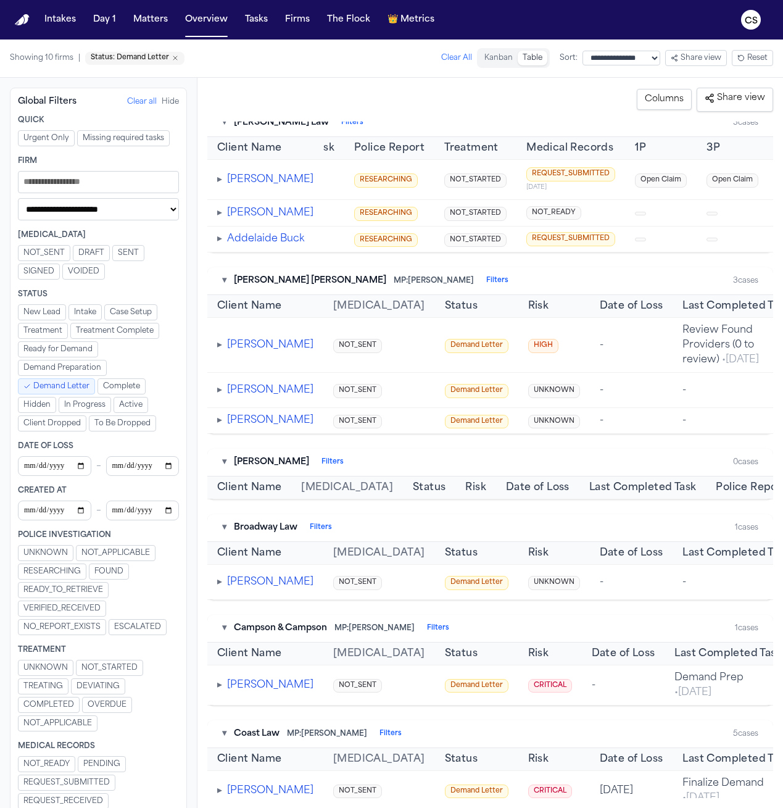
click at [665, 96] on button "Columns" at bounding box center [664, 99] width 55 height 21
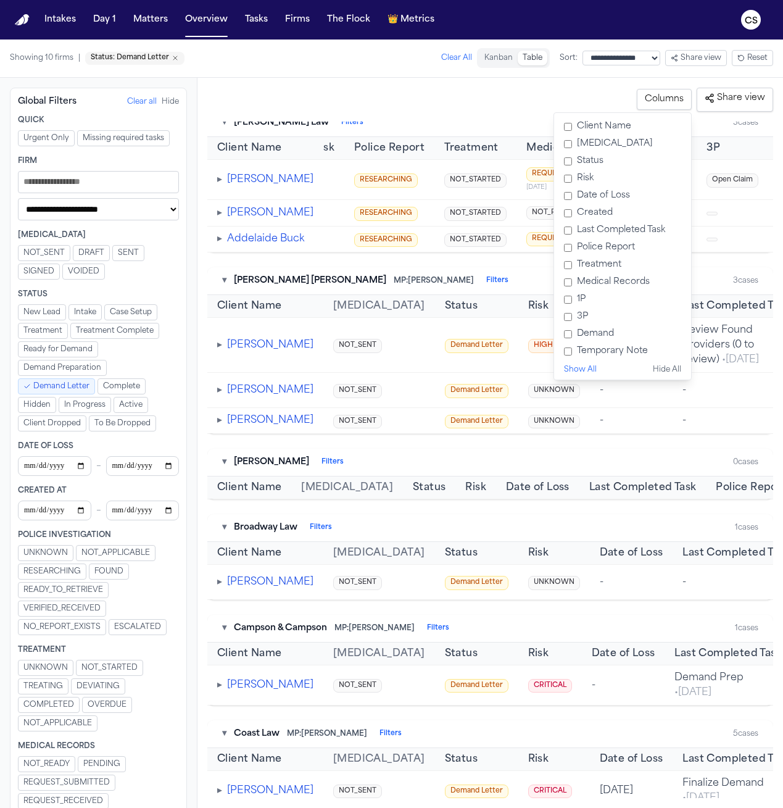
click at [665, 96] on button "Columns" at bounding box center [664, 99] width 55 height 21
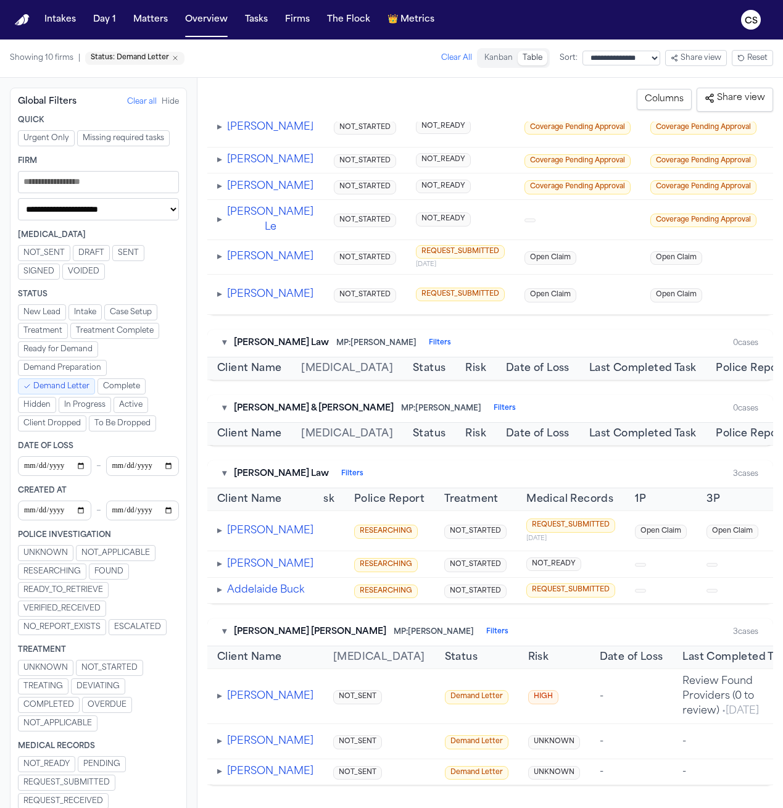
scroll to position [0, 0]
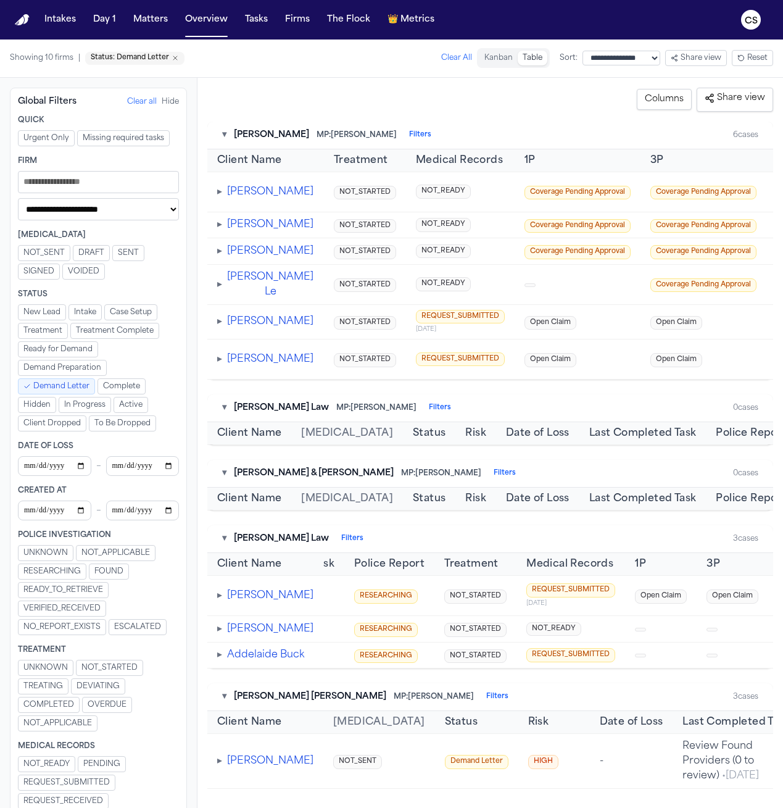
click at [518, 64] on button "Table" at bounding box center [533, 58] width 30 height 15
click at [518, 61] on button "Table" at bounding box center [533, 58] width 30 height 15
click at [480, 57] on button "Kanban" at bounding box center [499, 58] width 38 height 15
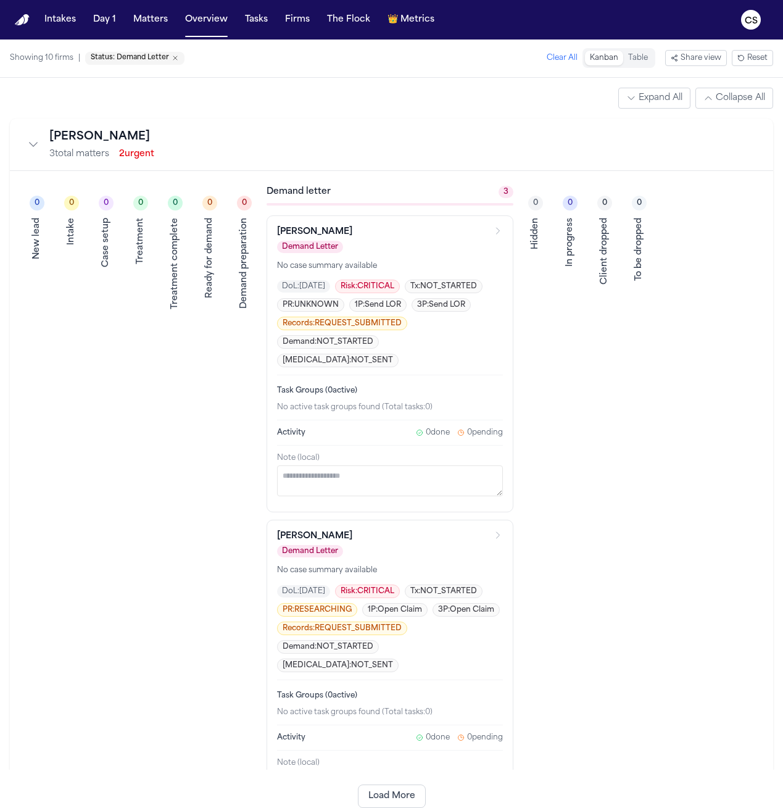
click at [636, 64] on button "Table" at bounding box center [638, 58] width 30 height 15
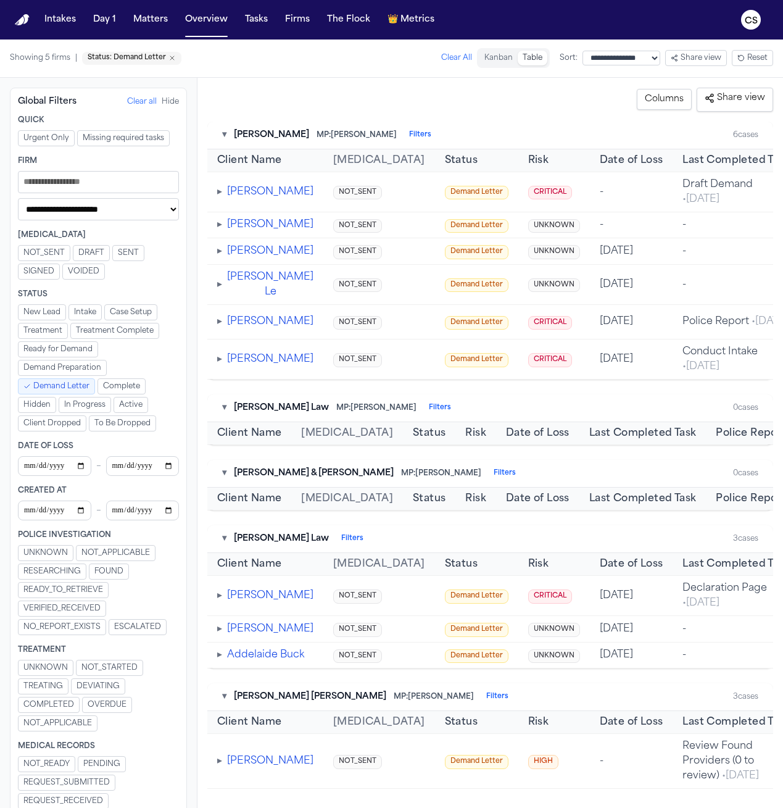
click at [628, 51] on select "**********" at bounding box center [622, 58] width 78 height 15
click at [674, 105] on button "Columns" at bounding box center [664, 99] width 55 height 21
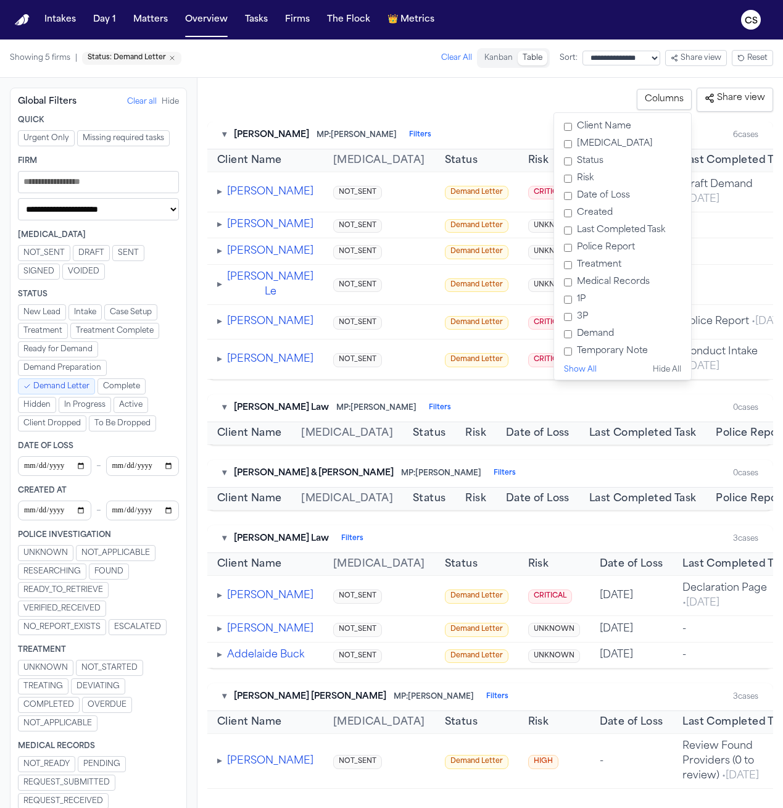
click at [492, 106] on div "**********" at bounding box center [490, 100] width 566 height 24
click at [475, 100] on div "**********" at bounding box center [490, 100] width 566 height 24
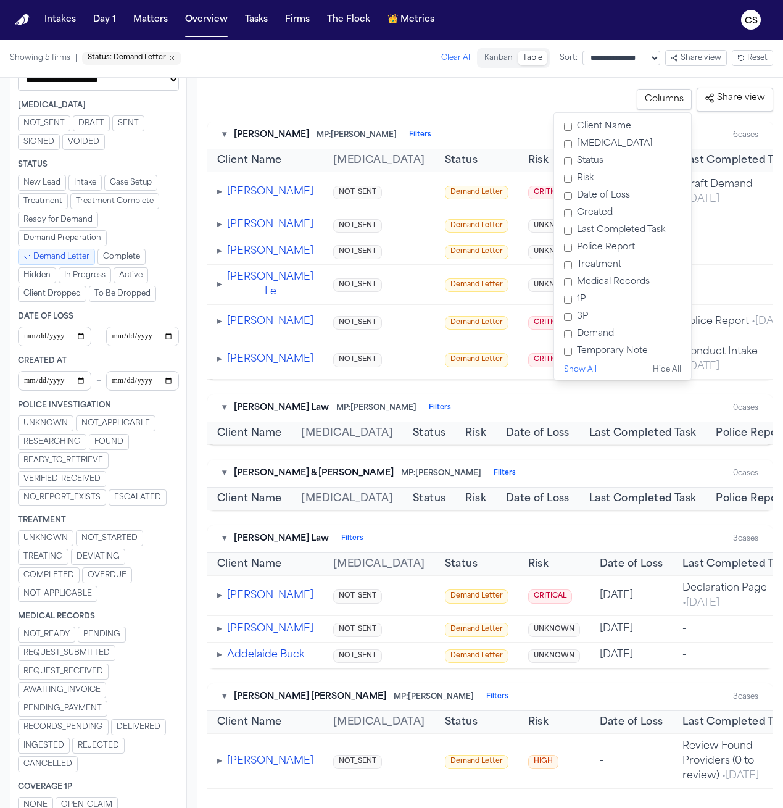
scroll to position [154, 0]
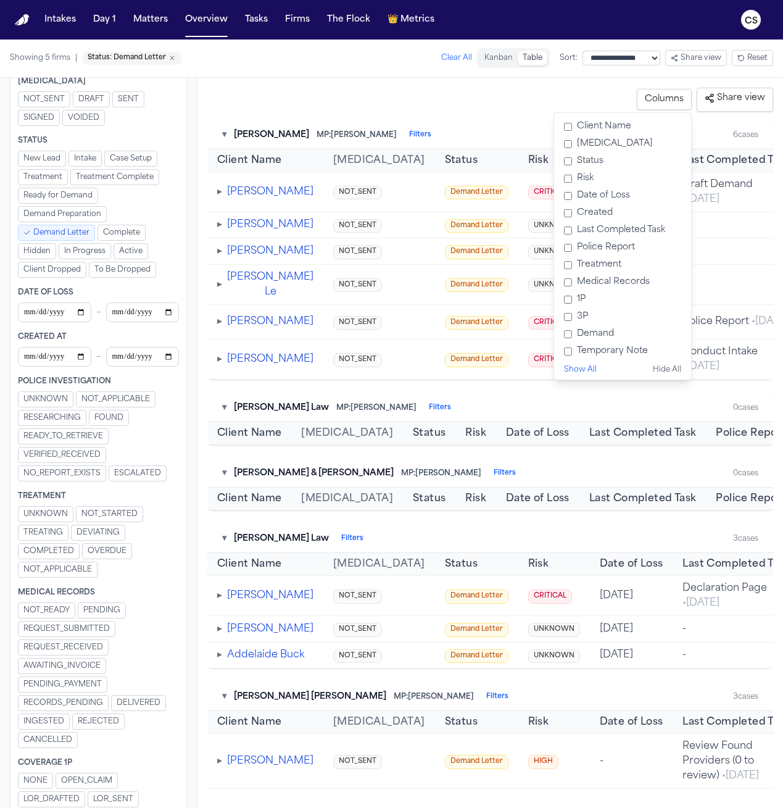
click at [82, 454] on span "VERIFIED_RECEIVED" at bounding box center [61, 455] width 77 height 10
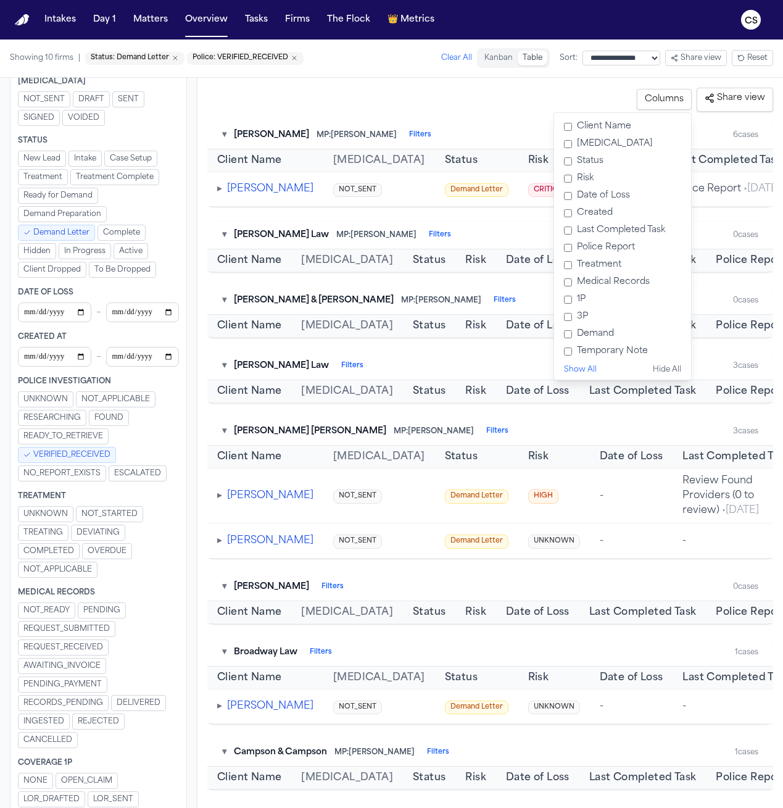
scroll to position [148, 0]
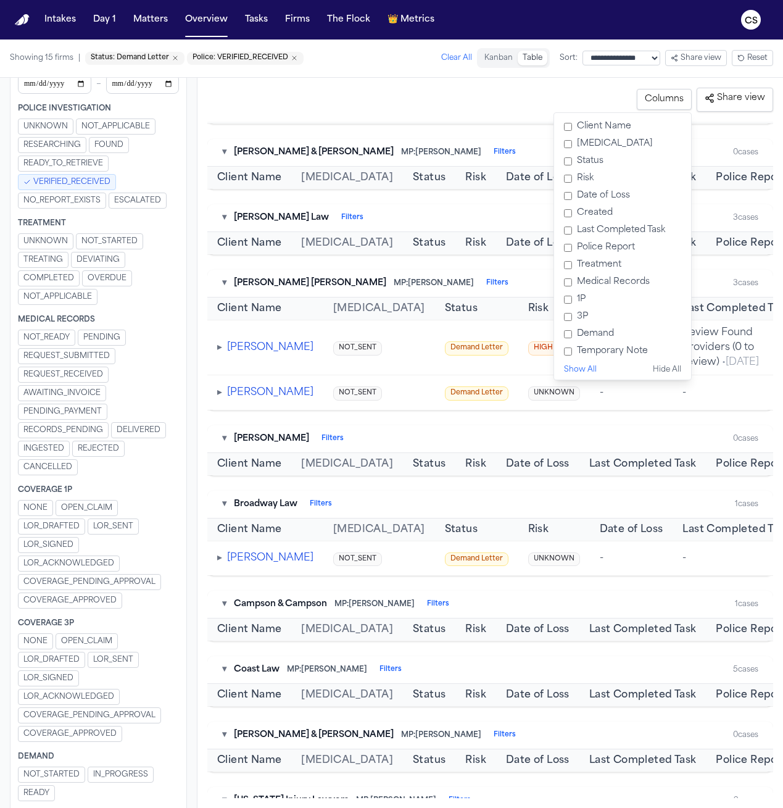
scroll to position [481, 0]
